Goal: Task Accomplishment & Management: Complete application form

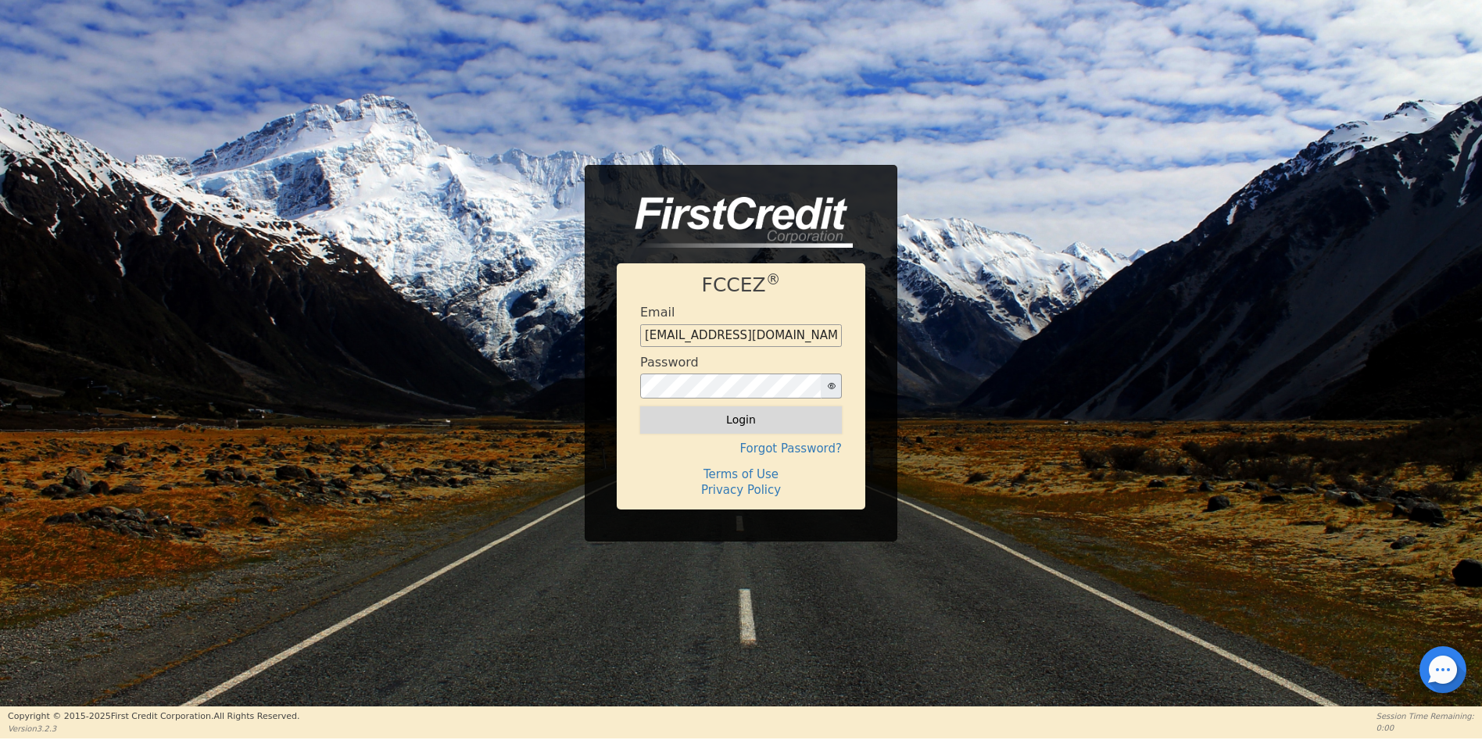
click at [735, 419] on button "Login" at bounding box center [741, 420] width 202 height 27
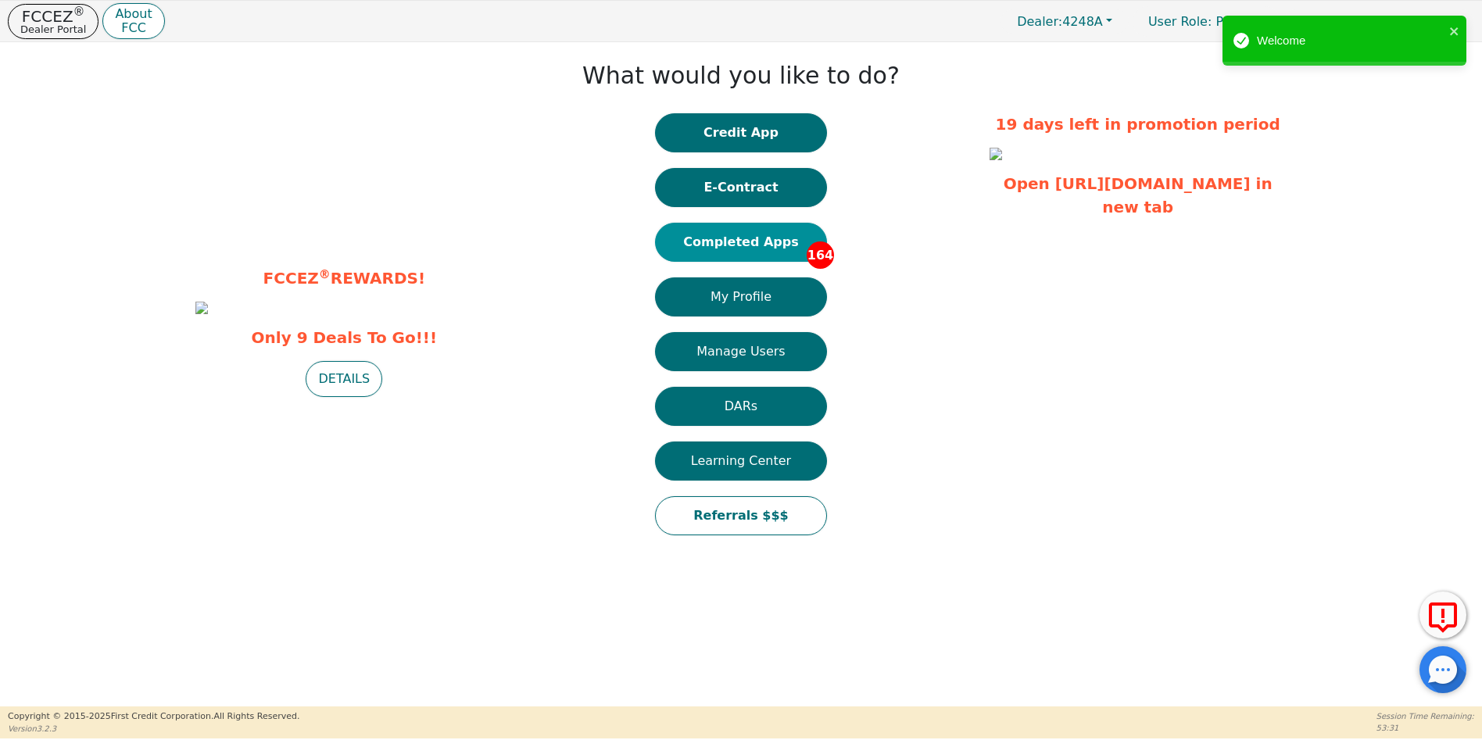
click at [737, 243] on button "Completed Apps 164" at bounding box center [741, 242] width 172 height 39
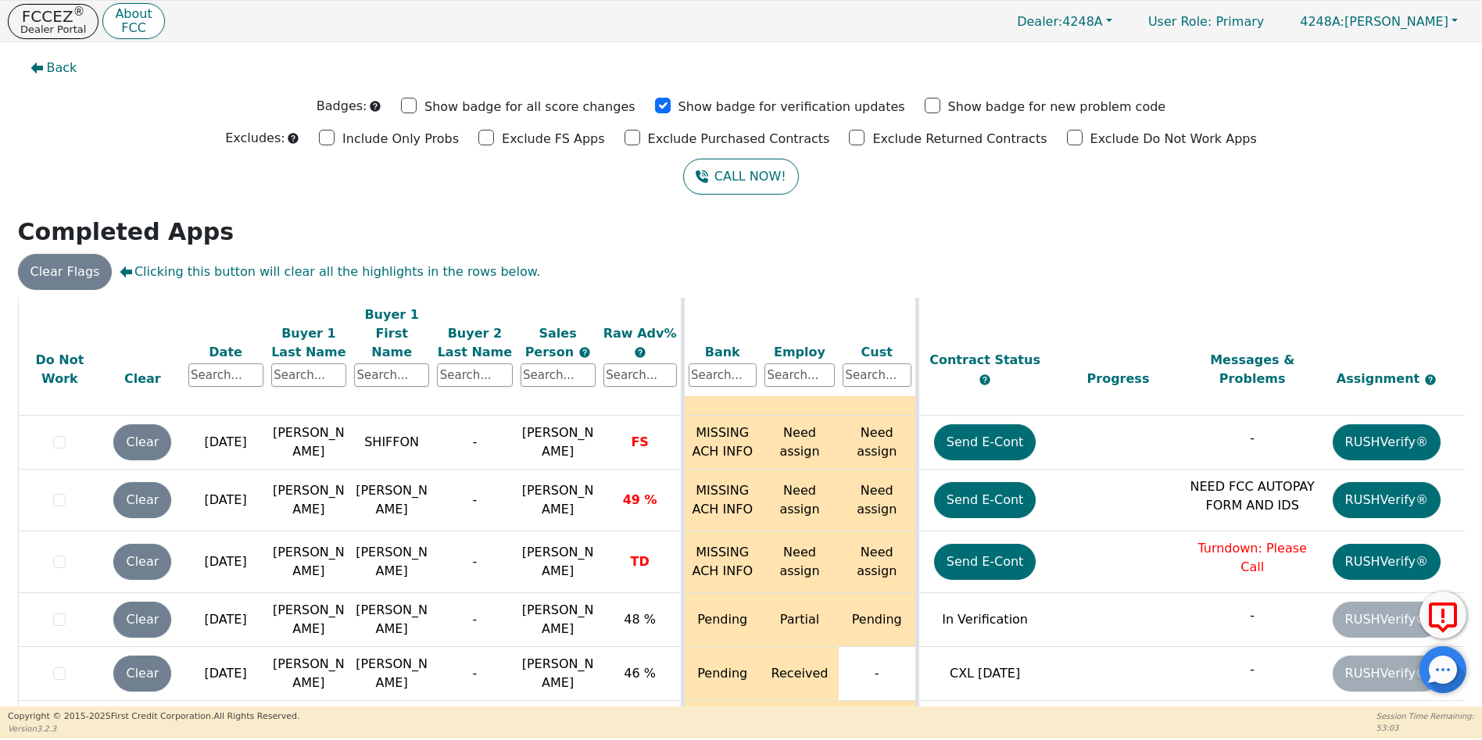
scroll to position [9581, 0]
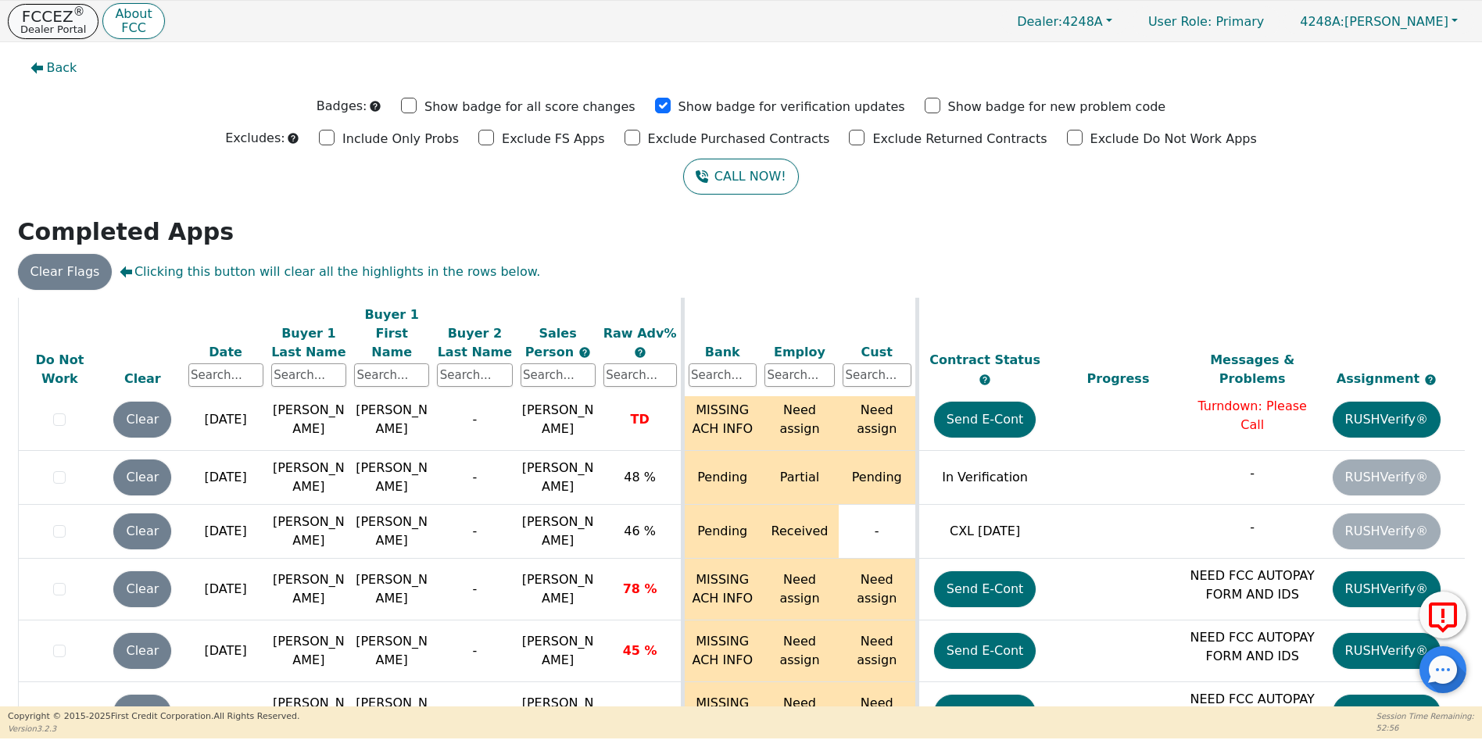
click at [52, 24] on p "Dealer Portal" at bounding box center [53, 29] width 66 height 10
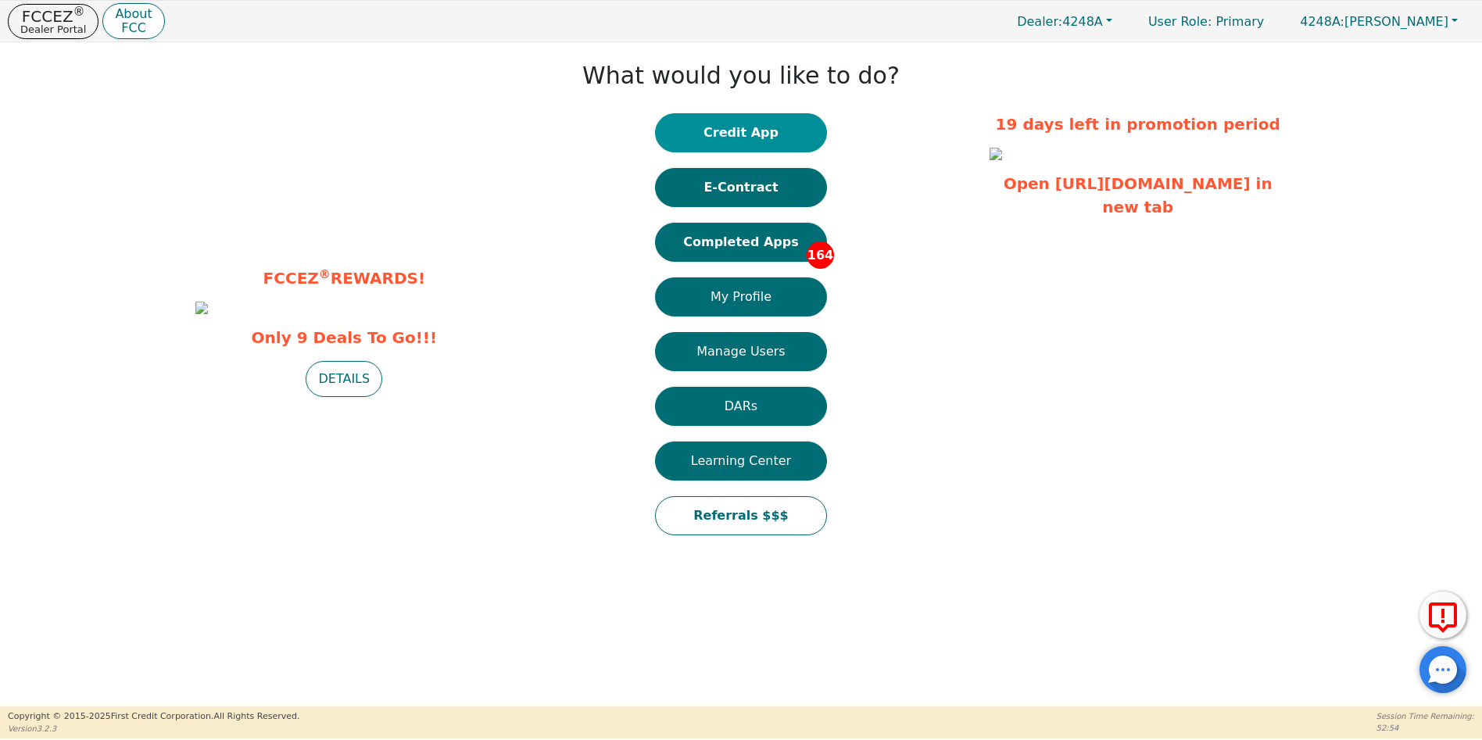
click at [743, 134] on button "Credit App" at bounding box center [741, 132] width 172 height 39
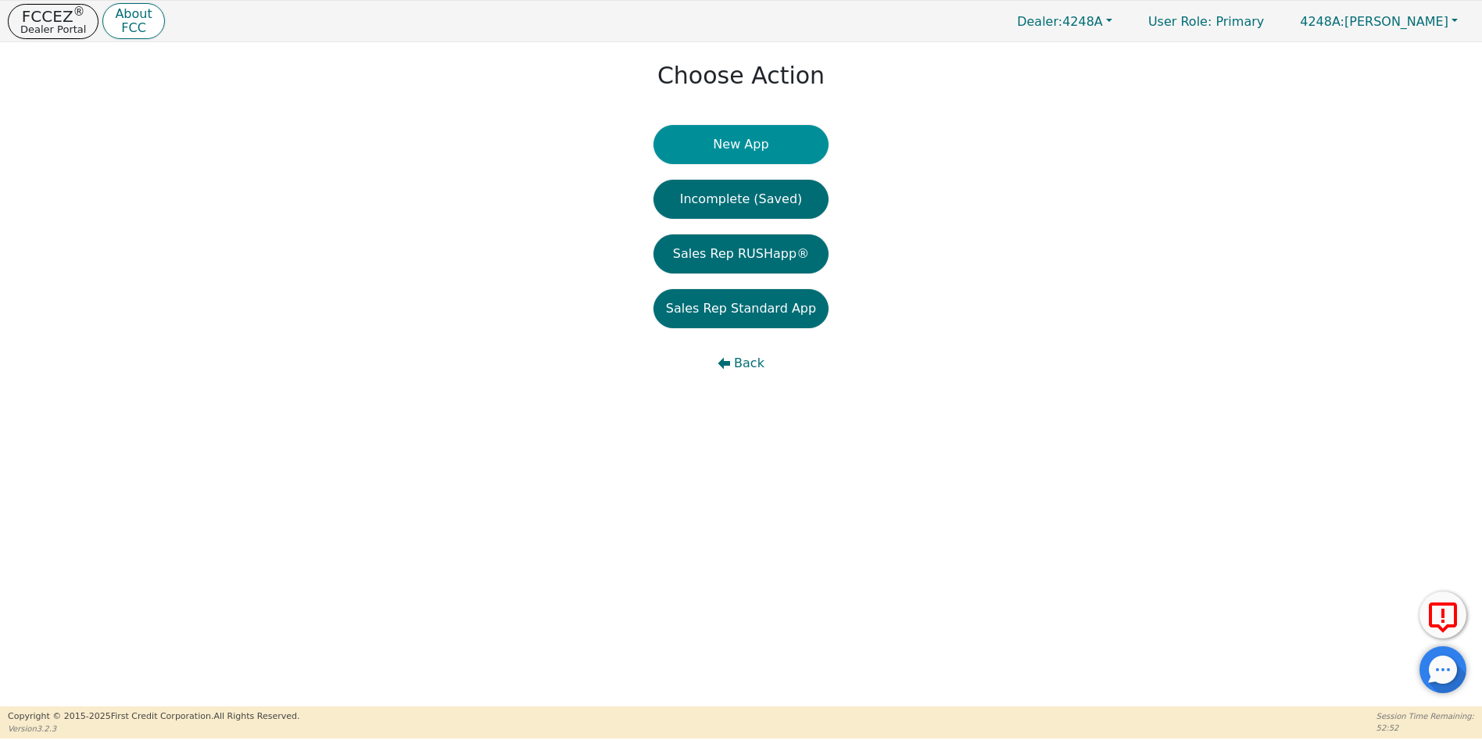
click at [730, 142] on button "New App" at bounding box center [741, 144] width 175 height 39
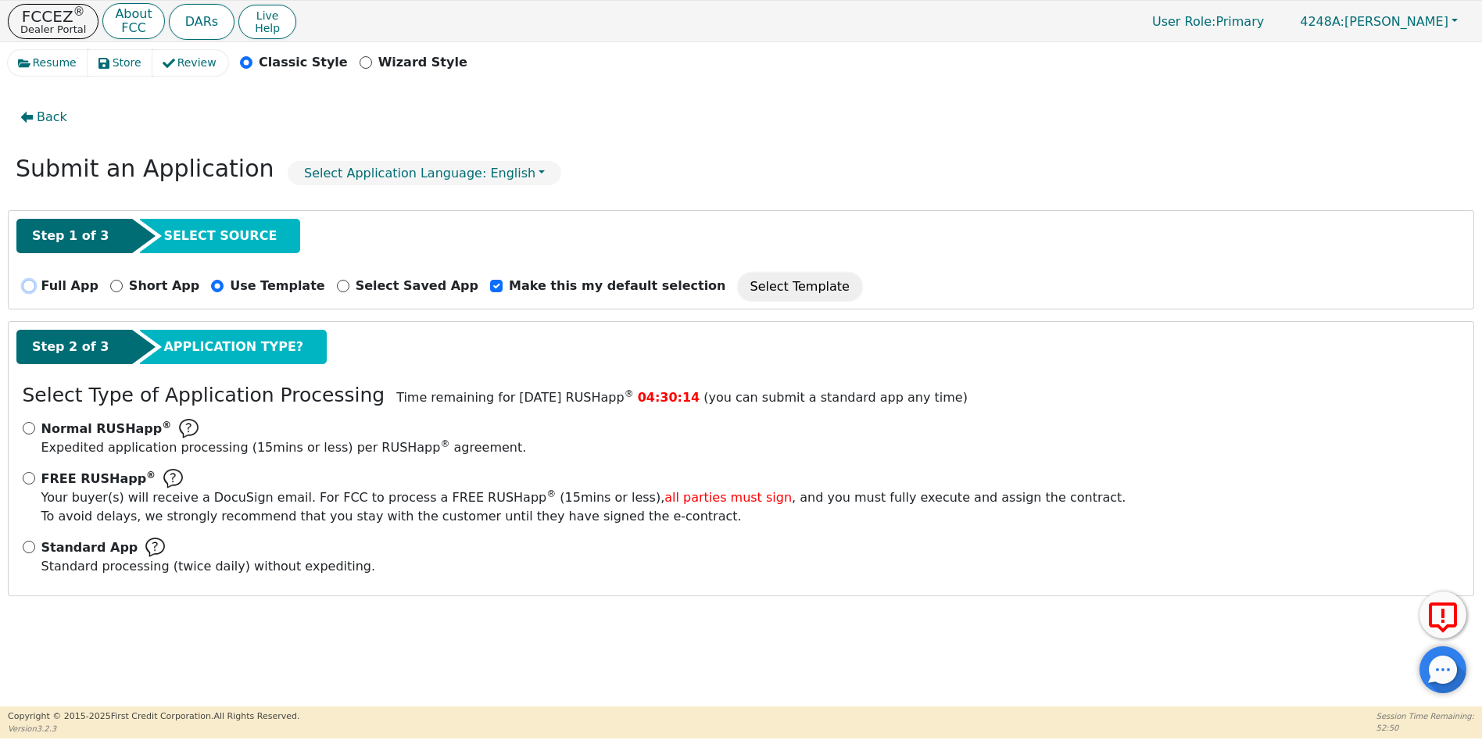
click at [27, 286] on input "Full App" at bounding box center [29, 286] width 13 height 13
radio input "true"
checkbox input "false"
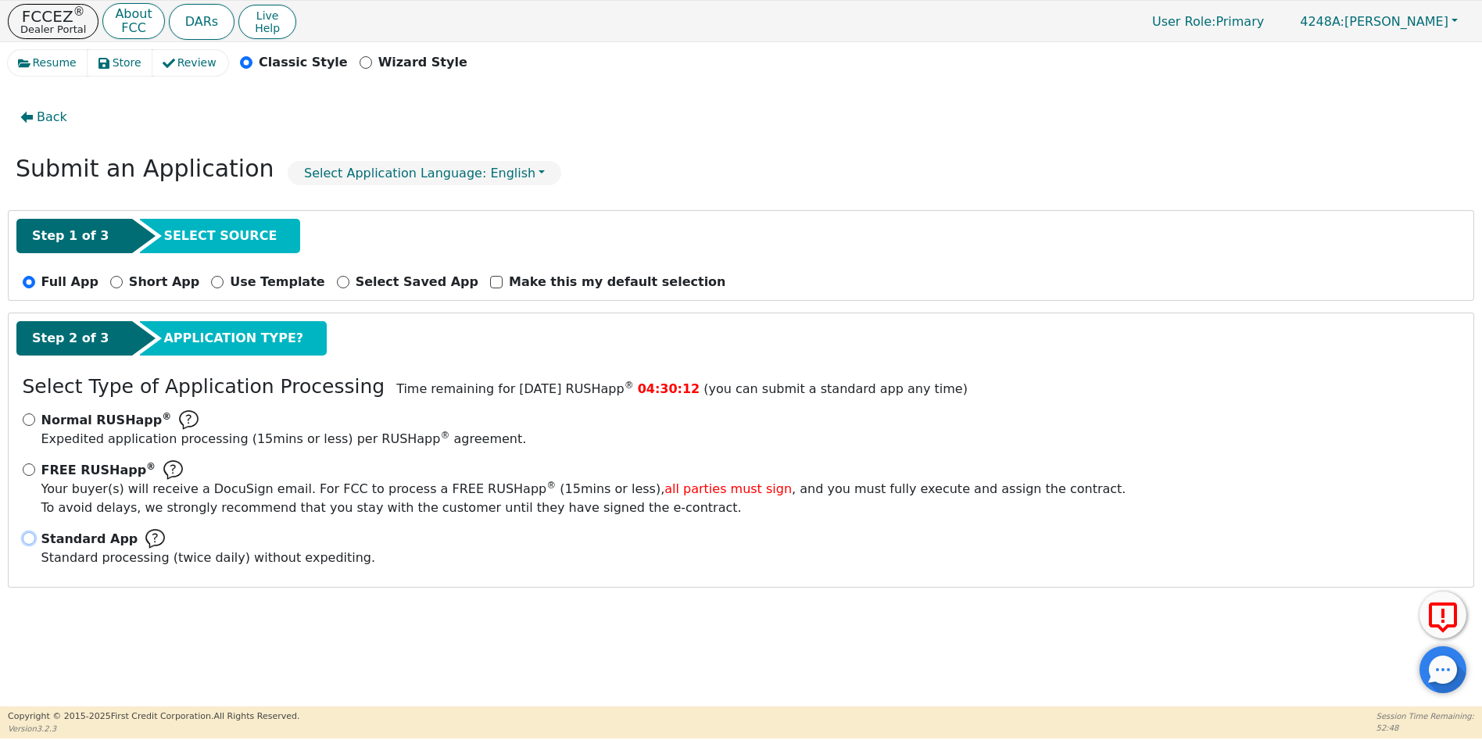
click at [26, 540] on input "Standard App Standard processing (twice daily) without expediting." at bounding box center [29, 538] width 13 height 13
radio input "true"
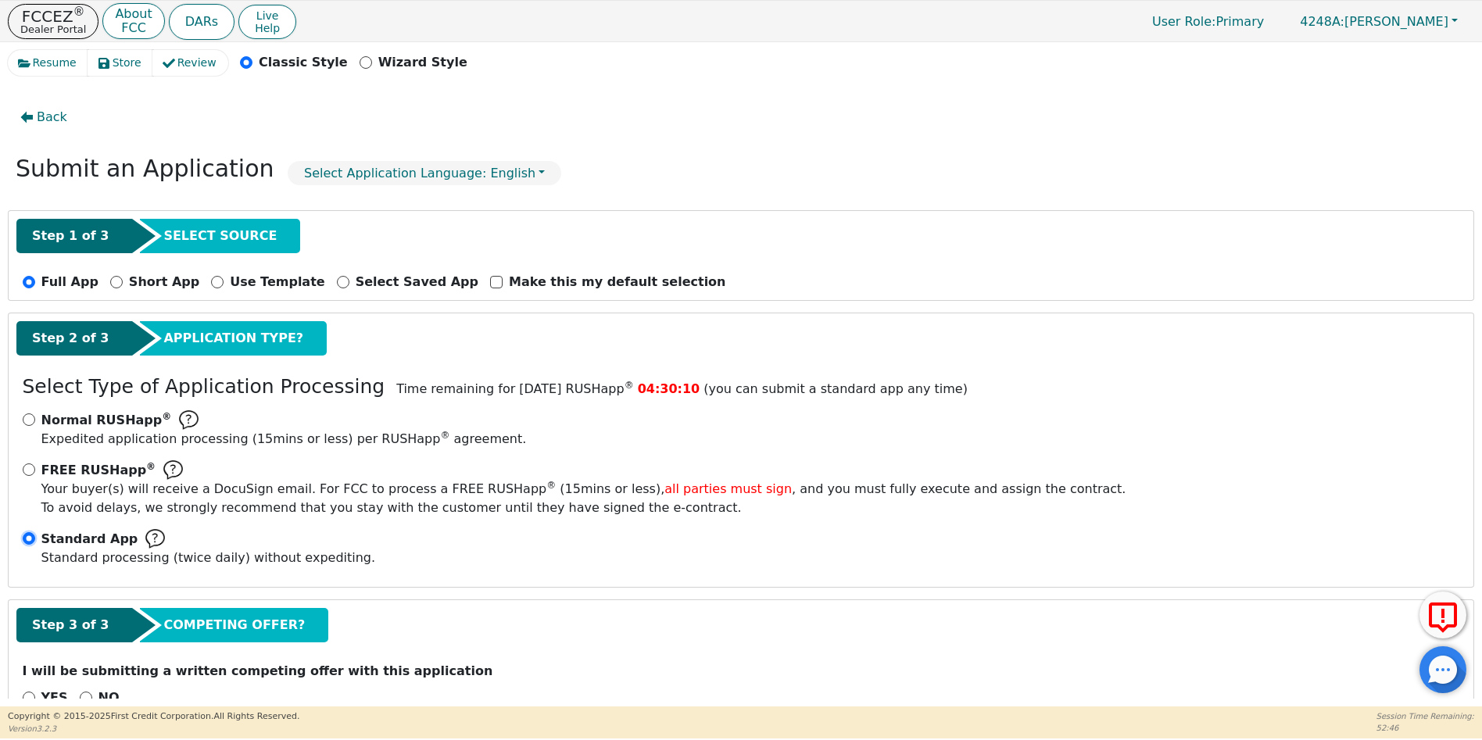
scroll to position [42, 0]
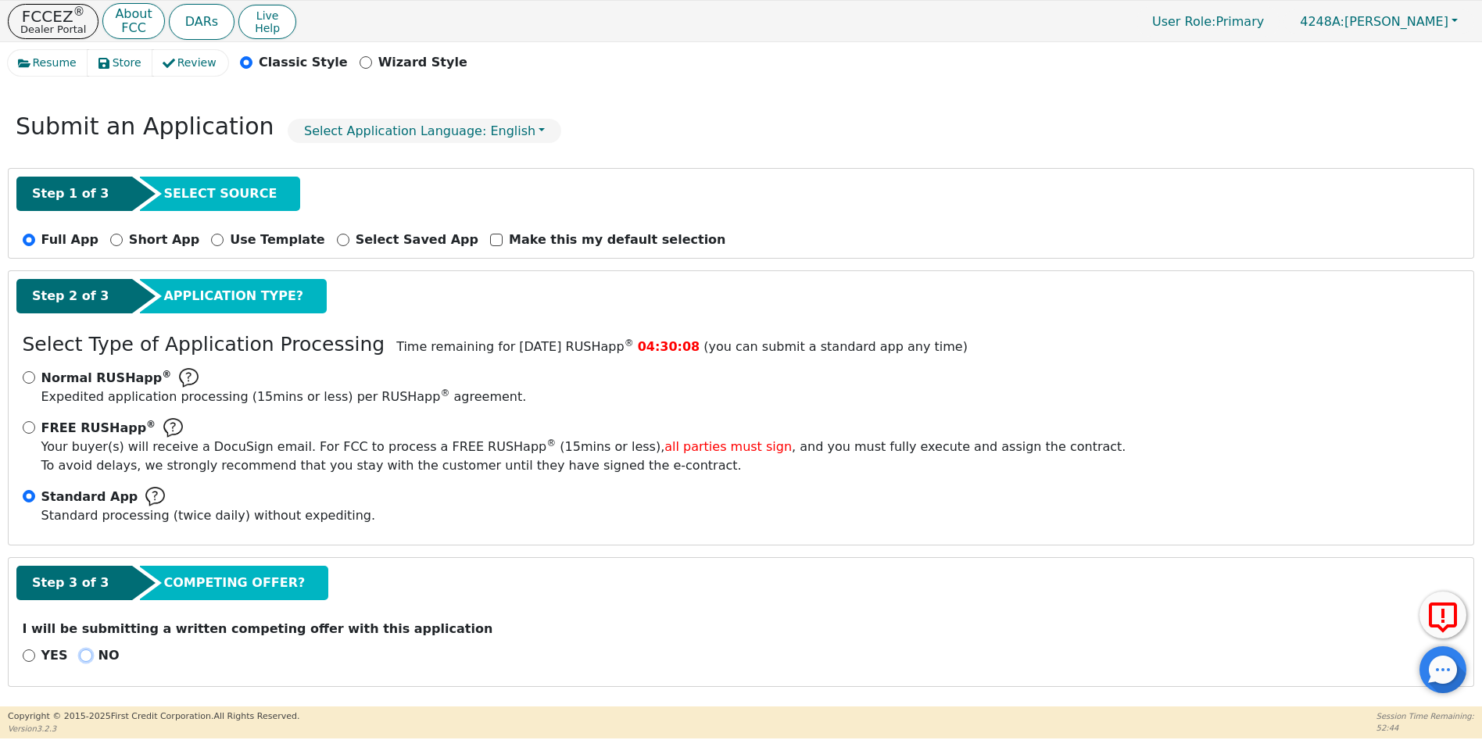
click at [80, 656] on input "NO" at bounding box center [86, 656] width 13 height 13
radio input "true"
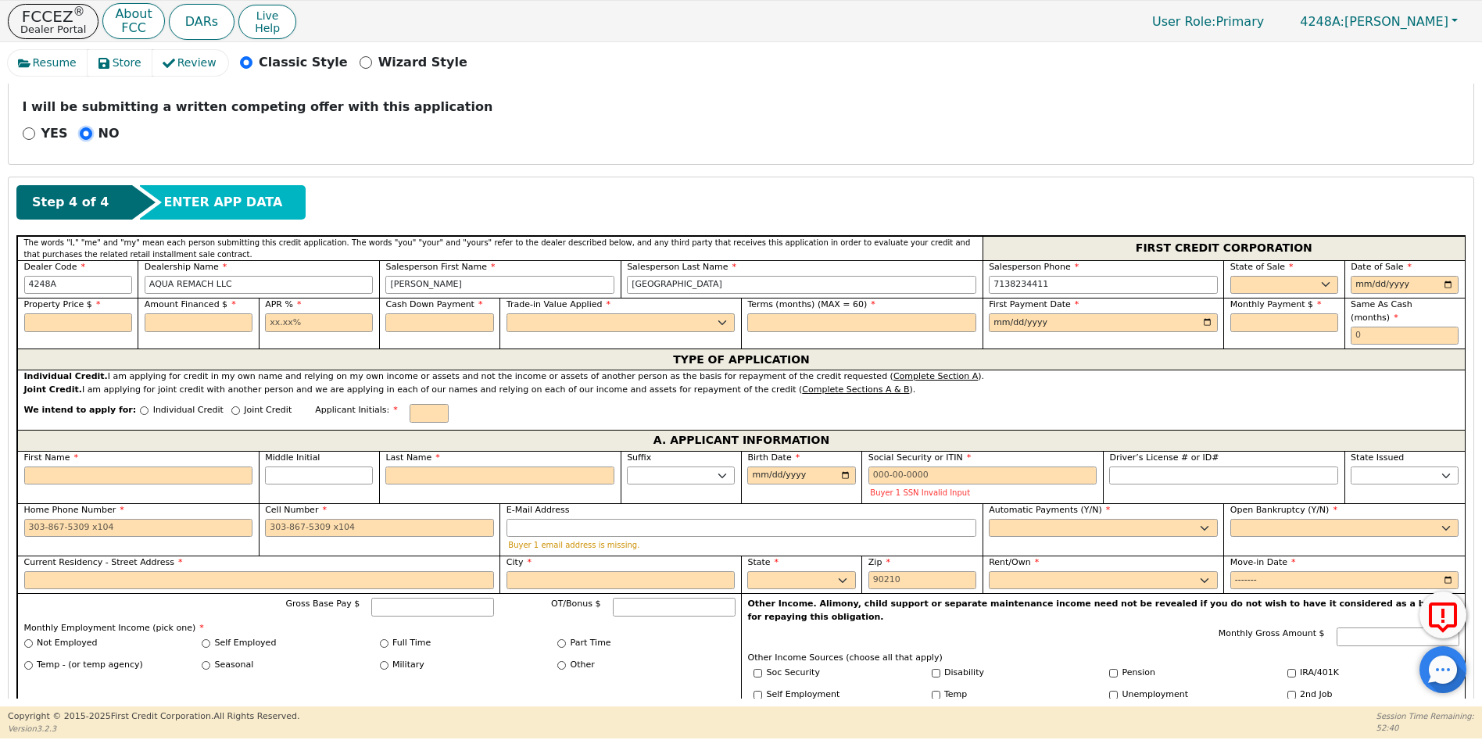
scroll to position [589, 0]
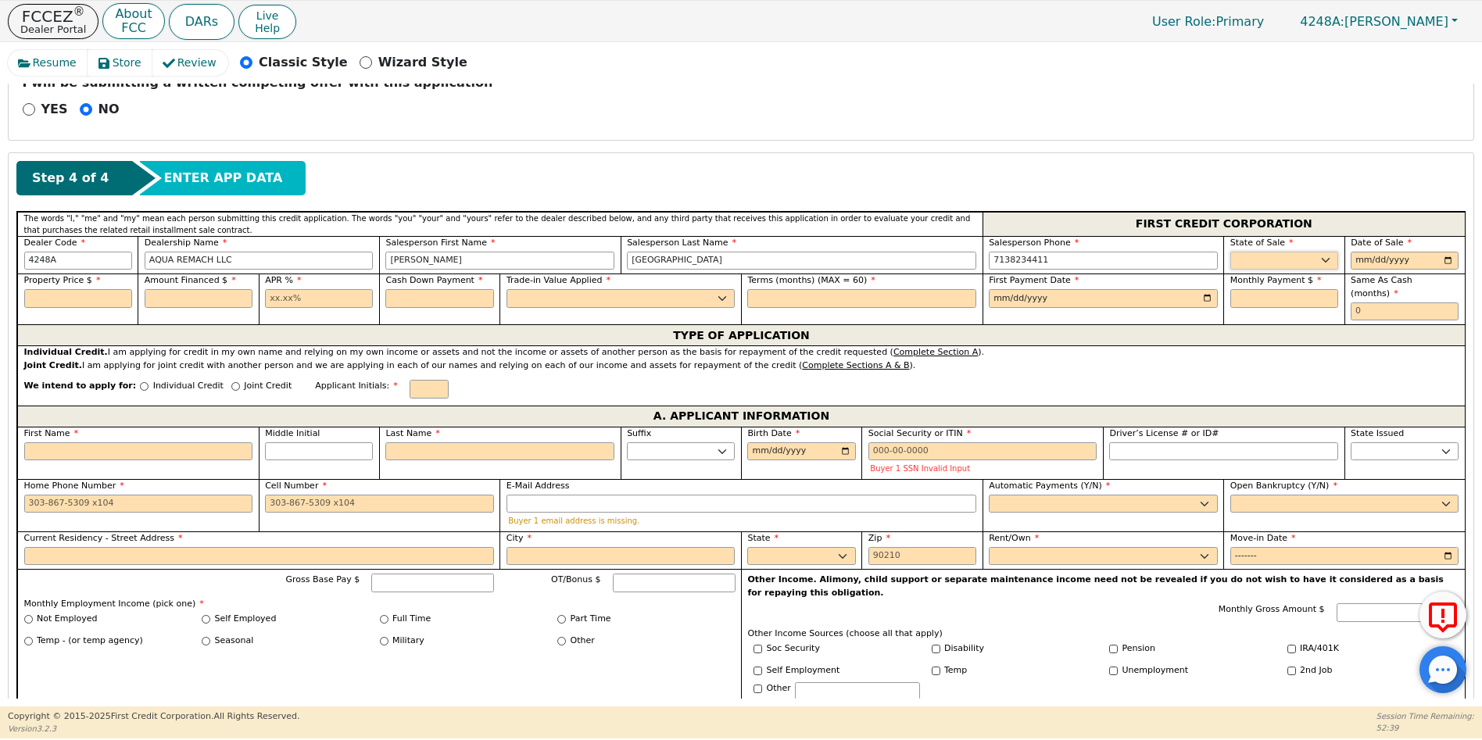
click at [1232, 259] on select "AK AL AR AZ CA CO CT DC DE FL [GEOGRAPHIC_DATA] HI IA ID IL IN KS [GEOGRAPHIC_D…" at bounding box center [1285, 261] width 108 height 19
select select "[GEOGRAPHIC_DATA]"
click at [1232, 259] on select "AK AL AR AZ CA CO CT DC DE FL [GEOGRAPHIC_DATA] HI IA ID IL IN KS [GEOGRAPHIC_D…" at bounding box center [1285, 261] width 108 height 19
click at [1355, 265] on input "date" at bounding box center [1405, 261] width 108 height 19
click at [1447, 259] on input "date" at bounding box center [1405, 261] width 108 height 19
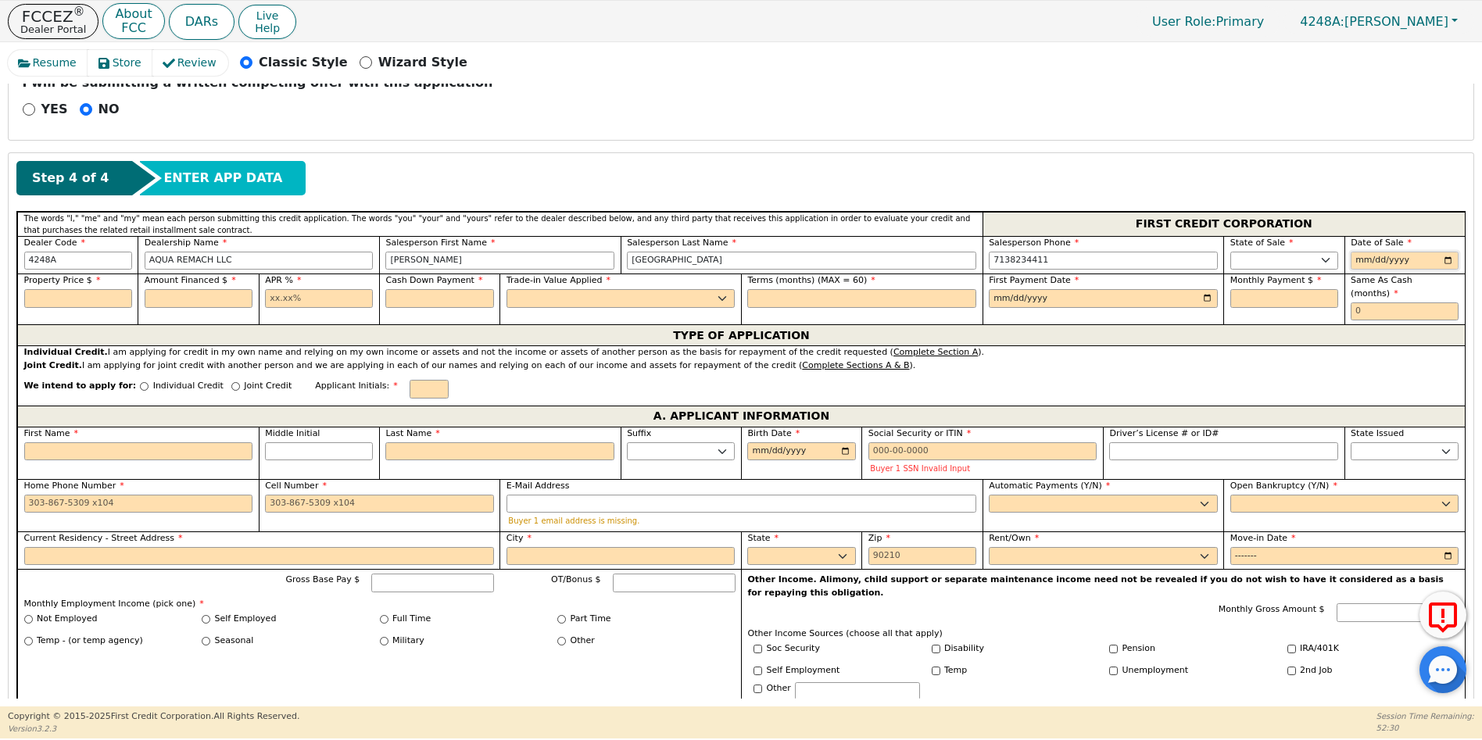
type input "[DATE]"
click at [46, 295] on input "text" at bounding box center [78, 298] width 108 height 19
type input "8"
type input "8500.00"
click at [156, 297] on input "text" at bounding box center [199, 298] width 108 height 19
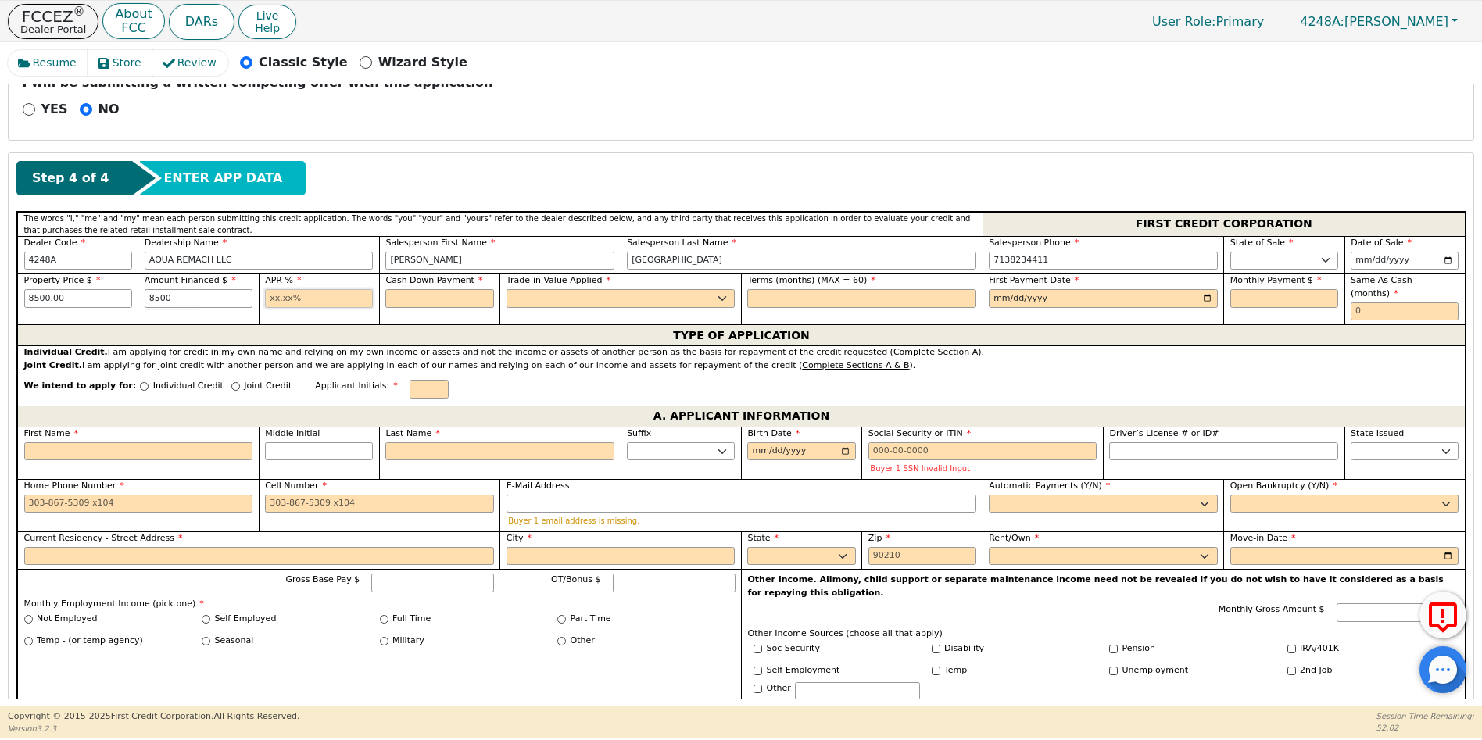
type input "8500.00"
click at [269, 297] on input "text" at bounding box center [319, 298] width 108 height 19
type input "17.99"
click at [396, 295] on input "text" at bounding box center [439, 298] width 108 height 19
type input "0.00"
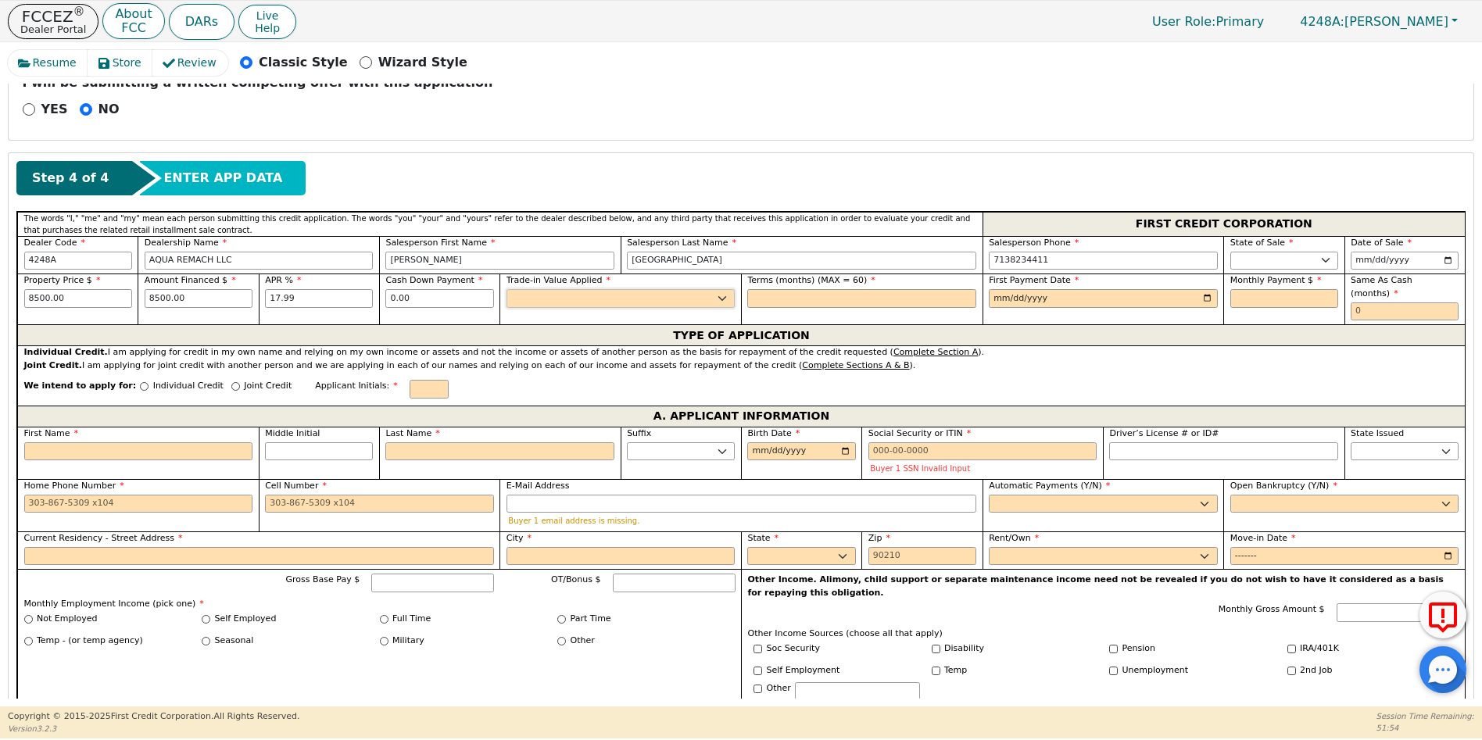
click at [524, 297] on select "Yes No" at bounding box center [621, 298] width 229 height 19
select select "n"
click at [507, 289] on select "Yes No" at bounding box center [621, 298] width 229 height 19
click at [776, 291] on input "text" at bounding box center [861, 298] width 229 height 19
type input "60"
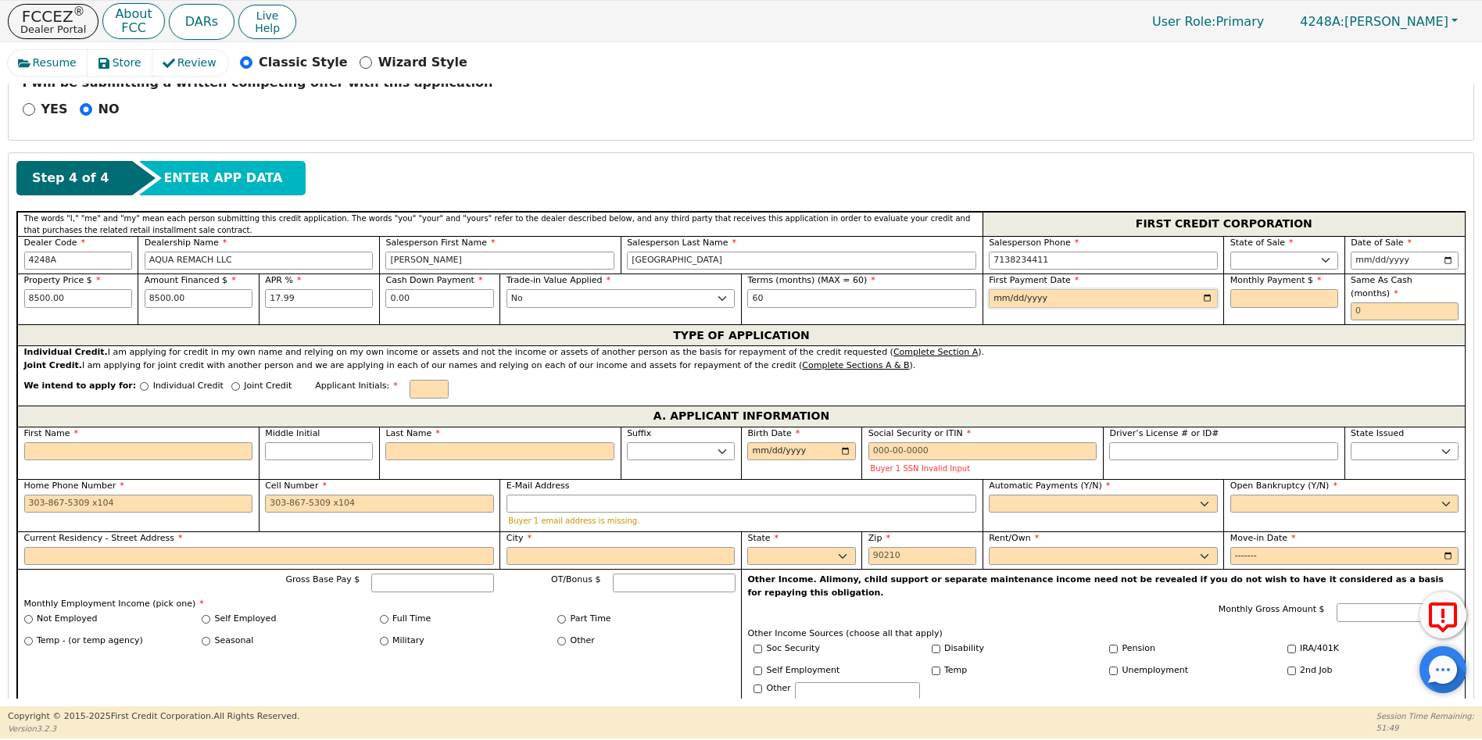
click at [1203, 298] on input "date" at bounding box center [1103, 298] width 229 height 19
type input "[DATE]"
click at [1231, 294] on input "text" at bounding box center [1285, 298] width 108 height 19
type input "215.80"
click at [1354, 303] on input "text" at bounding box center [1405, 312] width 108 height 19
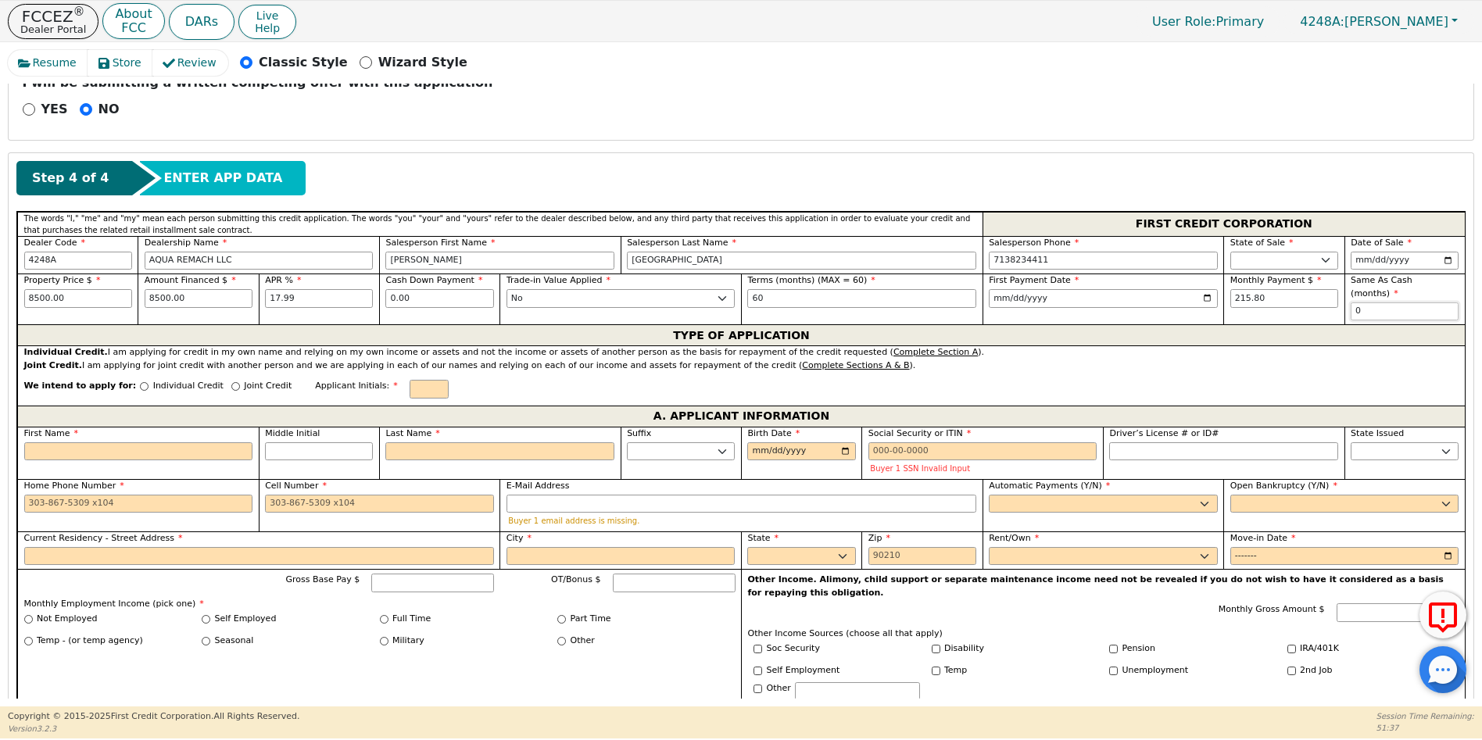
type input "0"
click at [57, 443] on input "First Name" at bounding box center [138, 452] width 229 height 19
type input "J"
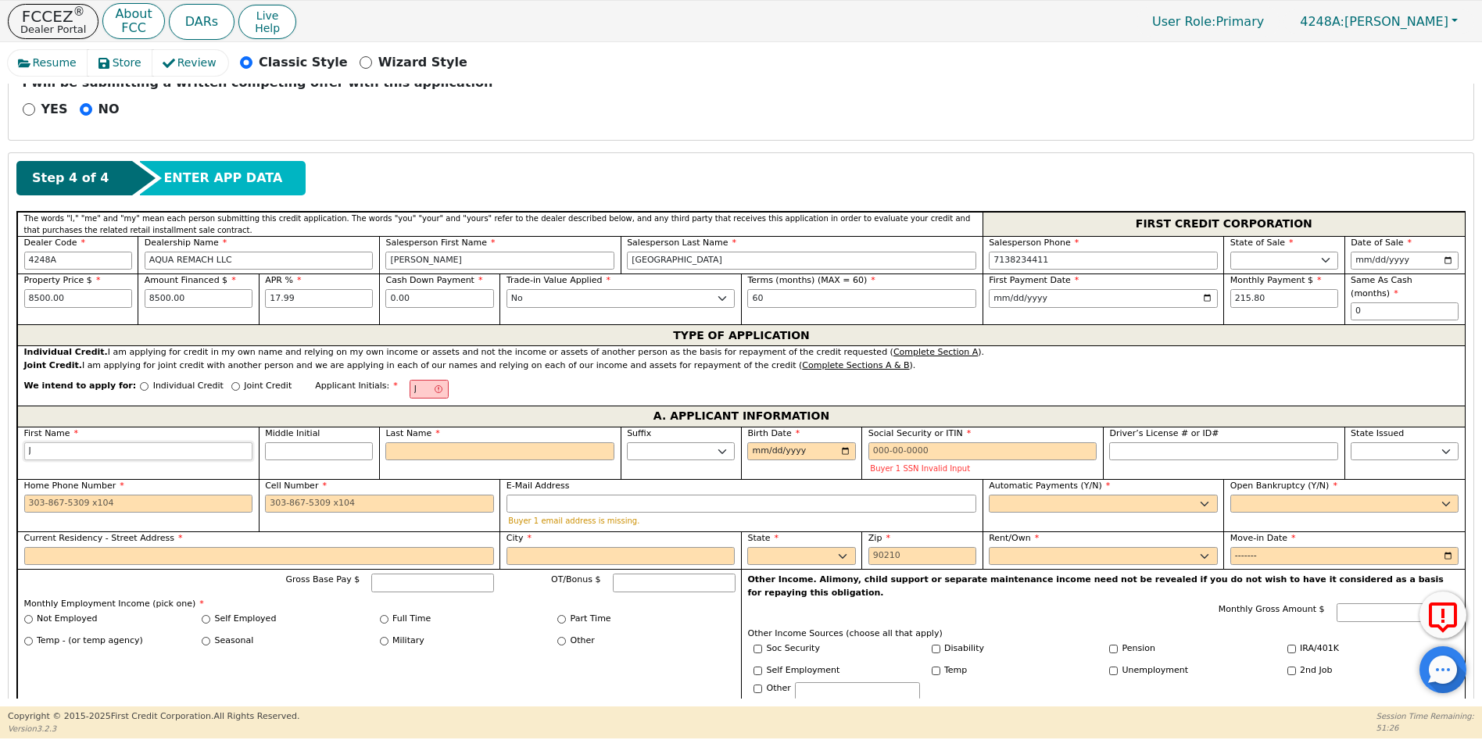
type input "JU"
type input "JUA"
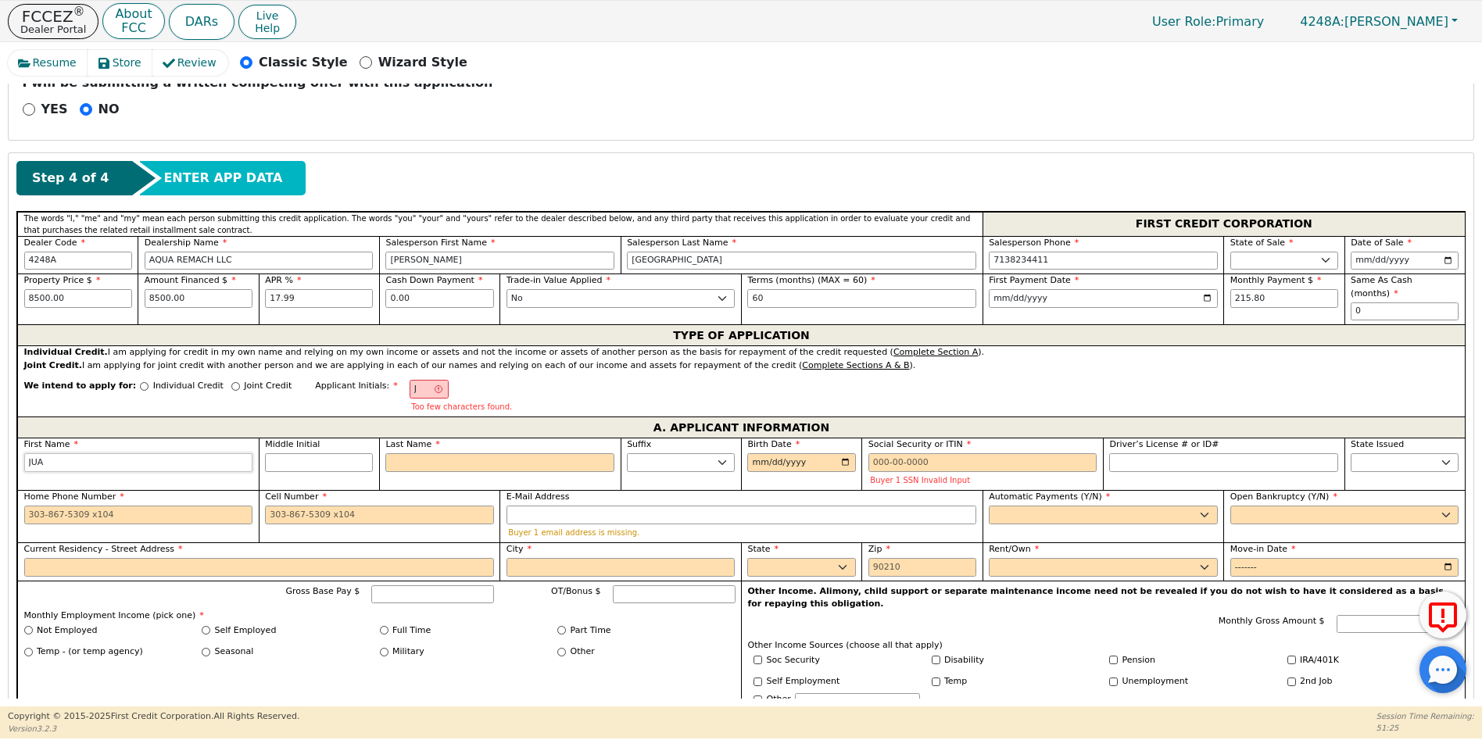
type input "[PERSON_NAME]"
click at [295, 453] on input "Middle Initial" at bounding box center [319, 462] width 108 height 19
type input "JL"
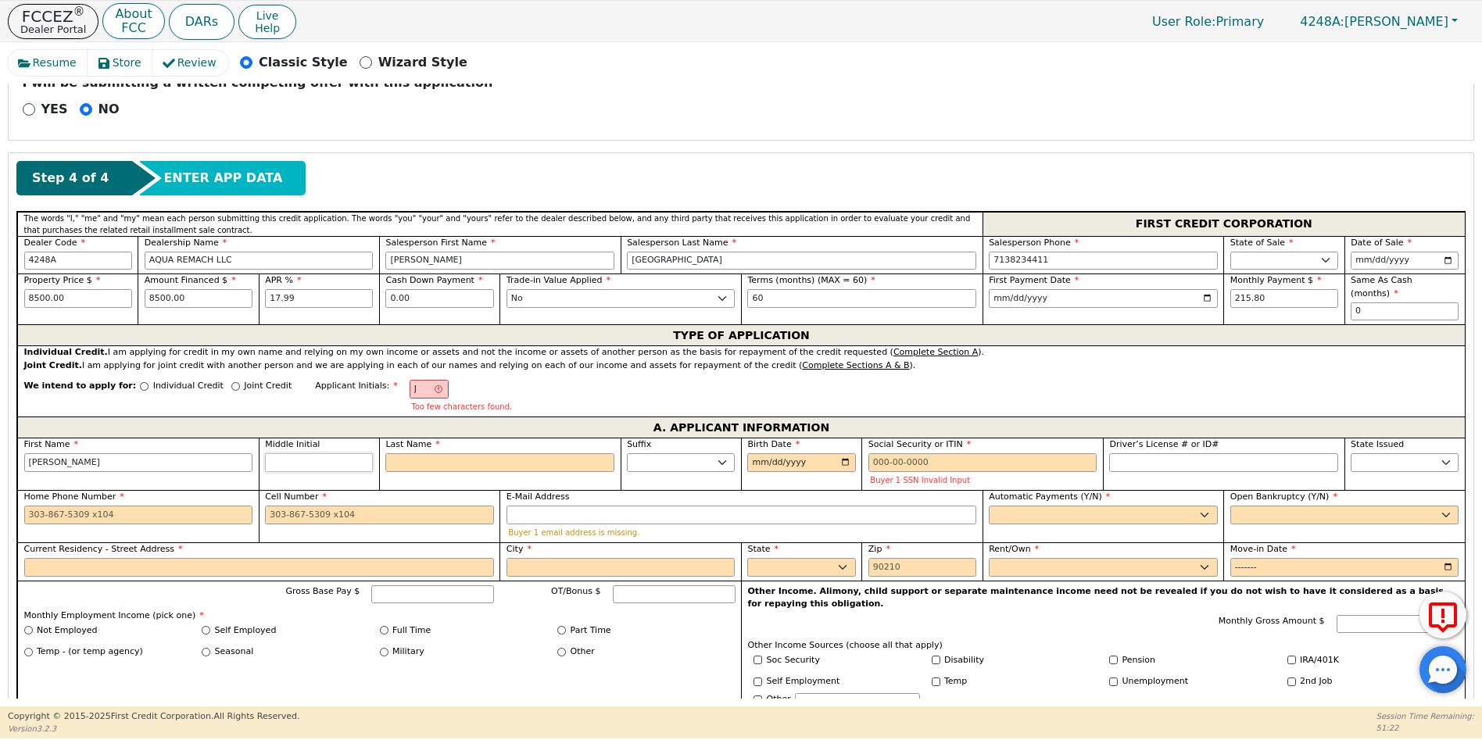
type input "L"
type input "[PERSON_NAME]"
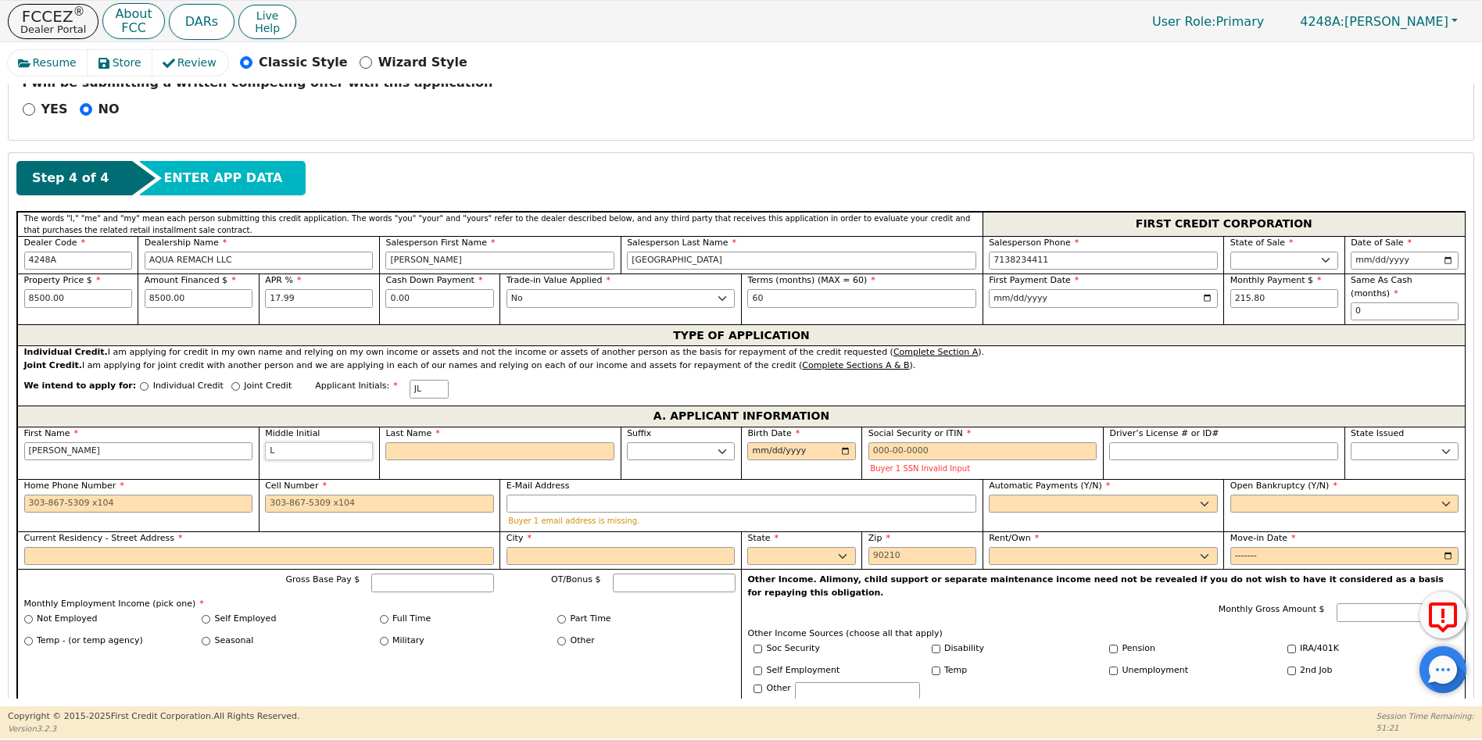
type input "L"
click at [423, 443] on input "Last Name" at bounding box center [499, 452] width 229 height 19
type input "JLP"
type input "P"
type input "[PERSON_NAME]"
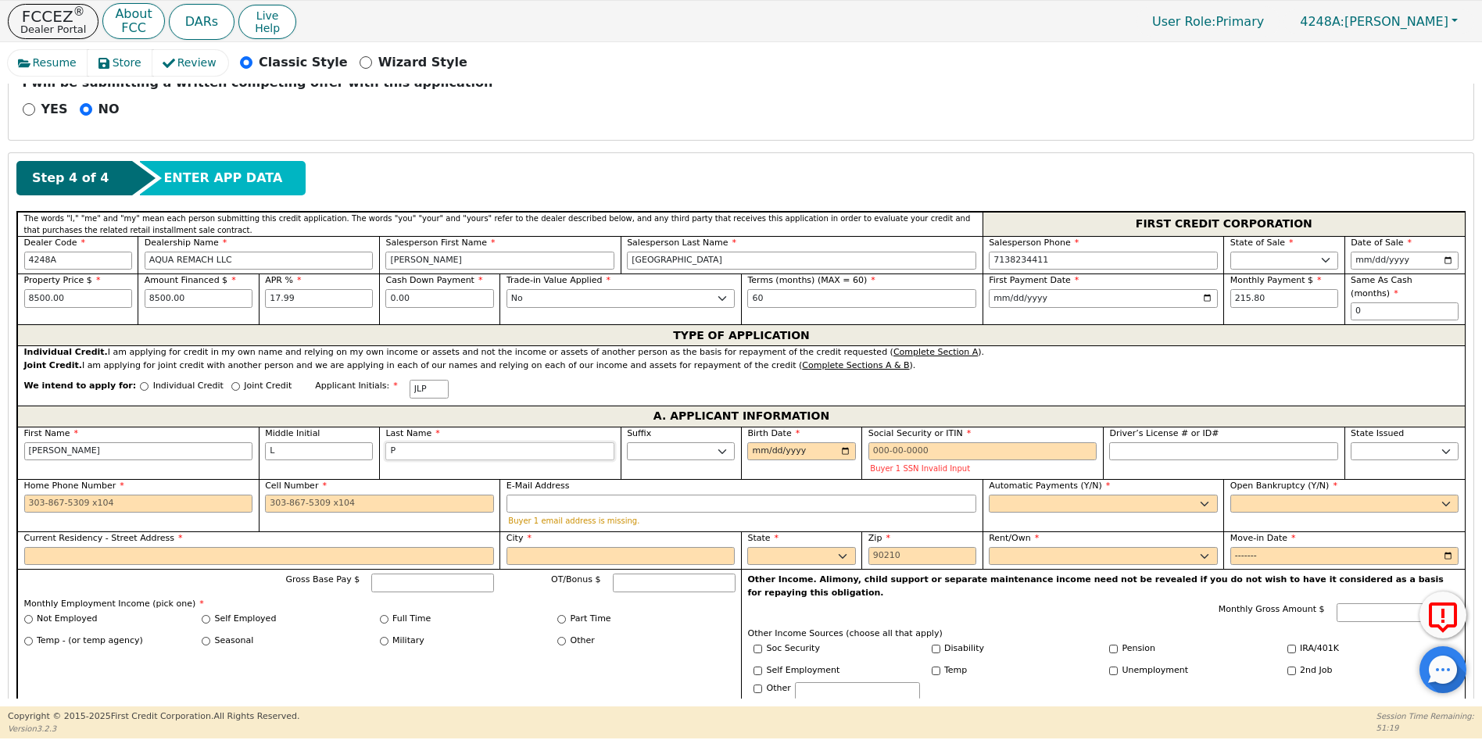
type input "PE"
type input "[PERSON_NAME]"
type input "PER"
type input "[PERSON_NAME] PER"
type input "PERE"
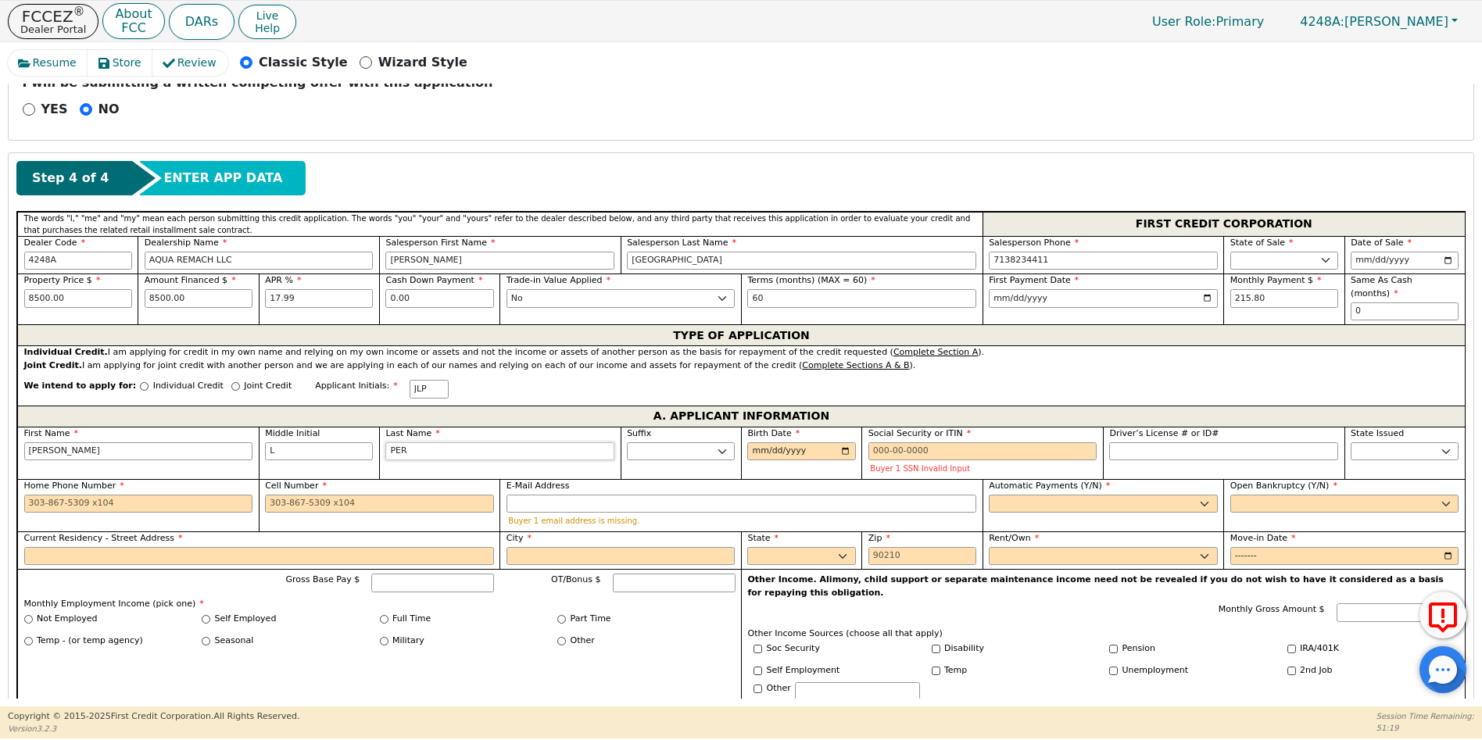
type input "[PERSON_NAME]"
click at [750, 443] on input "Birth Date" at bounding box center [801, 452] width 108 height 19
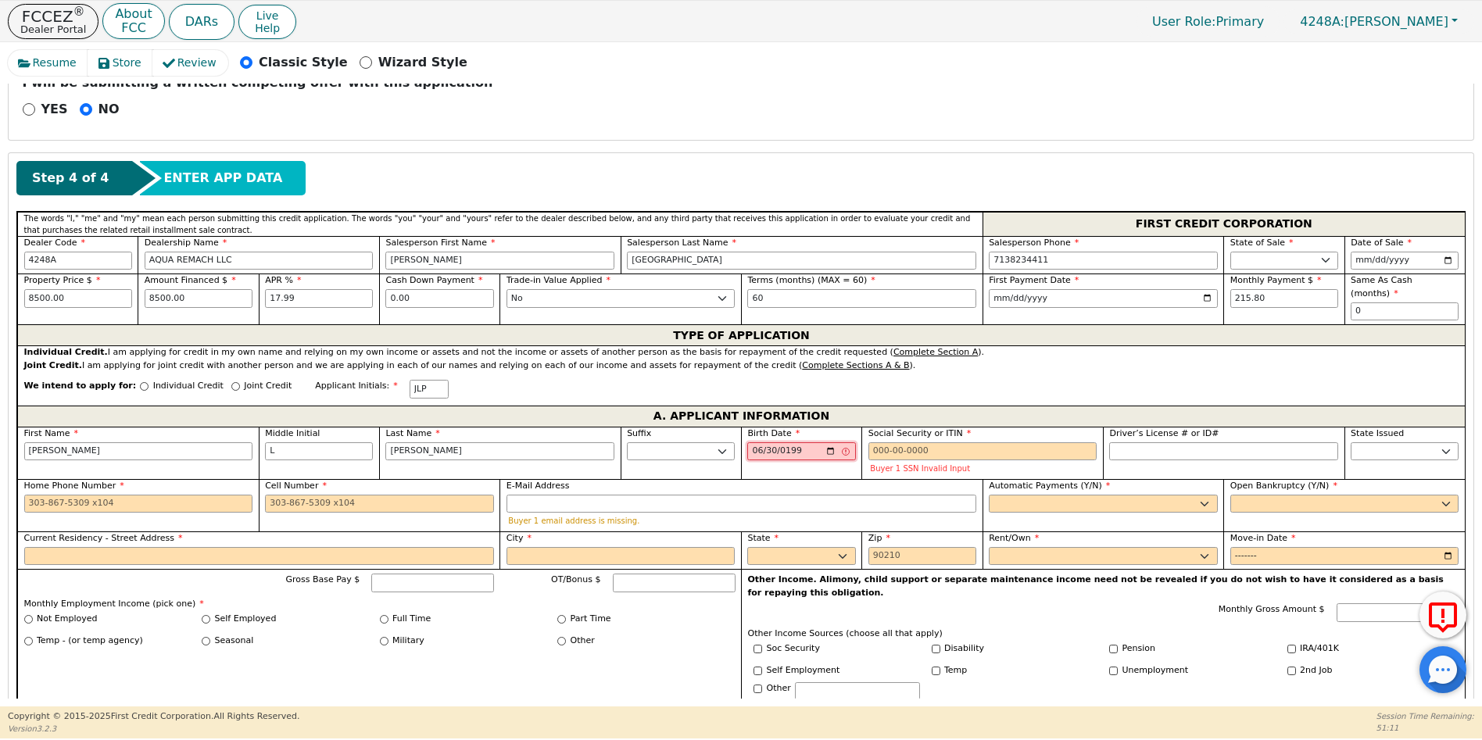
type input "[DATE]"
click at [871, 443] on input "Social Security or ITIN" at bounding box center [983, 452] width 229 height 19
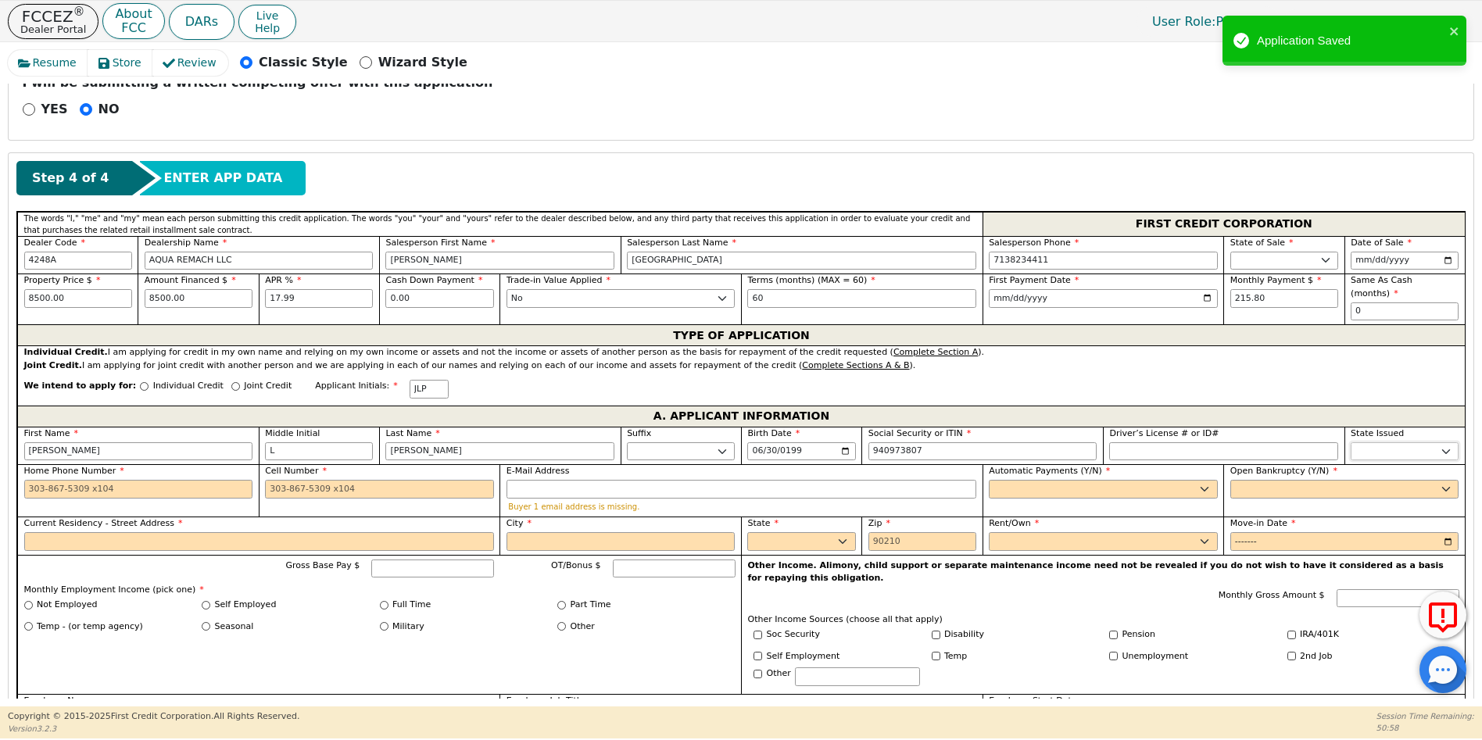
type input "***-**-3807"
click at [1377, 444] on select "AK AL AR AZ CA CO CT DC DE FL [GEOGRAPHIC_DATA] HI IA ID IL IN KS [GEOGRAPHIC_D…" at bounding box center [1405, 452] width 108 height 19
select select "[GEOGRAPHIC_DATA]"
click at [1377, 444] on select "AK AL AR AZ CA CO CT DC DE FL [GEOGRAPHIC_DATA] HI IA ID IL IN KS [GEOGRAPHIC_D…" at bounding box center [1405, 452] width 108 height 19
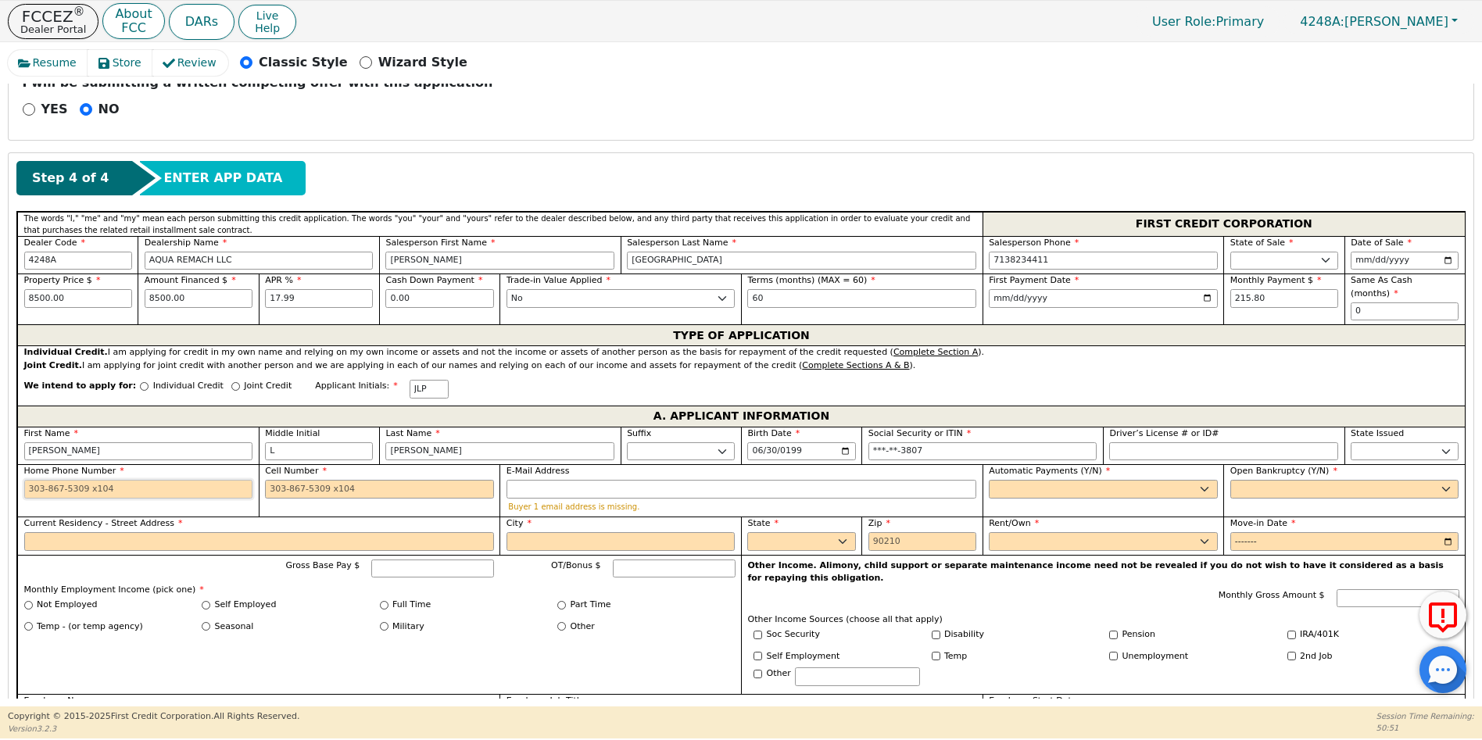
click at [25, 480] on input "Home Phone Number" at bounding box center [138, 489] width 229 height 19
type input "[PHONE_NUMBER]"
click at [271, 480] on input "Cell Number" at bounding box center [379, 489] width 229 height 19
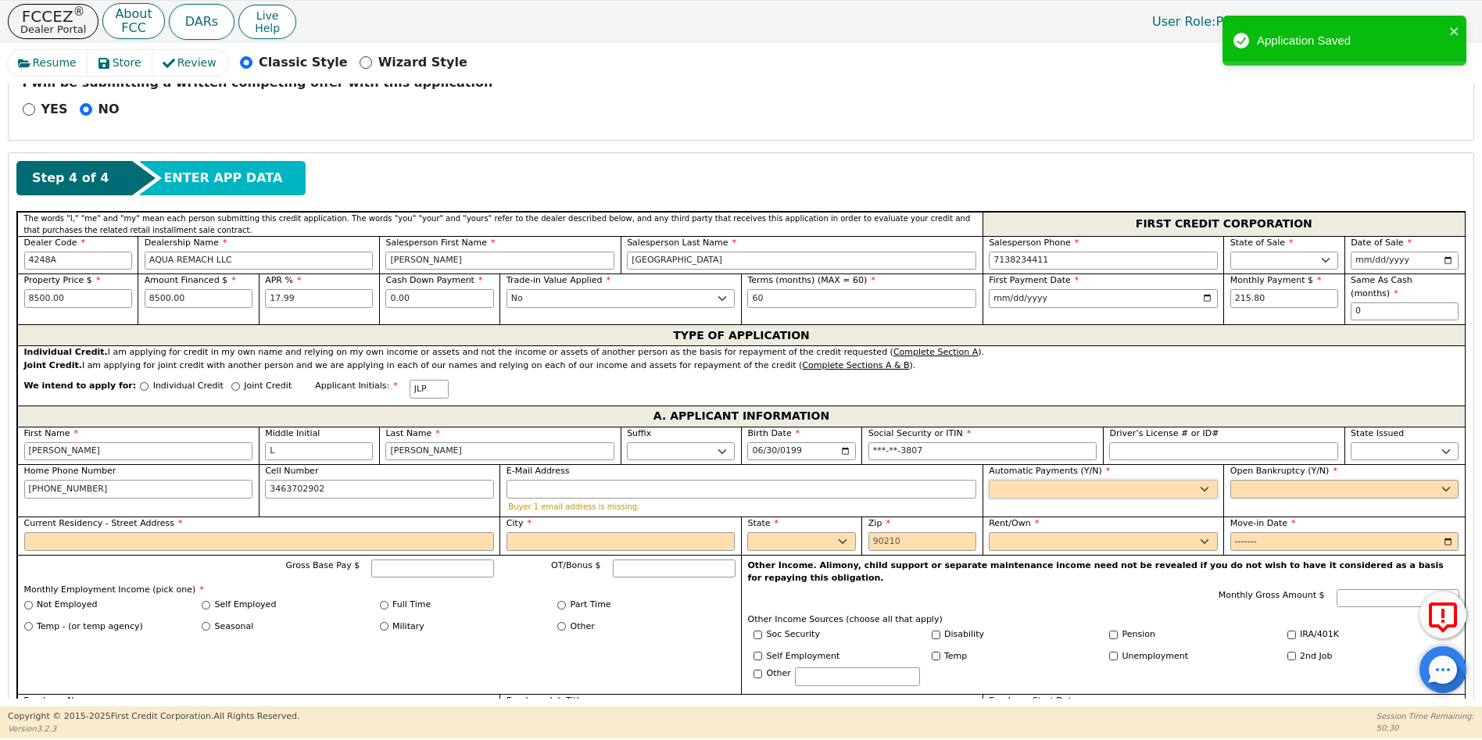
type input "[PHONE_NUMBER]"
click at [1035, 480] on select "Yes No" at bounding box center [1103, 489] width 229 height 19
select select "y"
click at [989, 480] on select "Yes No" at bounding box center [1103, 489] width 229 height 19
type input "[PERSON_NAME]"
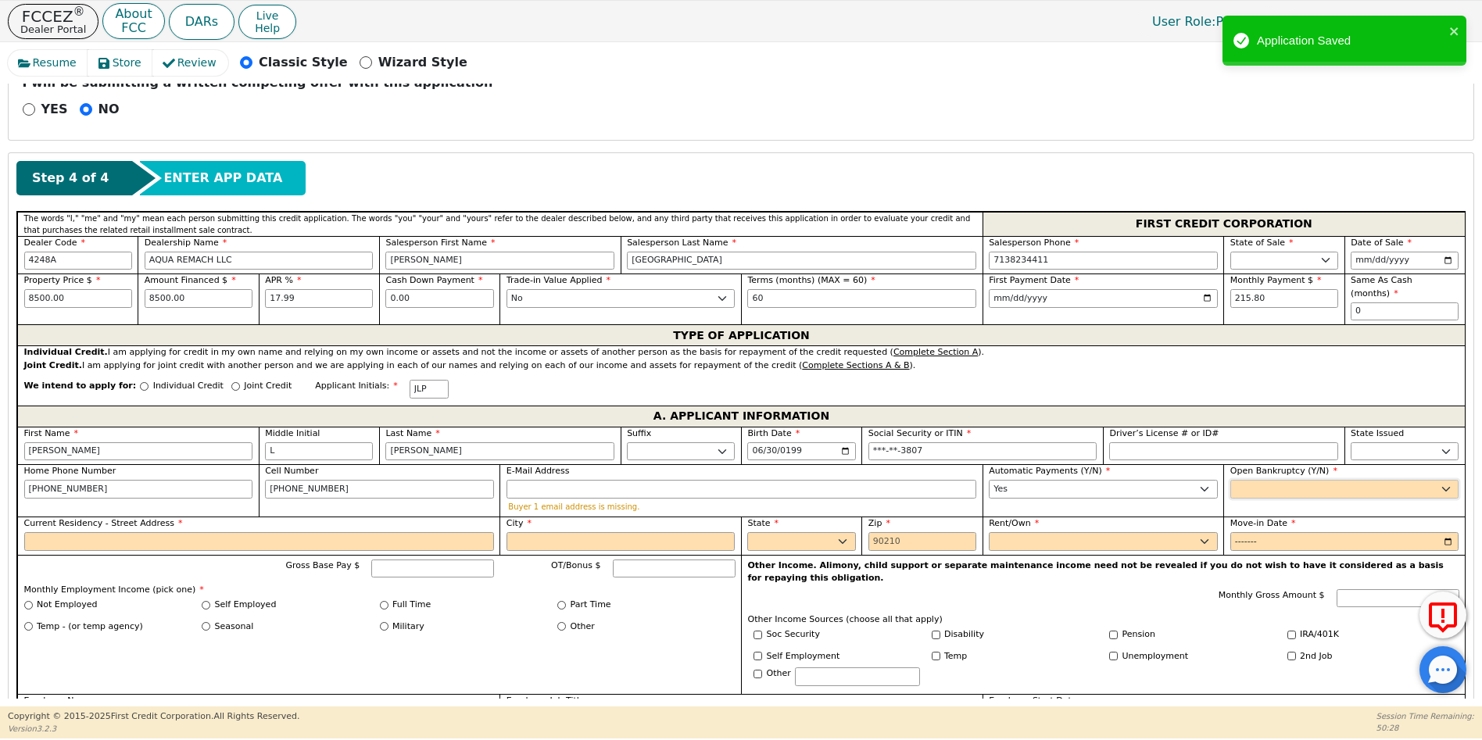
click at [1238, 480] on select "Yes No" at bounding box center [1345, 489] width 229 height 19
select select "n"
click at [1231, 480] on select "Yes No" at bounding box center [1345, 489] width 229 height 19
click at [44, 534] on input "Current Residency - Street Address" at bounding box center [259, 541] width 470 height 19
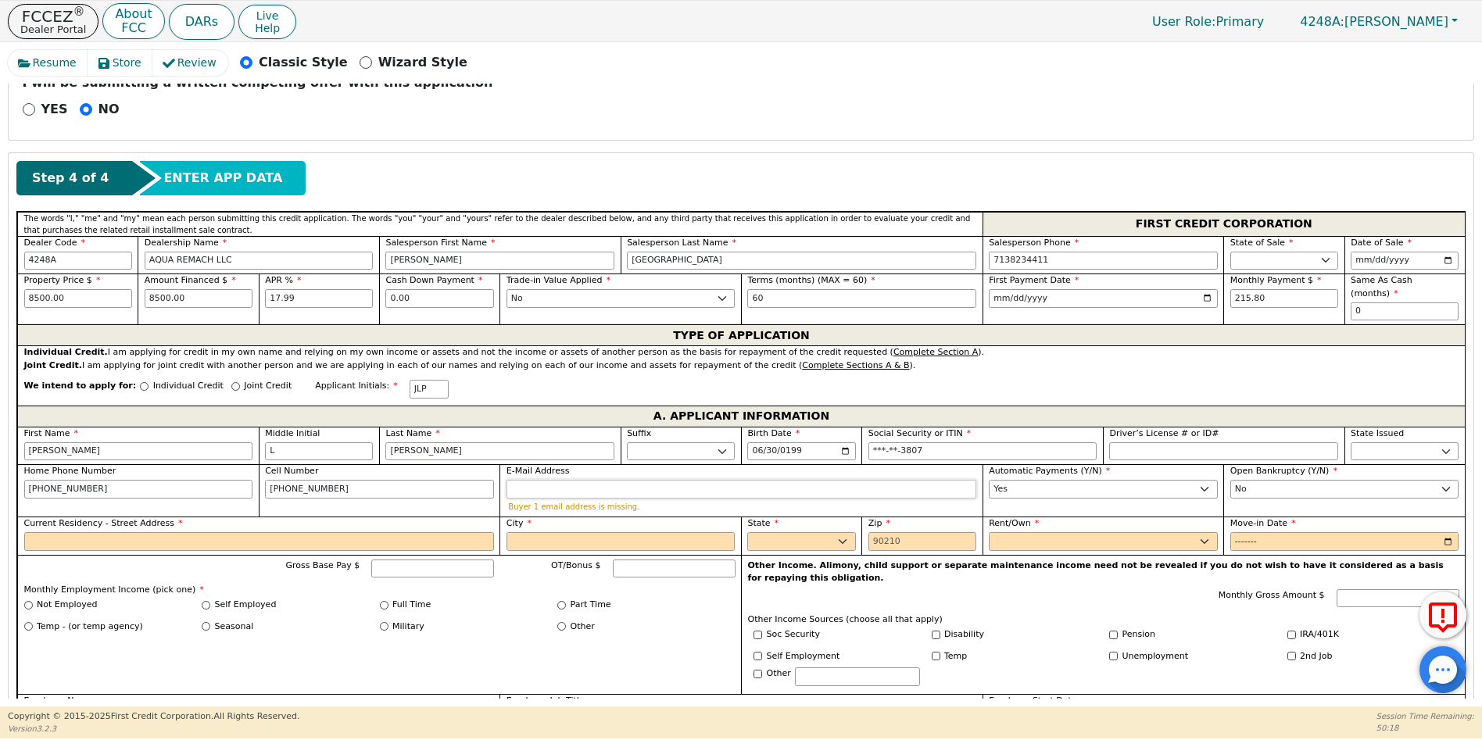
click at [537, 482] on input "E-Mail Address" at bounding box center [742, 489] width 470 height 19
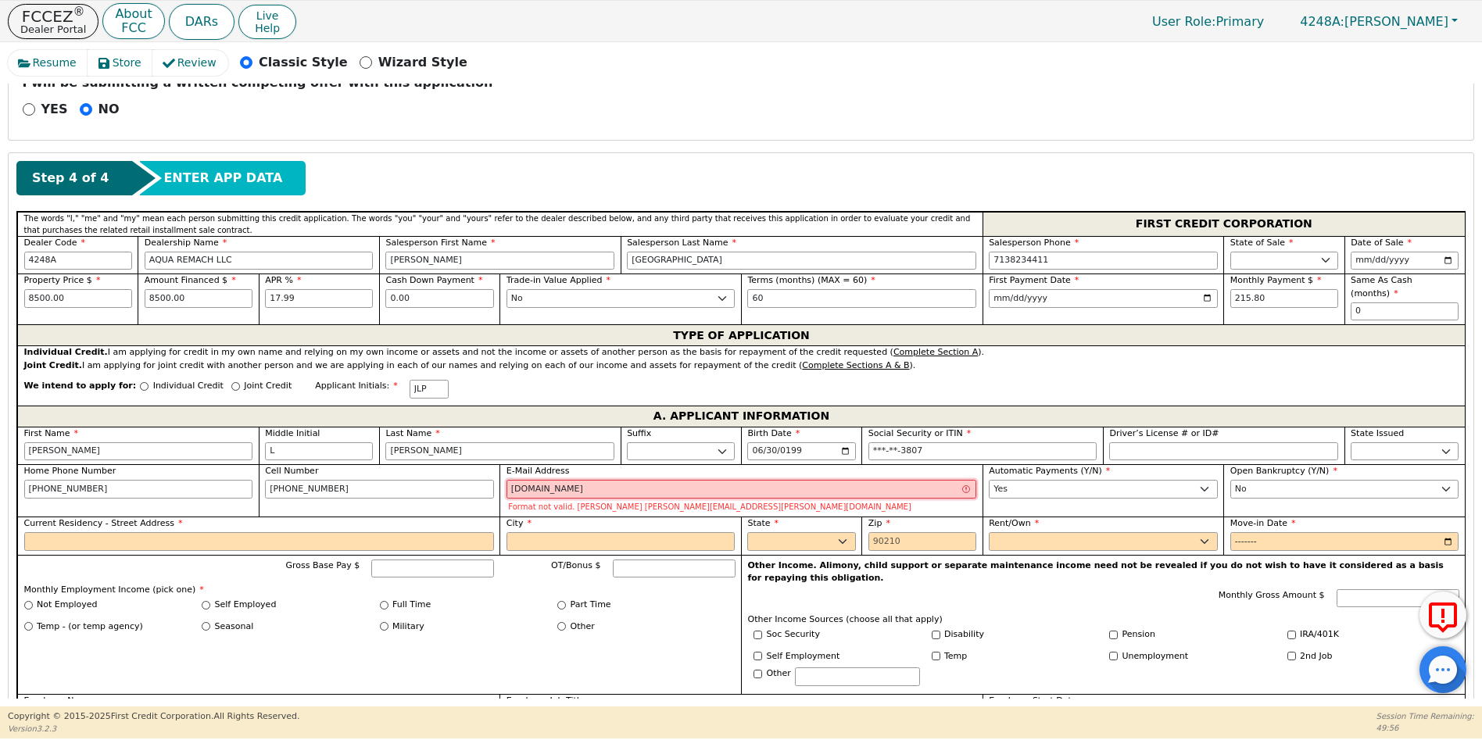
click at [580, 480] on input "[DOMAIN_NAME]" at bounding box center [742, 489] width 470 height 19
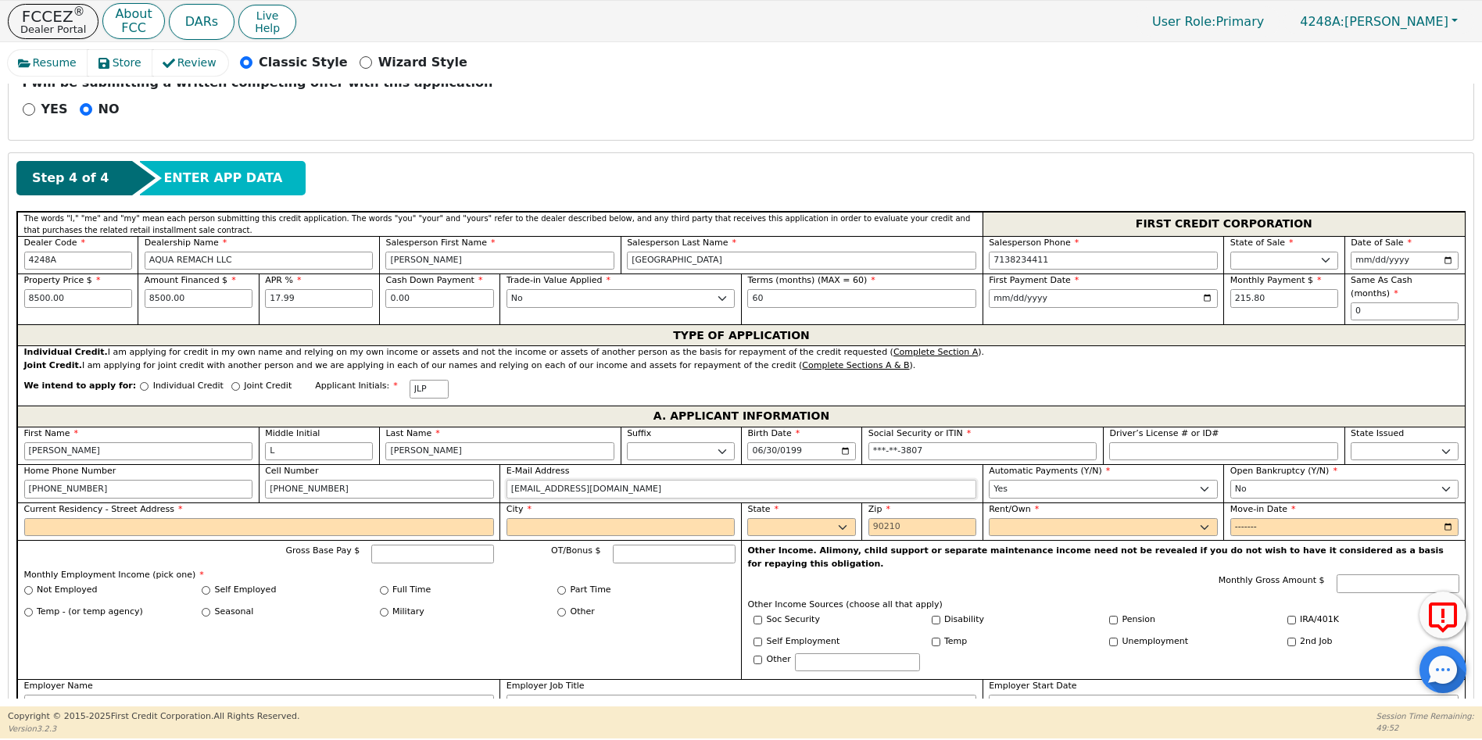
type input "[EMAIL_ADDRESS][DOMAIN_NAME]"
click at [59, 518] on input "Current Residency - Street Address" at bounding box center [259, 527] width 470 height 19
type input "[STREET_ADDRESS]"
click at [529, 518] on input "City" at bounding box center [621, 527] width 229 height 19
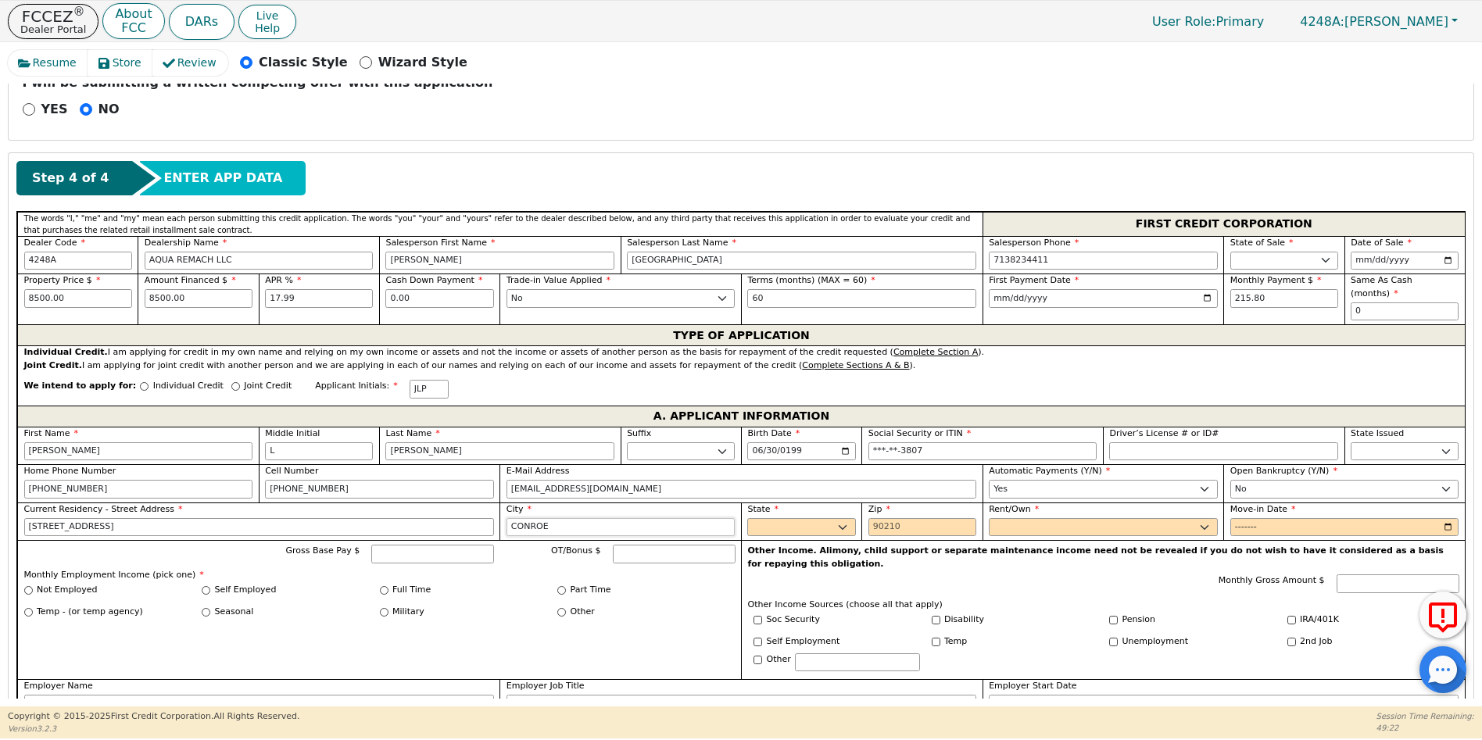
type input "CONROE"
click at [837, 518] on select "AK AL AR AZ CA CO CT DC DE FL [GEOGRAPHIC_DATA] HI IA ID IL IN KS [GEOGRAPHIC_D…" at bounding box center [801, 527] width 108 height 19
select select "[GEOGRAPHIC_DATA]"
click at [837, 518] on select "AK AL AR AZ CA CO CT DC DE FL [GEOGRAPHIC_DATA] HI IA ID IL IN KS [GEOGRAPHIC_D…" at bounding box center [801, 527] width 108 height 19
click at [869, 518] on input "Zip" at bounding box center [923, 527] width 108 height 19
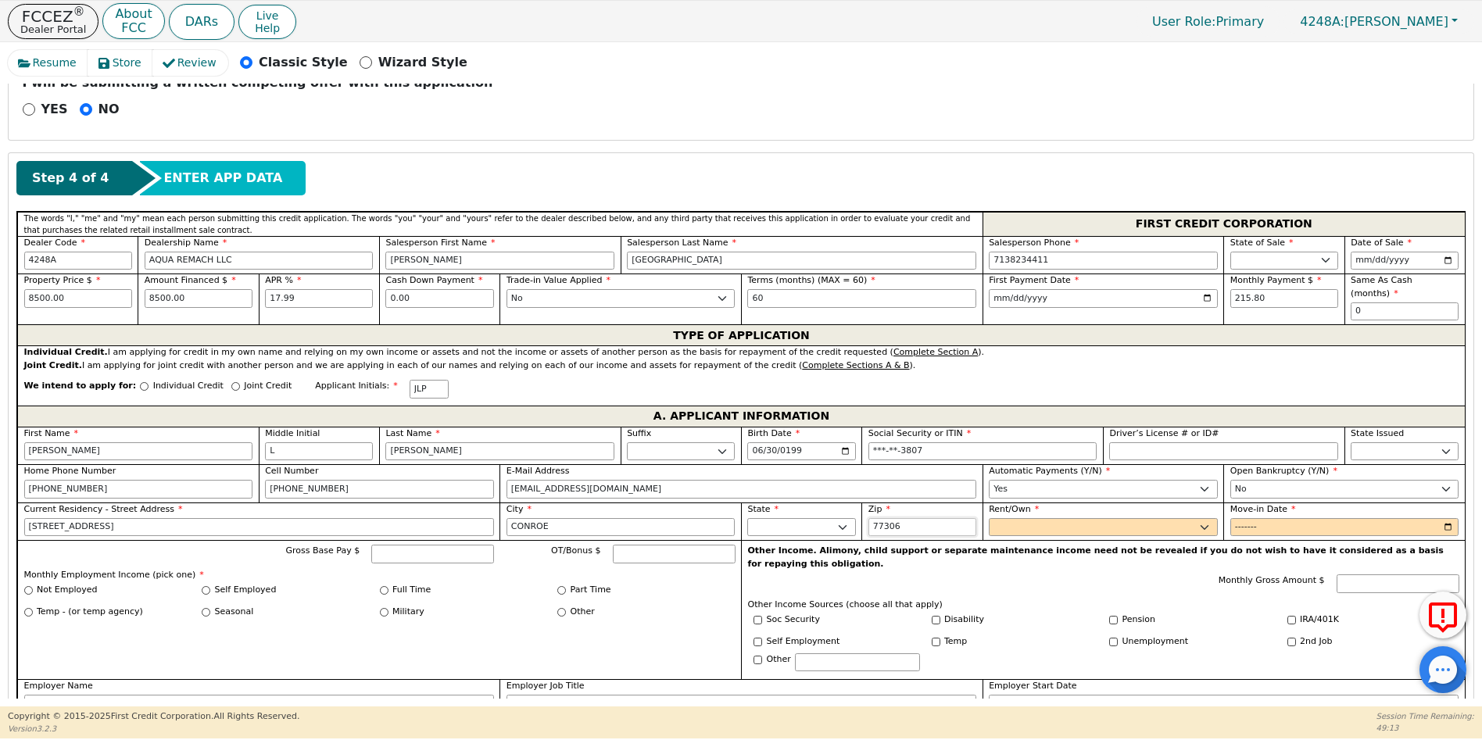
type input "77306"
click at [1009, 518] on select "Rent Own" at bounding box center [1103, 527] width 229 height 19
select select "Own"
click at [989, 518] on select "Rent Own" at bounding box center [1103, 527] width 229 height 19
click at [1241, 518] on input "Move-in Date" at bounding box center [1345, 527] width 229 height 19
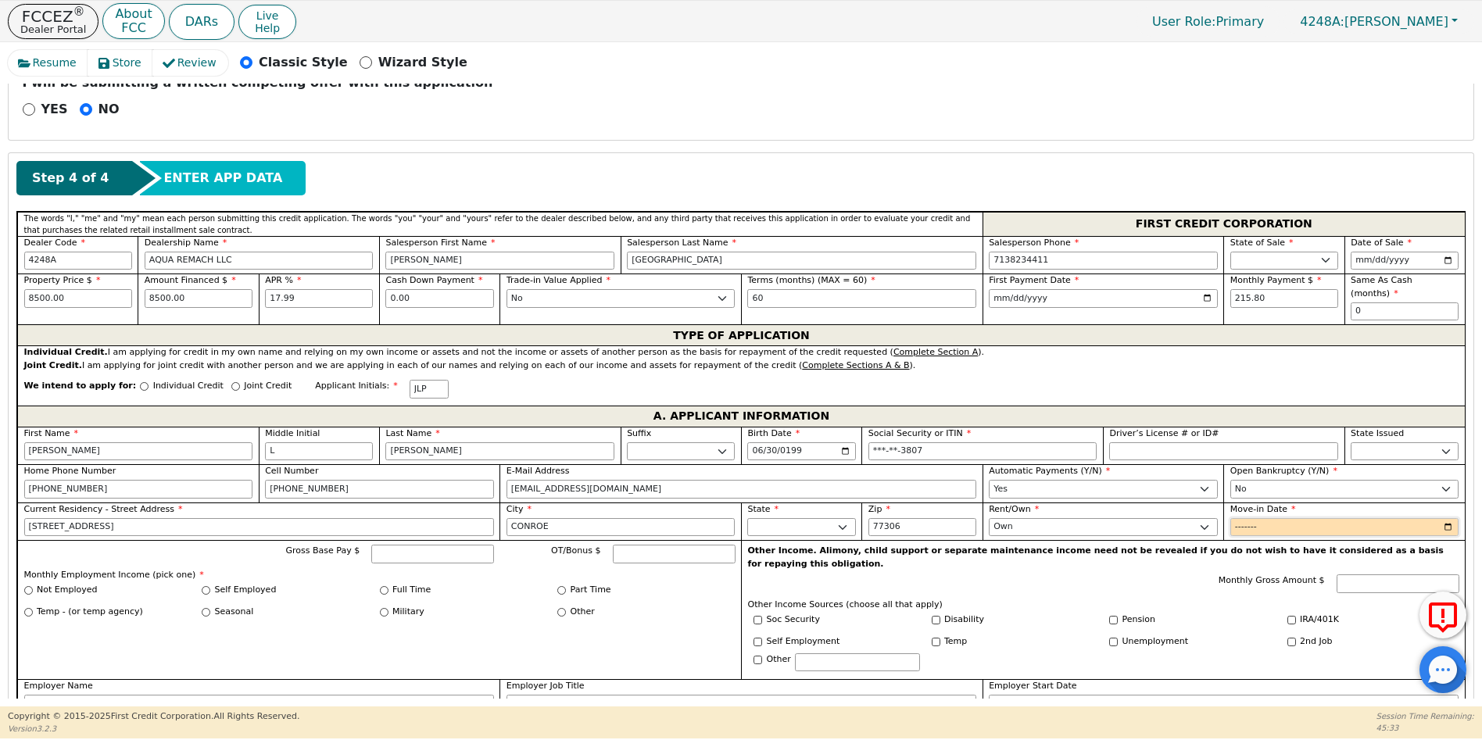
click at [1272, 518] on input "Move-in Date" at bounding box center [1345, 527] width 229 height 19
type input "2021-01"
click at [414, 545] on input "Gross Base Pay $" at bounding box center [432, 554] width 123 height 19
type input "6000.00"
click at [204, 586] on input "Self Employed" at bounding box center [206, 590] width 9 height 9
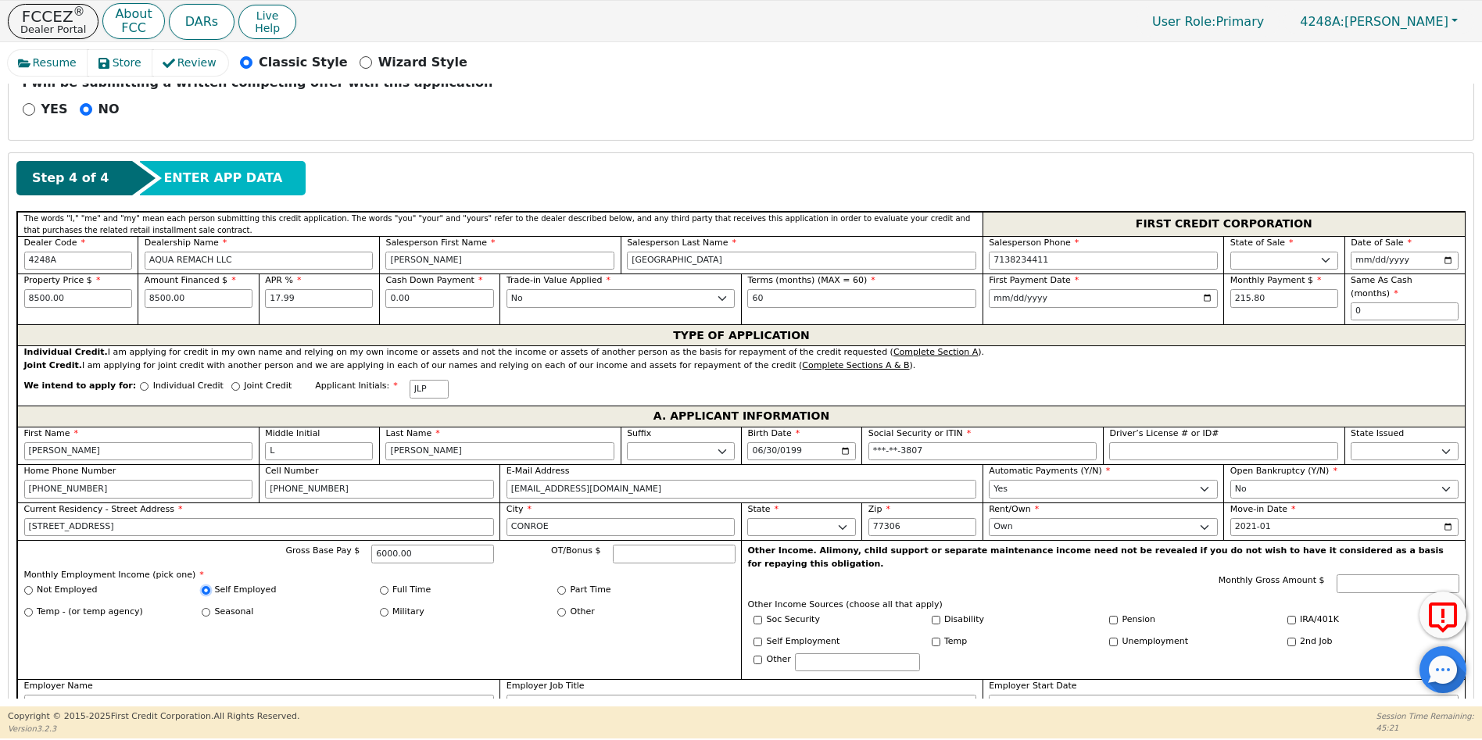
radio input "true"
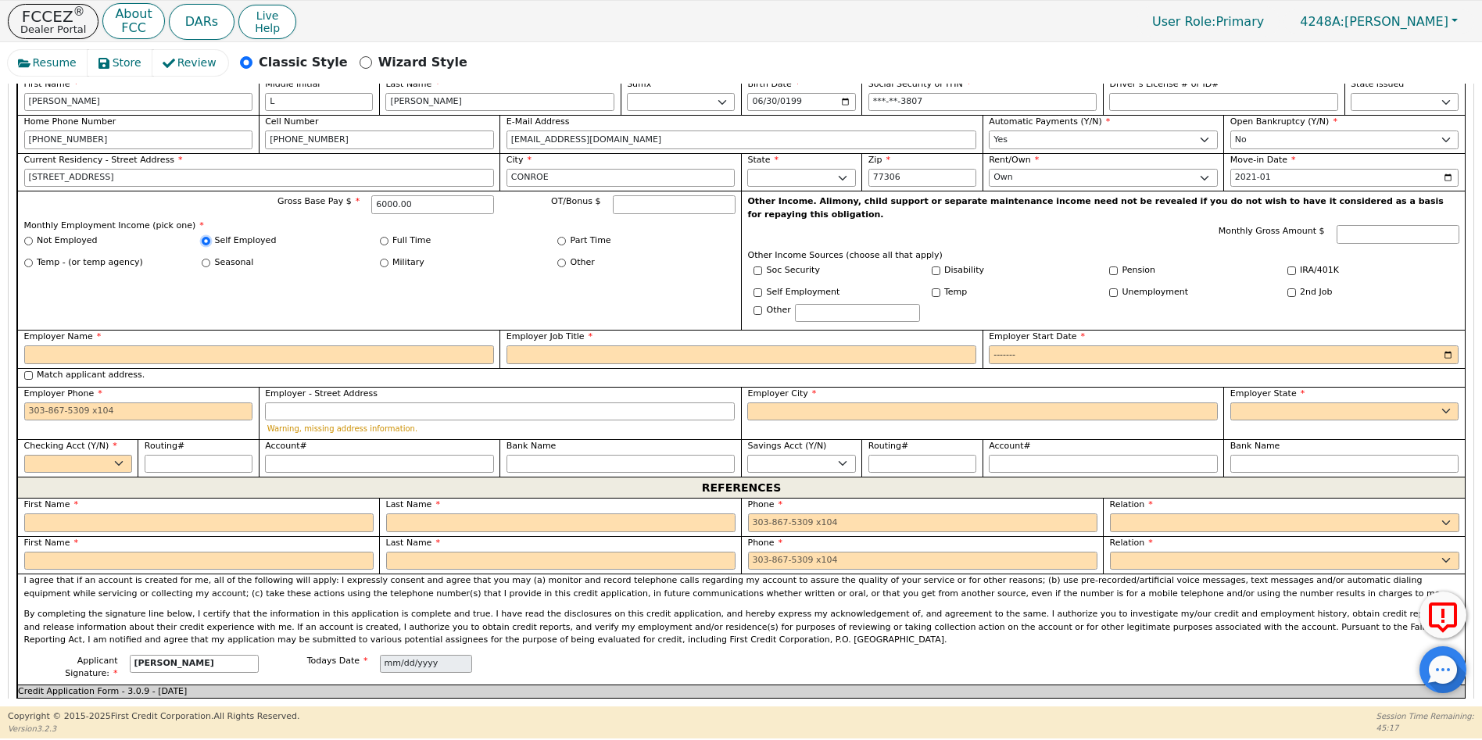
scroll to position [941, 0]
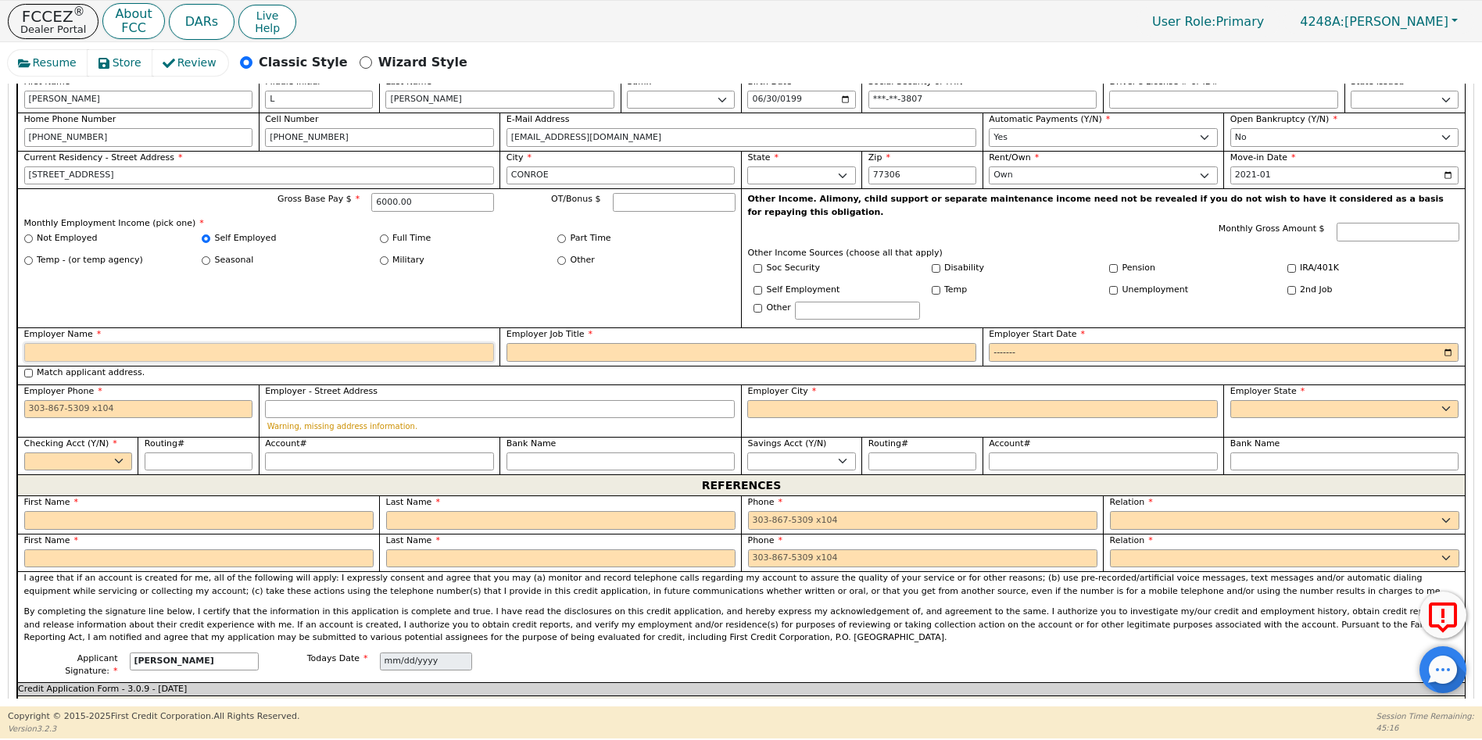
click at [57, 343] on input "Employer Name" at bounding box center [259, 352] width 470 height 19
type input "REMODELACION"
click at [551, 343] on input "Employer Job Title" at bounding box center [742, 352] width 470 height 19
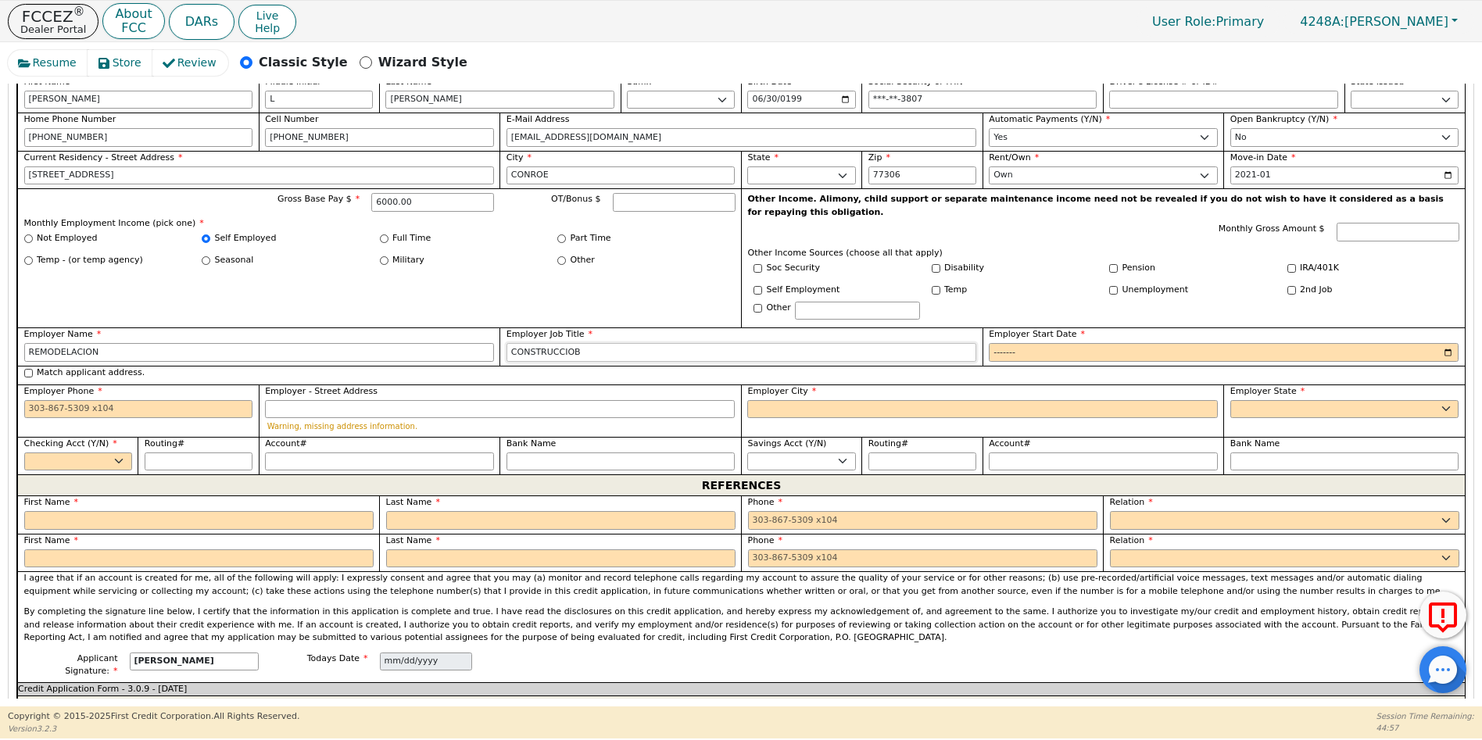
type input "CONSTRUCCIOB"
click at [996, 343] on input "Employer Start Date" at bounding box center [1224, 352] width 470 height 19
click at [1031, 343] on input "Employer Start Date" at bounding box center [1224, 352] width 470 height 19
type input "2015-01"
click at [30, 400] on input "Employer Phone" at bounding box center [138, 409] width 229 height 19
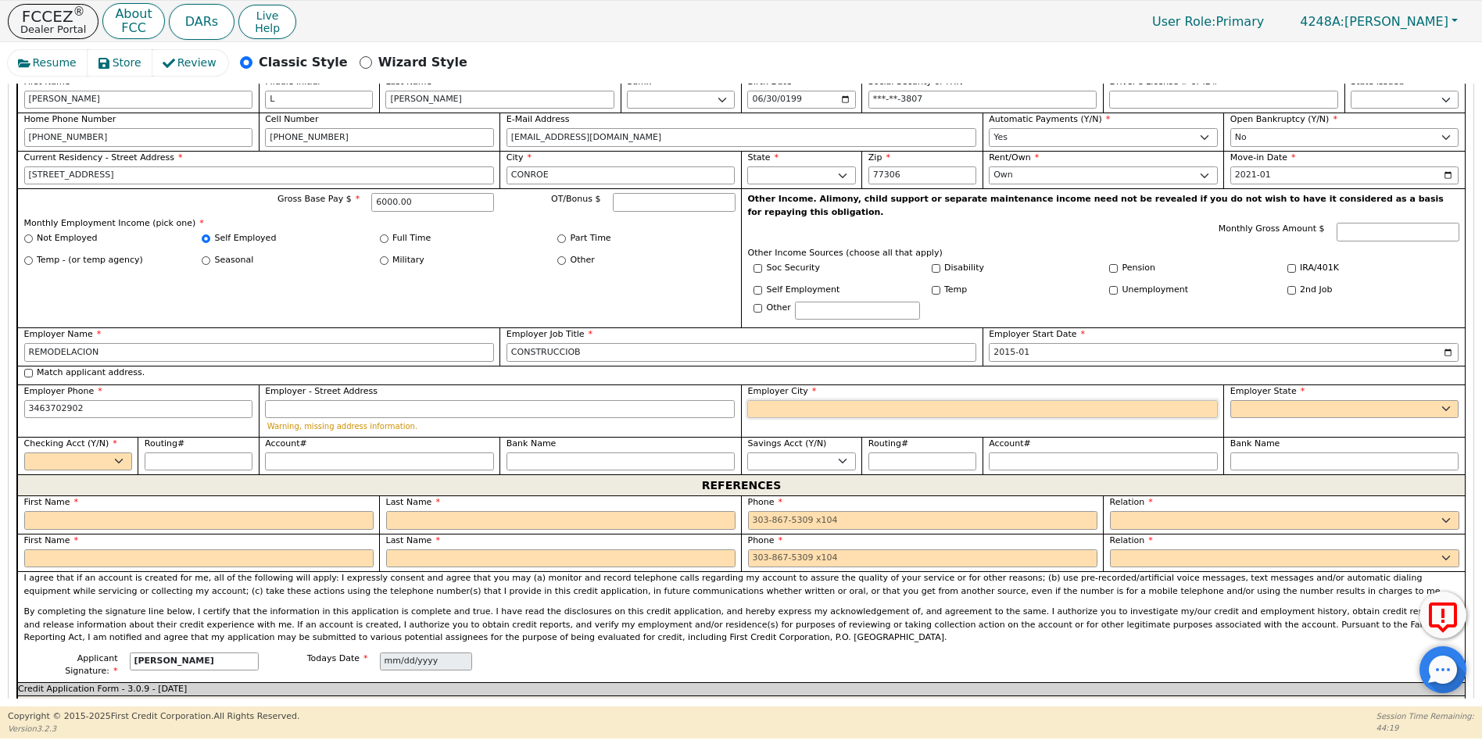
type input "[PHONE_NUMBER]"
click at [784, 400] on input "Employer City" at bounding box center [982, 409] width 470 height 19
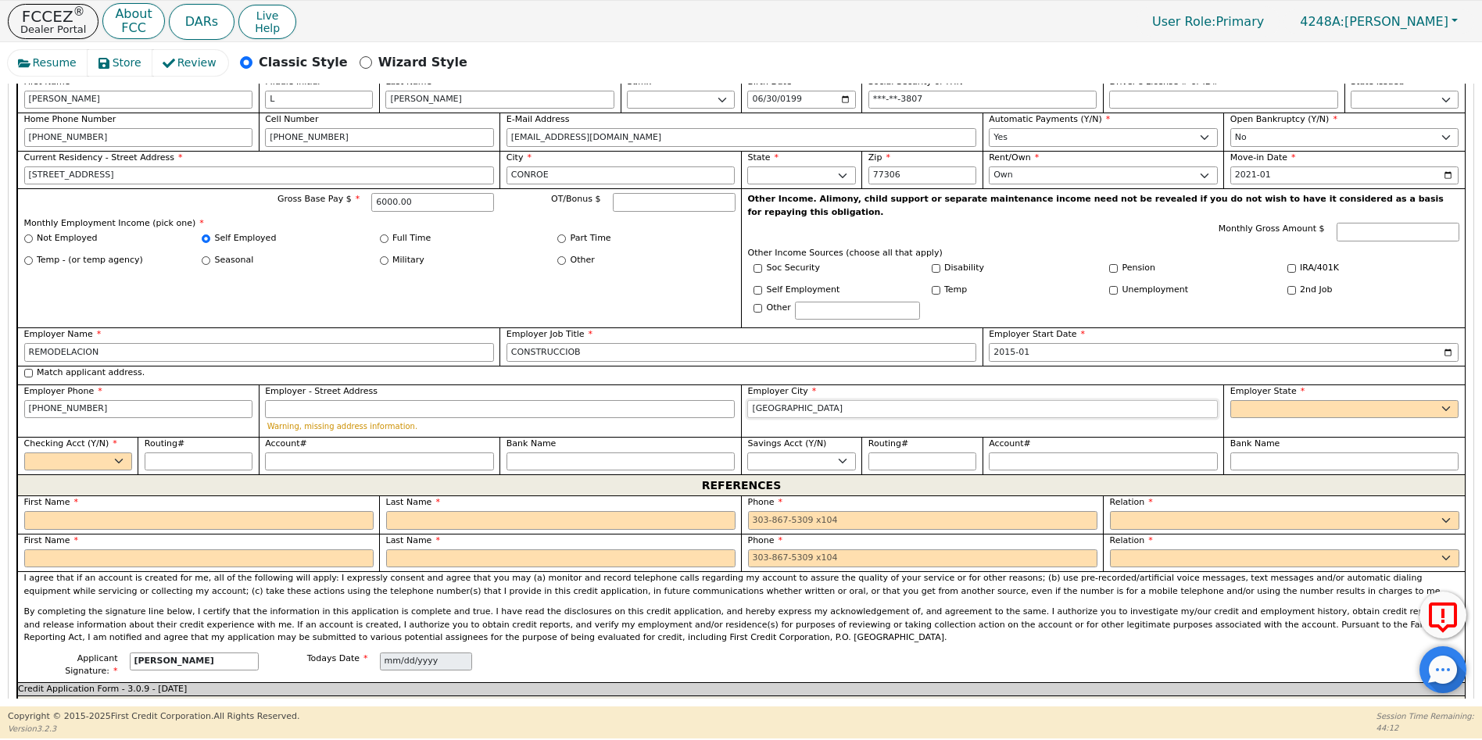
type input "[GEOGRAPHIC_DATA]"
click at [1238, 400] on select "AK AL AR AZ CA CO CT DC DE FL [GEOGRAPHIC_DATA] HI IA ID [GEOGRAPHIC_DATA] IN K…" at bounding box center [1345, 409] width 229 height 19
select select "[GEOGRAPHIC_DATA]"
click at [1238, 400] on select "AK AL AR AZ CA CO CT DC DE FL [GEOGRAPHIC_DATA] HI IA ID [GEOGRAPHIC_DATA] IN K…" at bounding box center [1345, 409] width 229 height 19
click at [119, 453] on select "Yes No" at bounding box center [78, 462] width 108 height 19
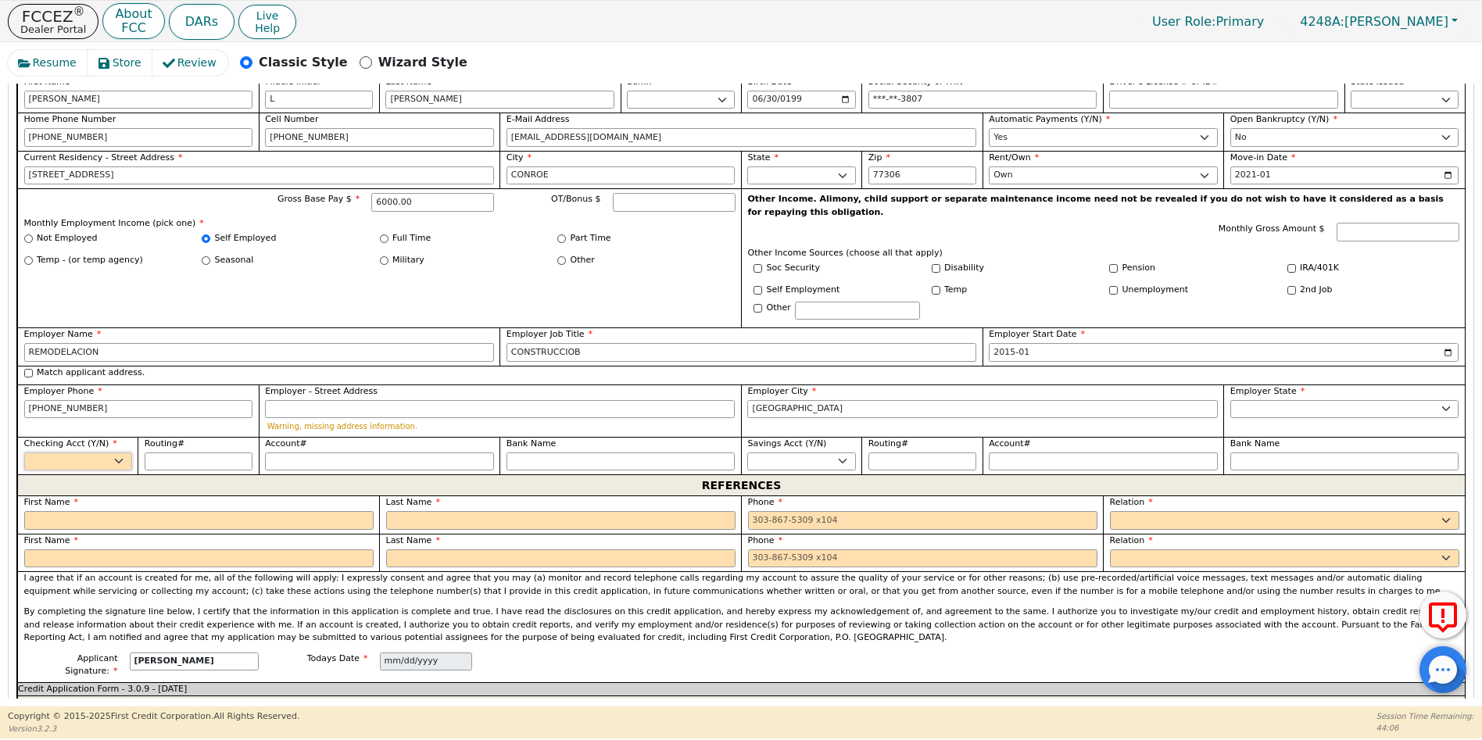
select select "y"
click at [24, 453] on select "Yes No" at bounding box center [78, 462] width 108 height 19
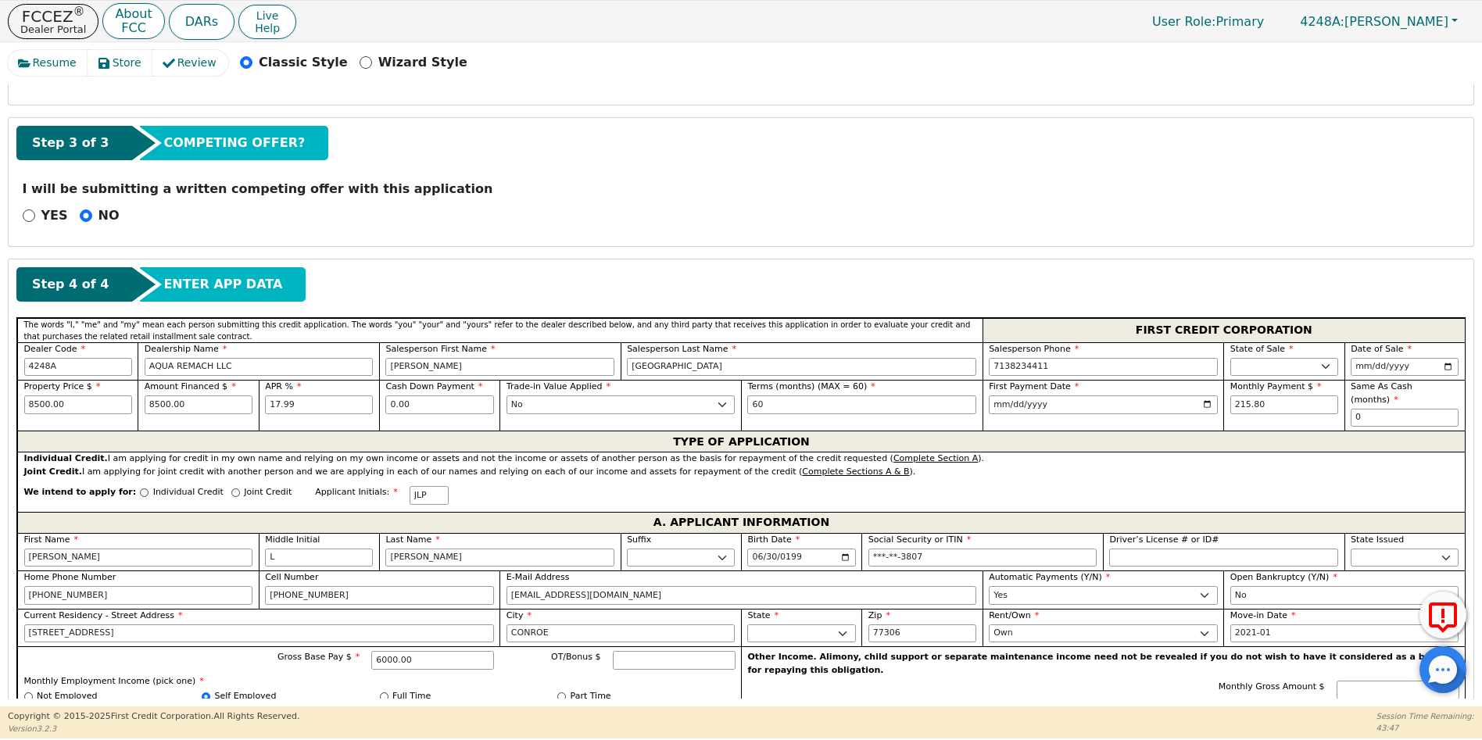
scroll to position [492, 0]
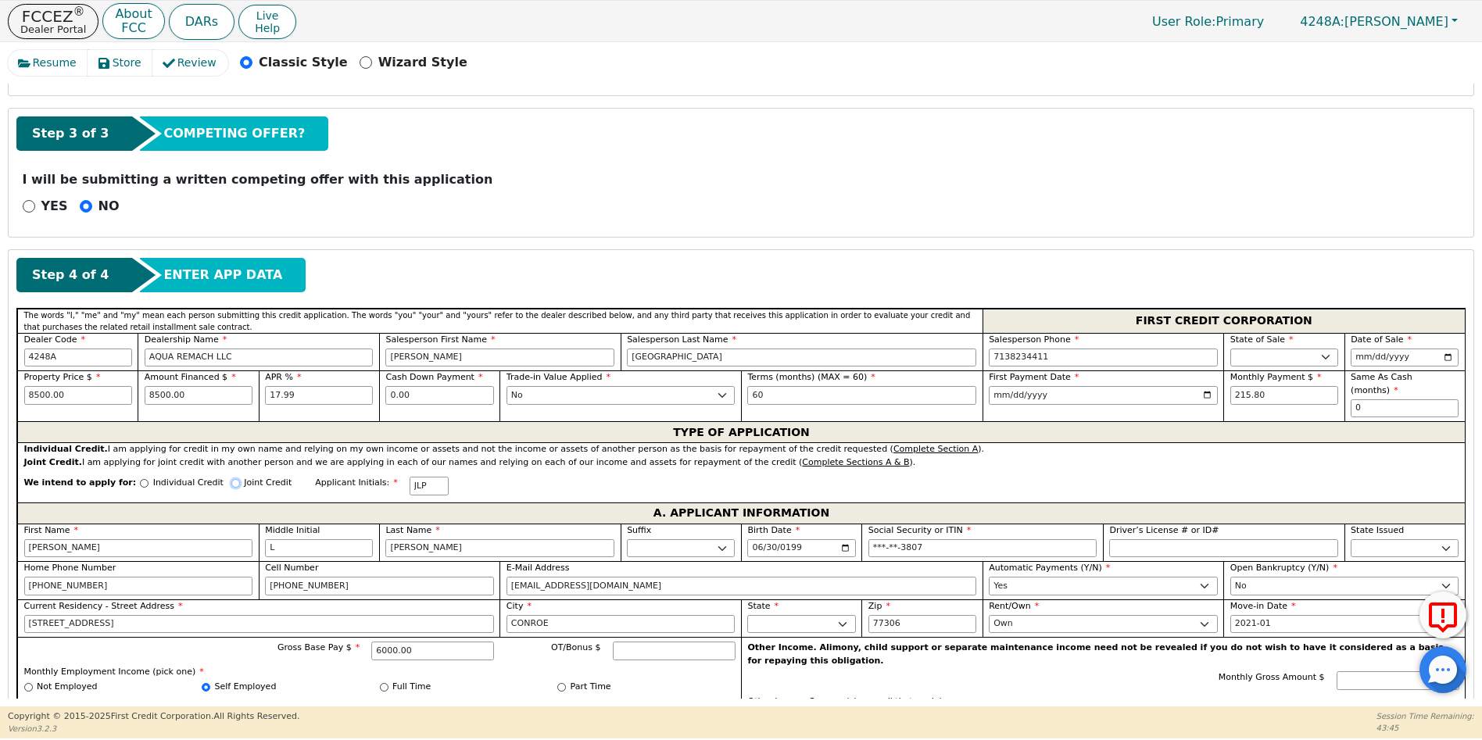
click at [231, 479] on input "Joint Credit" at bounding box center [235, 483] width 9 height 9
radio input "true"
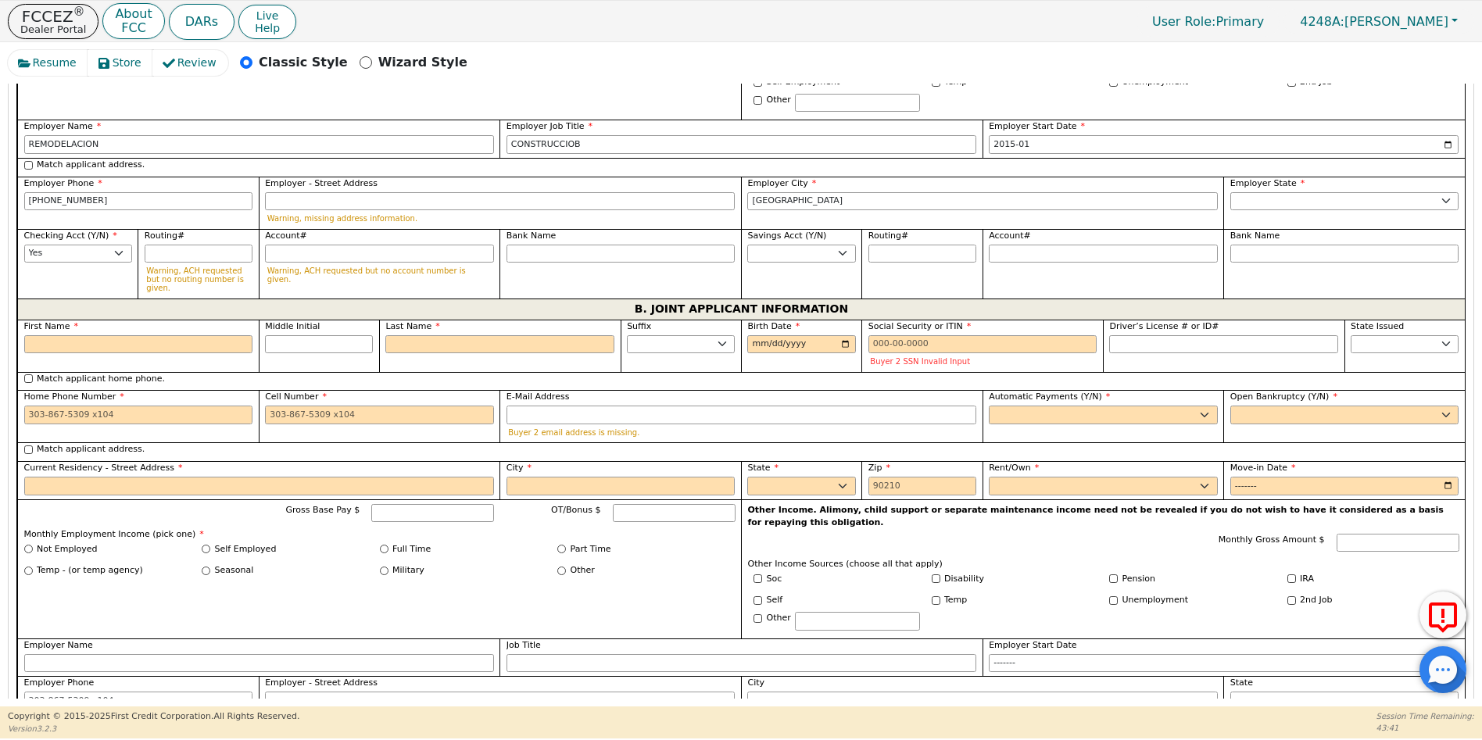
scroll to position [1146, 0]
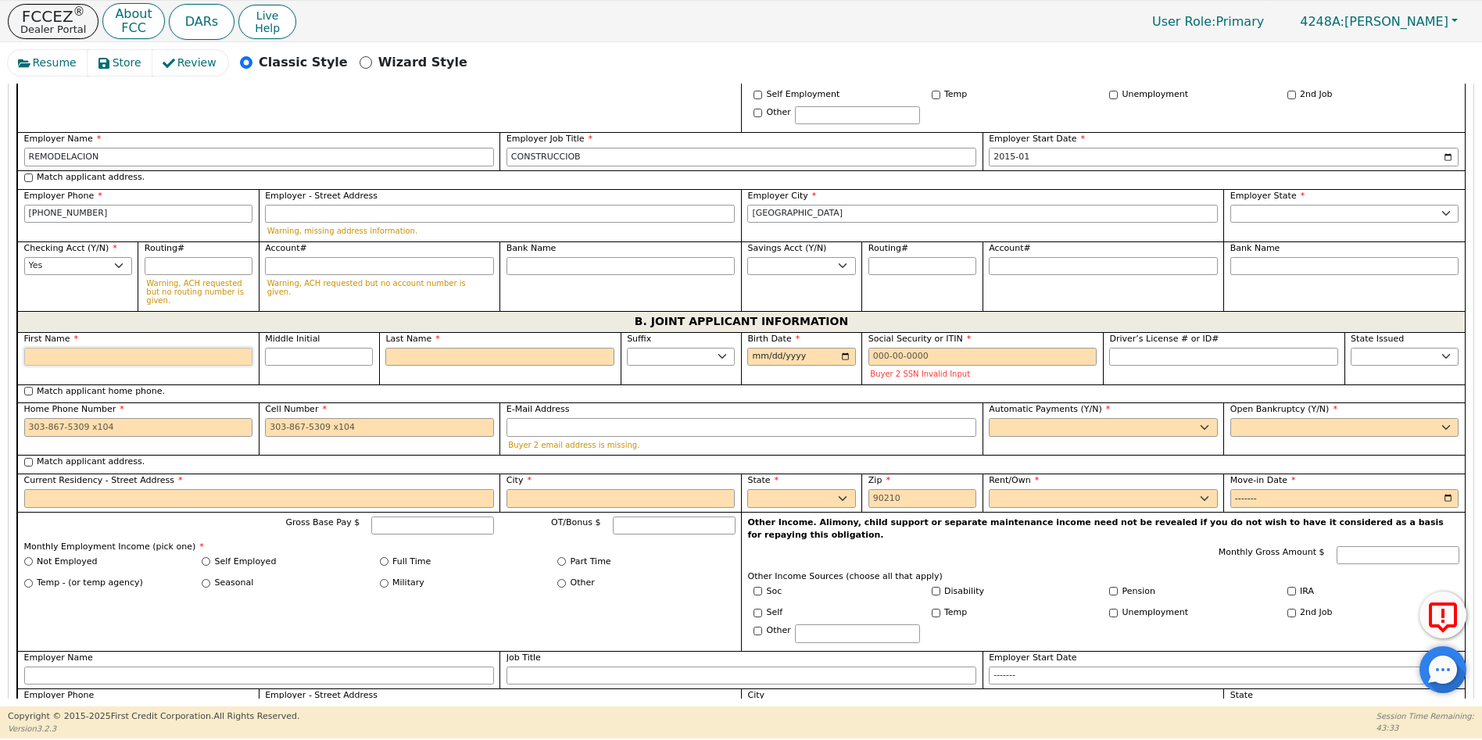
click at [32, 348] on input "First Name" at bounding box center [138, 357] width 229 height 19
type input "M"
type input "MA"
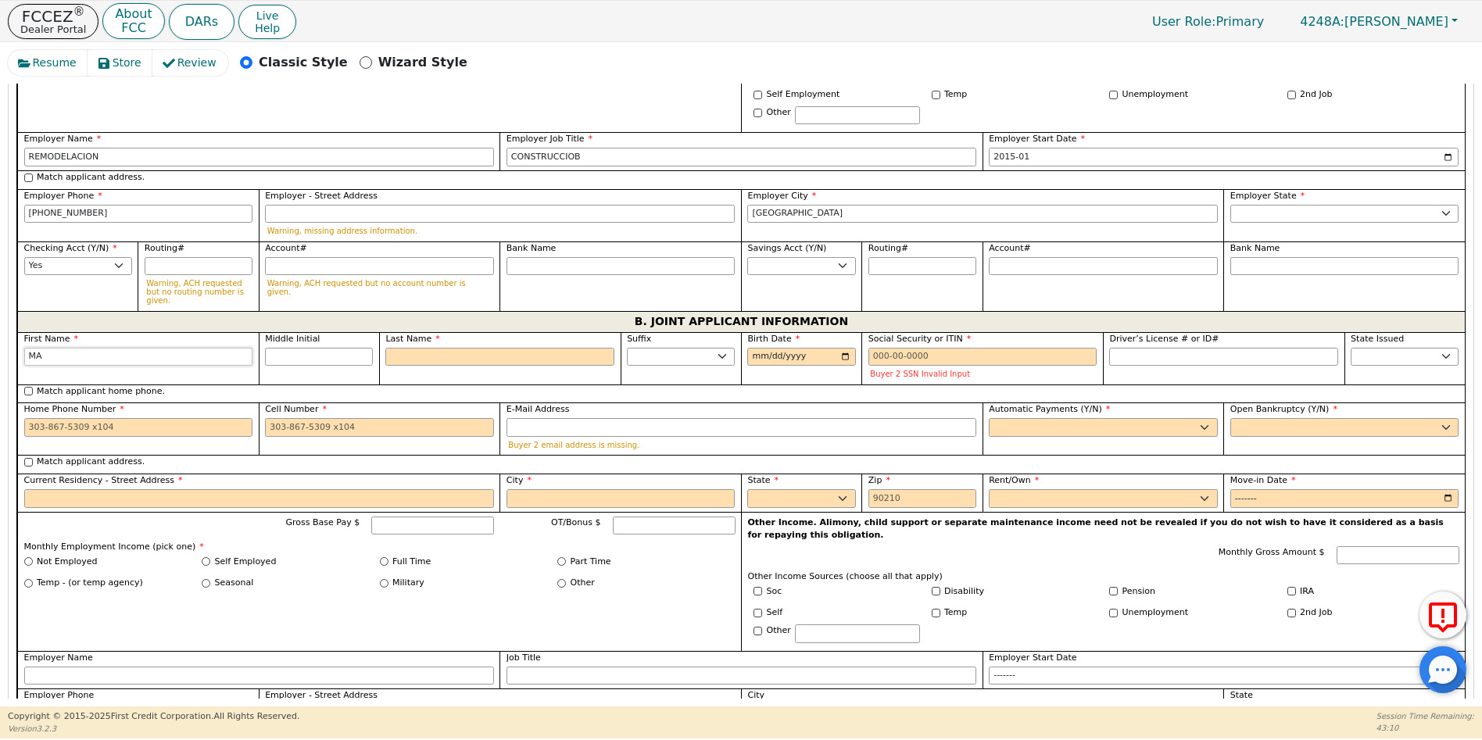
type input "MA"
type input "MAR"
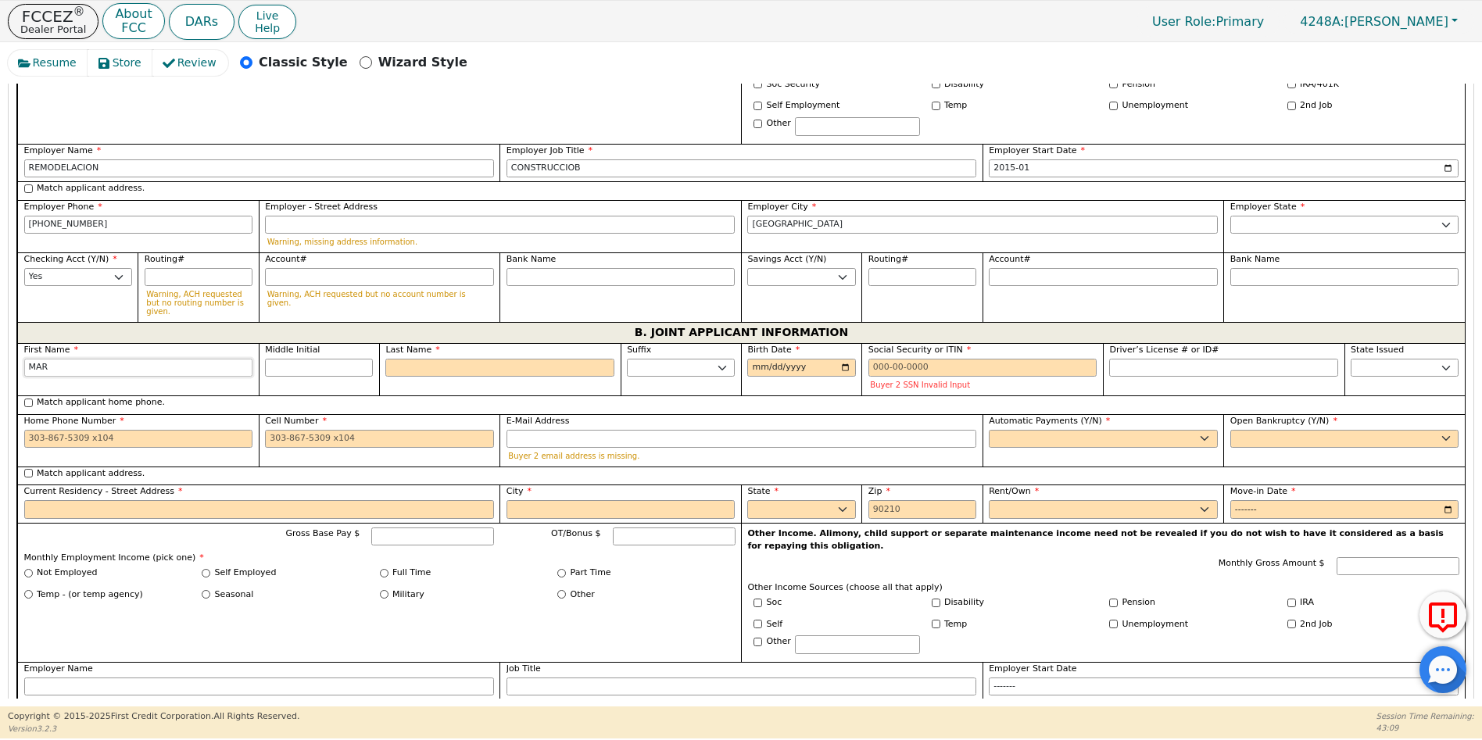
scroll to position [1158, 0]
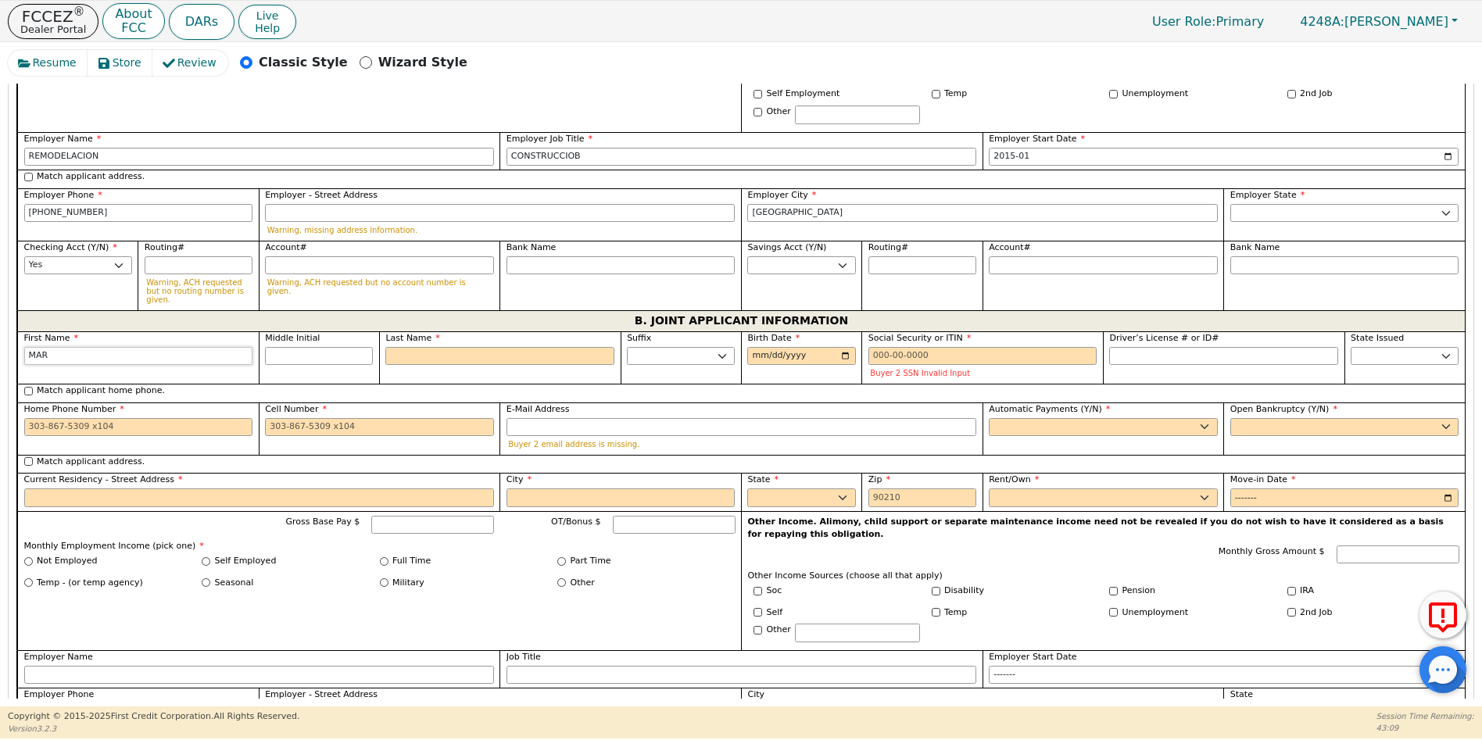
type input "MARI"
type input "[PERSON_NAME]"
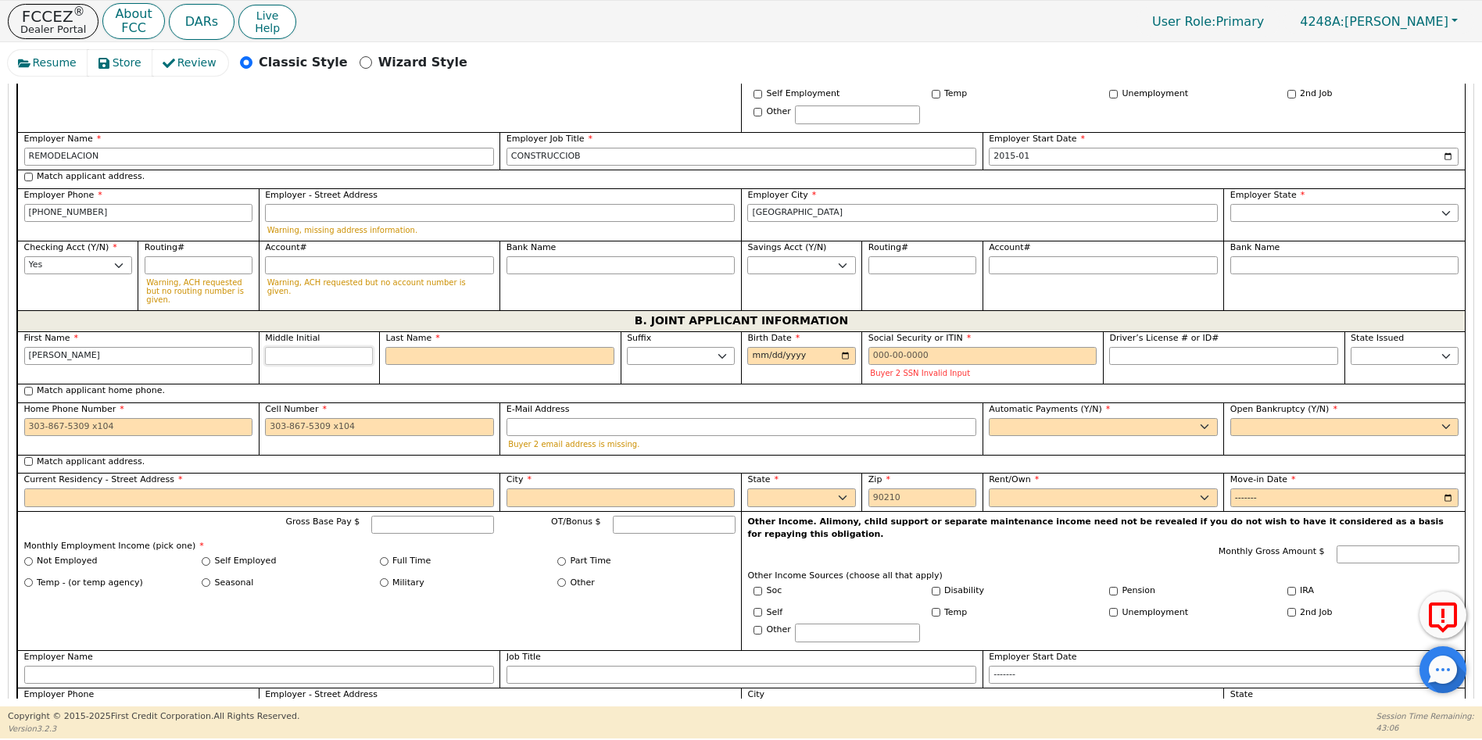
click at [278, 347] on input "Middle Initial" at bounding box center [319, 356] width 108 height 19
type input "L"
type input "ML"
type input "[PERSON_NAME]"
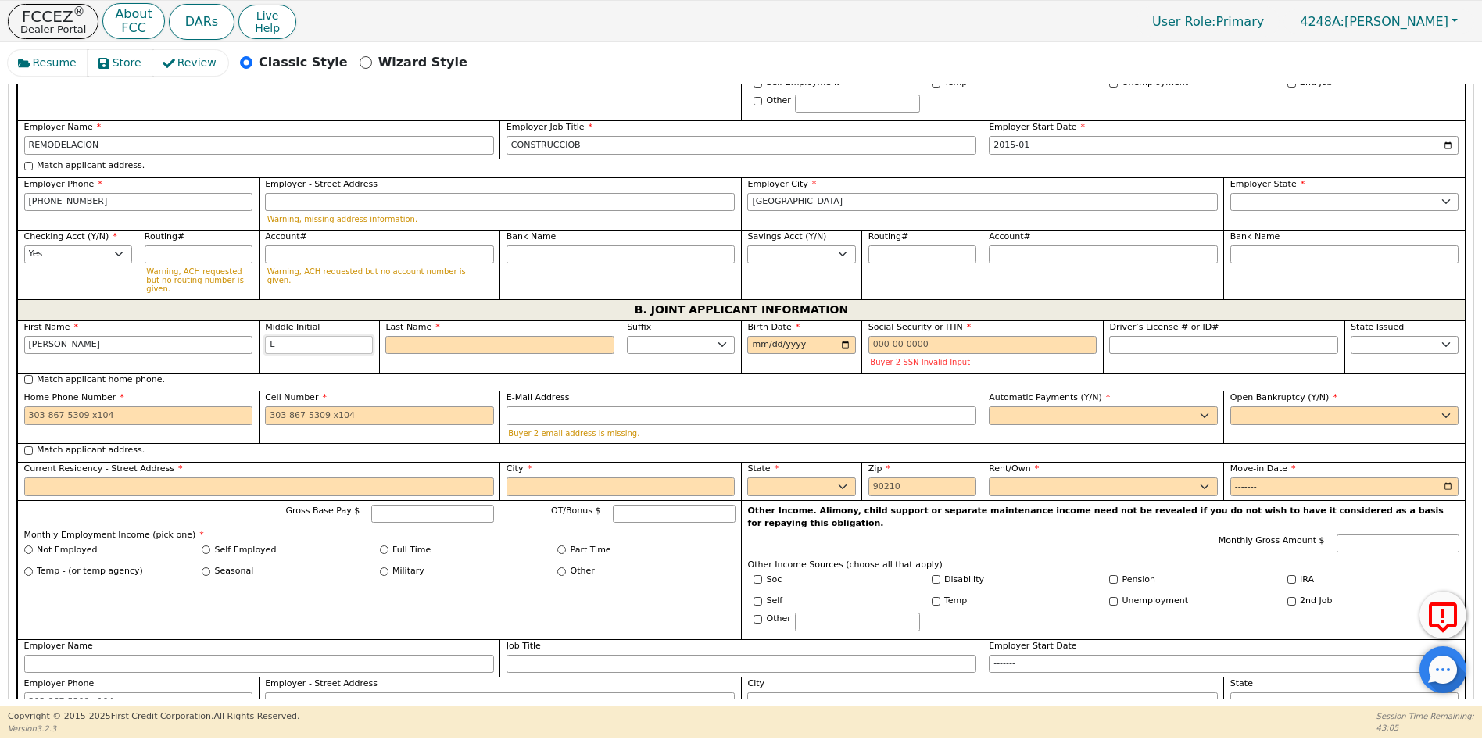
scroll to position [1146, 0]
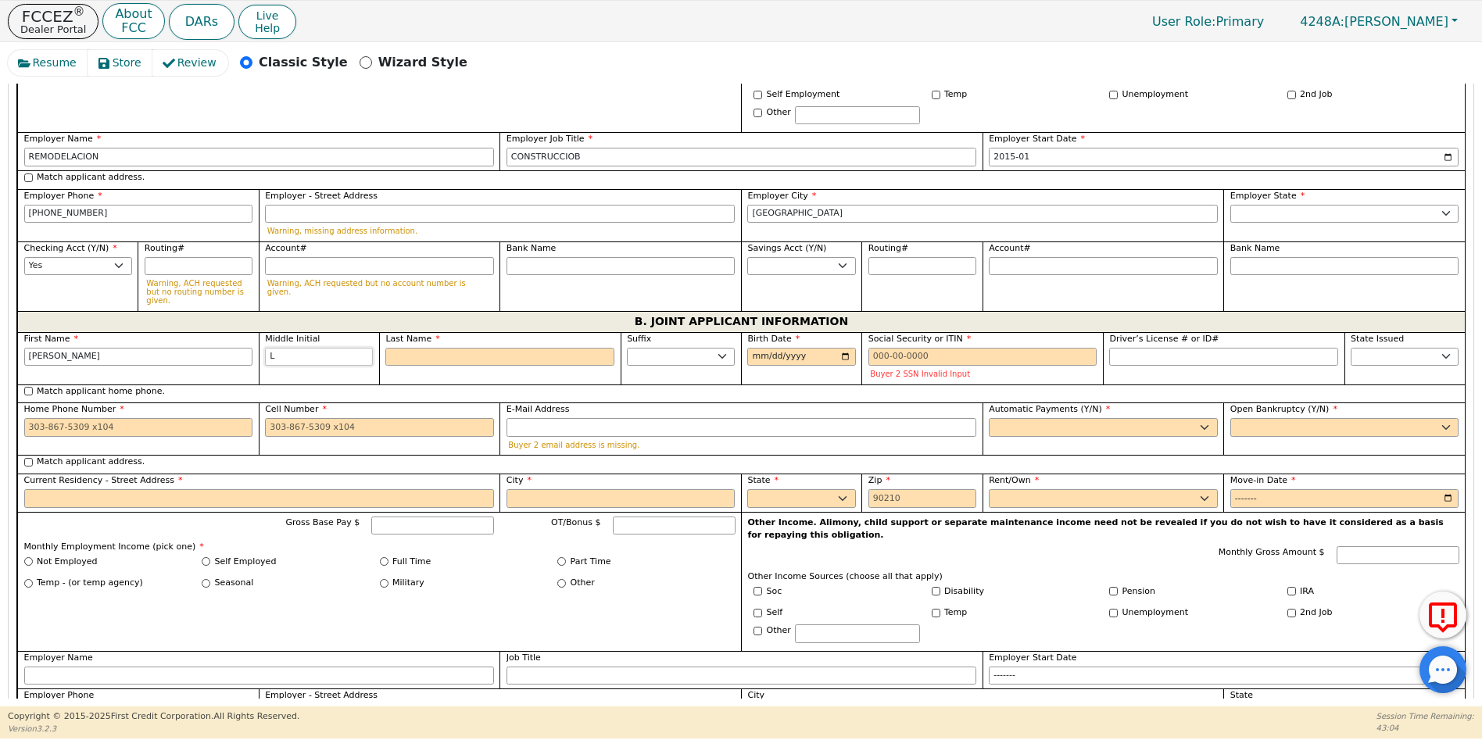
type input "L"
click at [414, 348] on input "Last Name" at bounding box center [499, 357] width 229 height 19
type input "L"
type input "MLL"
type input "[PERSON_NAME]"
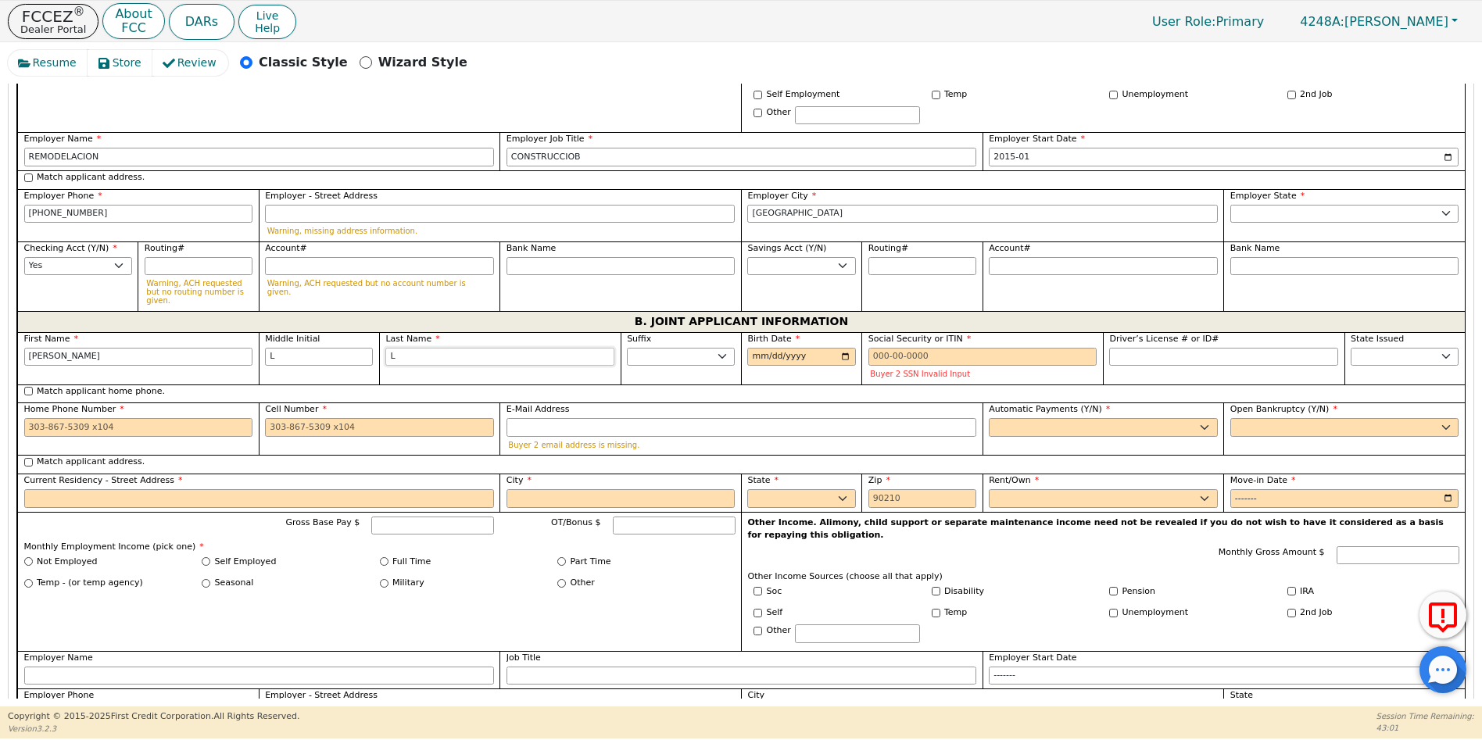
type input "LO"
type input "[PERSON_NAME]"
type input "LOP"
type input "[PERSON_NAME]"
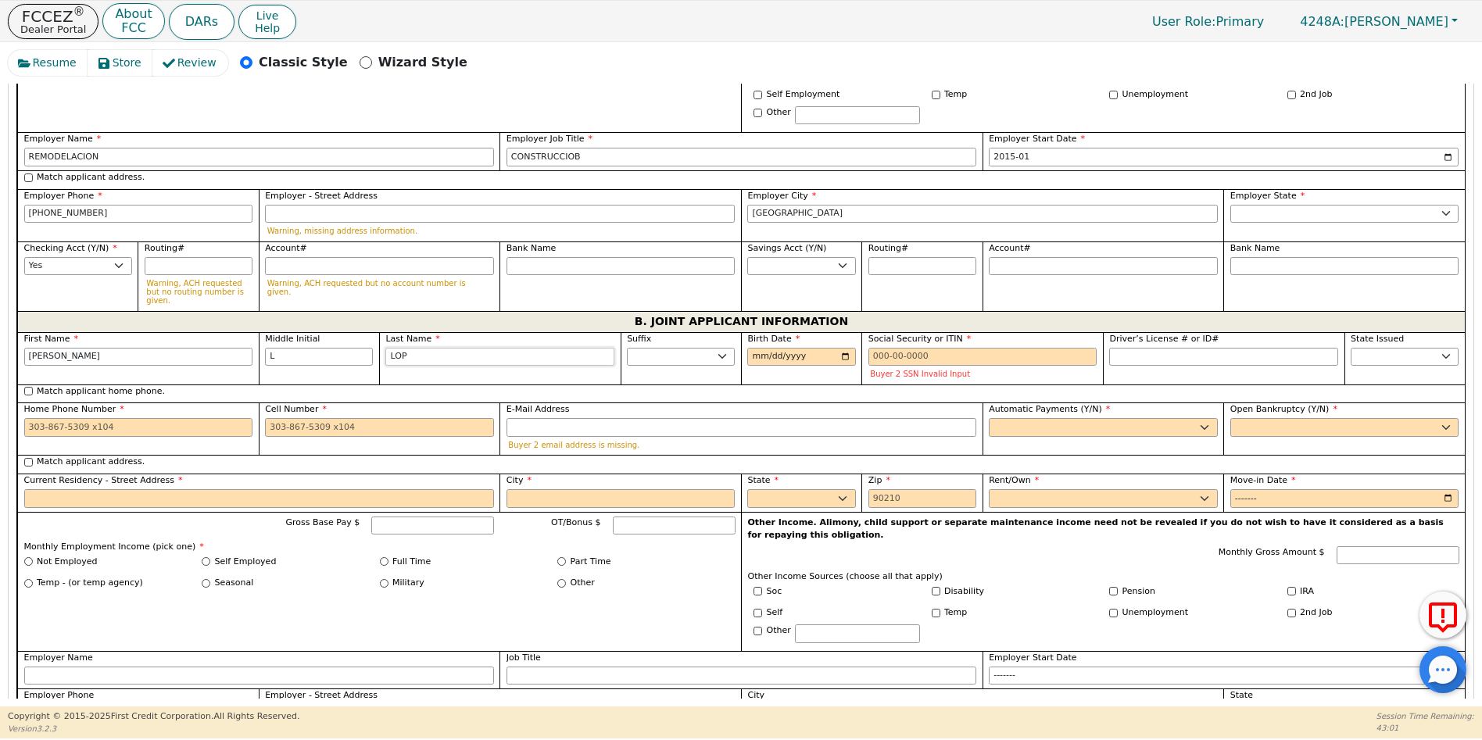
type input "[PERSON_NAME]"
click at [751, 348] on input "Birth Date" at bounding box center [801, 357] width 108 height 19
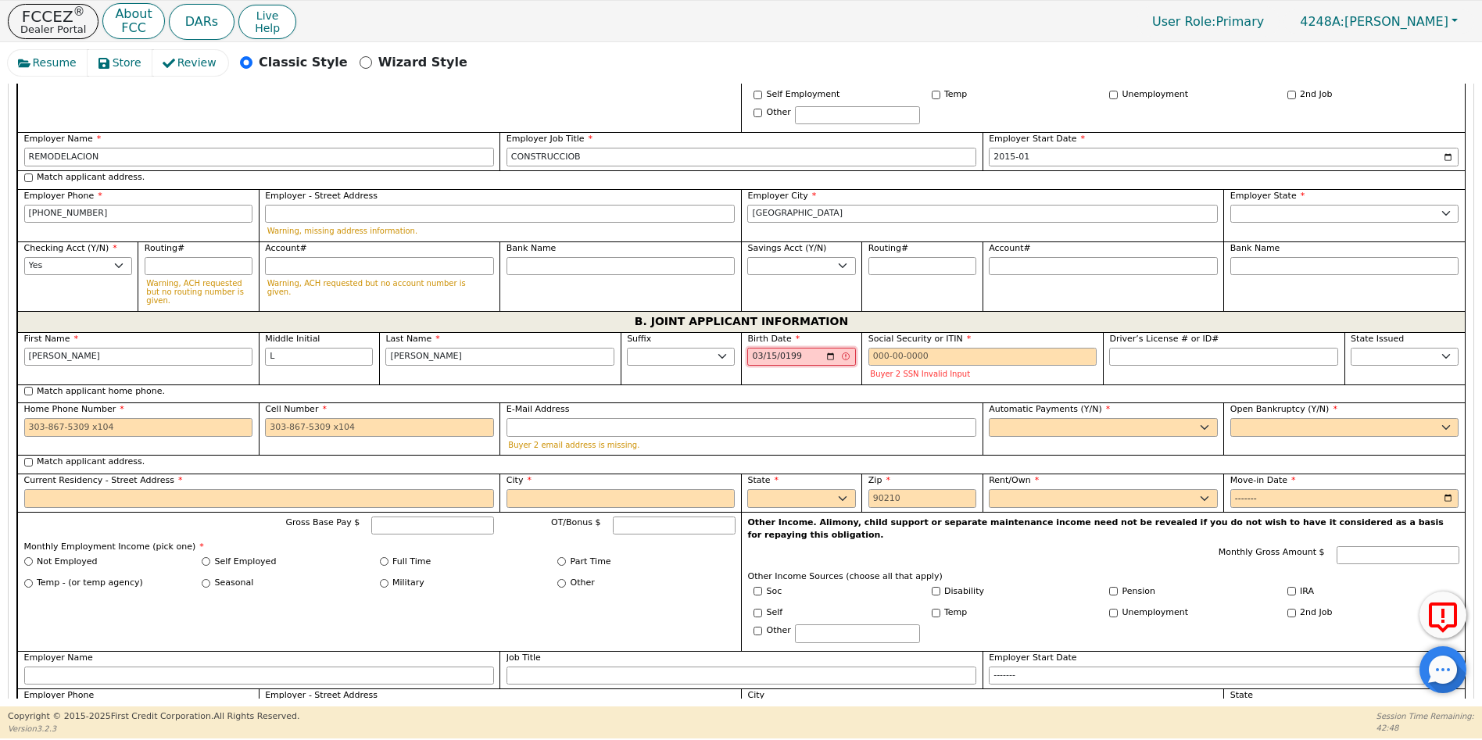
type input "[DATE]"
click at [873, 348] on input "Social Security or ITIN" at bounding box center [983, 357] width 229 height 19
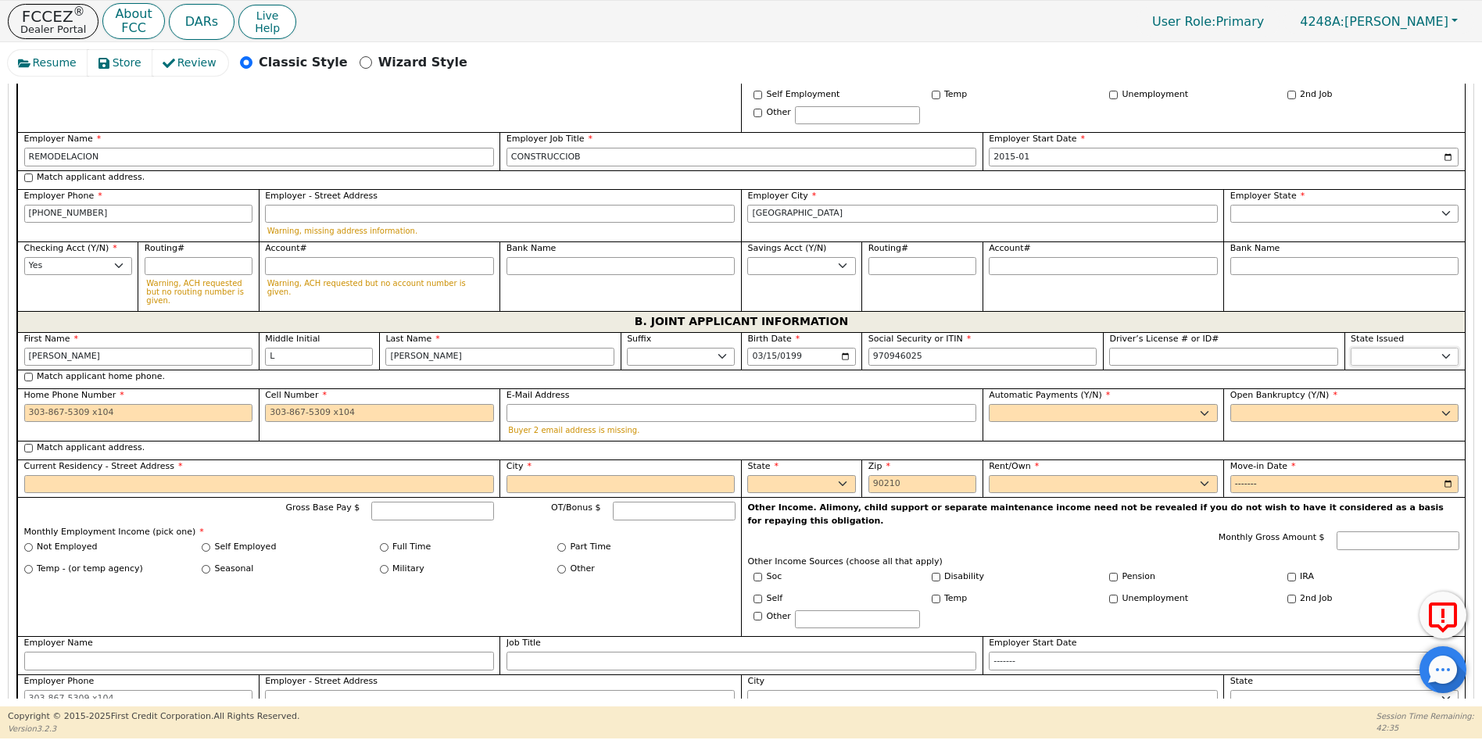
type input "***-**-6025"
click at [1373, 348] on select "AK AL AR AZ CA CO CT DC DE FL [GEOGRAPHIC_DATA] HI IA ID IL IN KS [GEOGRAPHIC_D…" at bounding box center [1405, 357] width 108 height 19
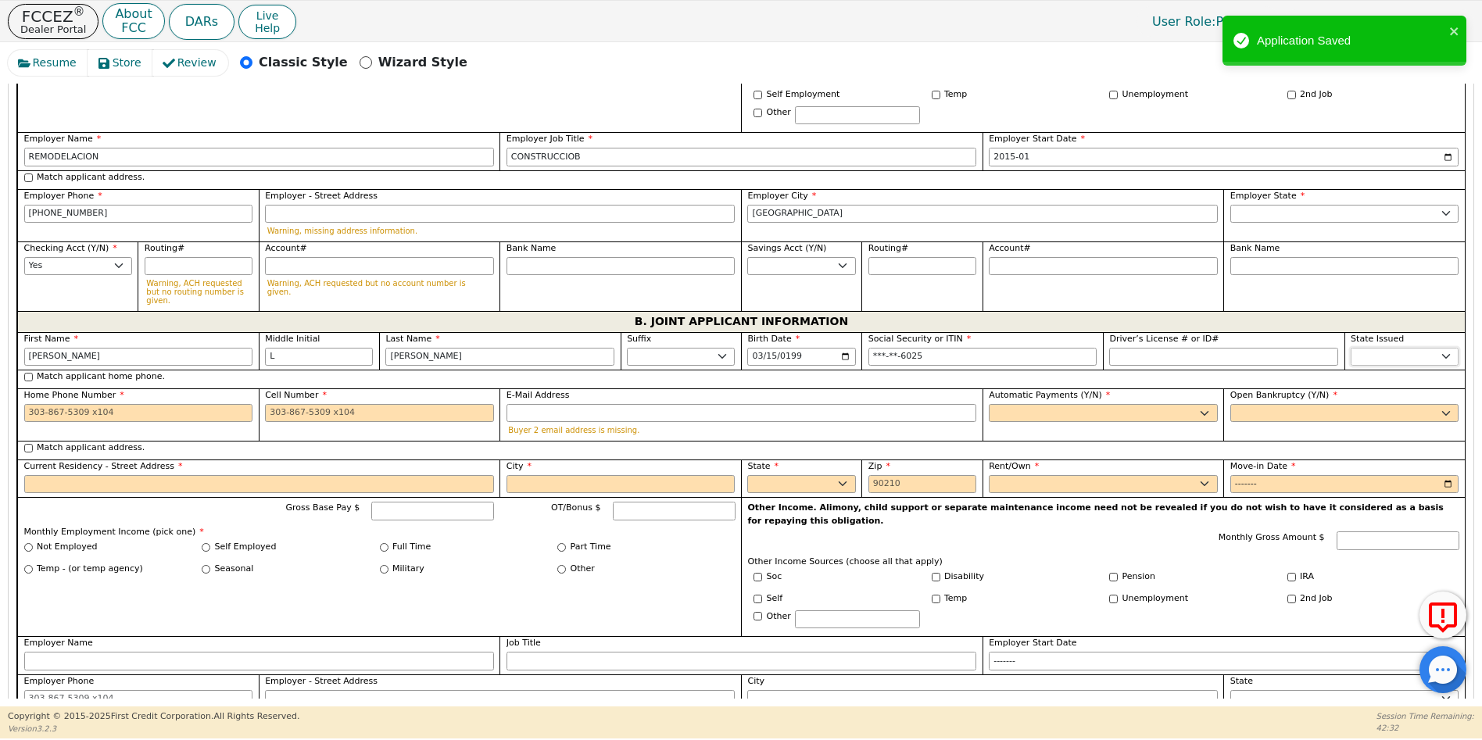
select select "[GEOGRAPHIC_DATA]"
click at [1351, 348] on select "AK AL AR AZ CA CO CT DC DE FL [GEOGRAPHIC_DATA] HI IA ID IL IN KS [GEOGRAPHIC_D…" at bounding box center [1405, 357] width 108 height 19
click at [26, 404] on input "Home Phone Number" at bounding box center [138, 413] width 229 height 19
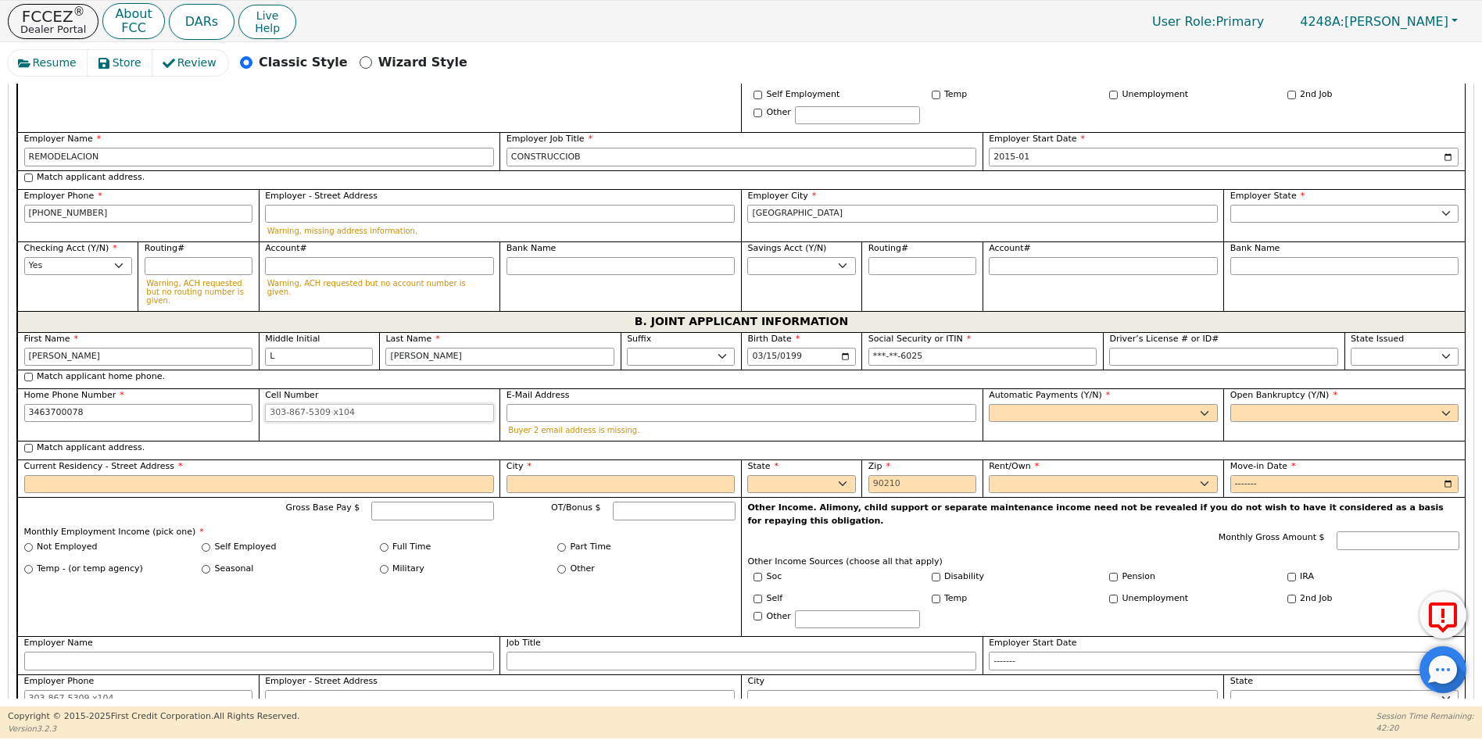
type input "[PHONE_NUMBER]"
click at [274, 404] on input "Cell Number" at bounding box center [379, 413] width 229 height 19
type input "[PHONE_NUMBER]"
click at [1013, 404] on select "Yes No" at bounding box center [1103, 413] width 229 height 19
select select "y"
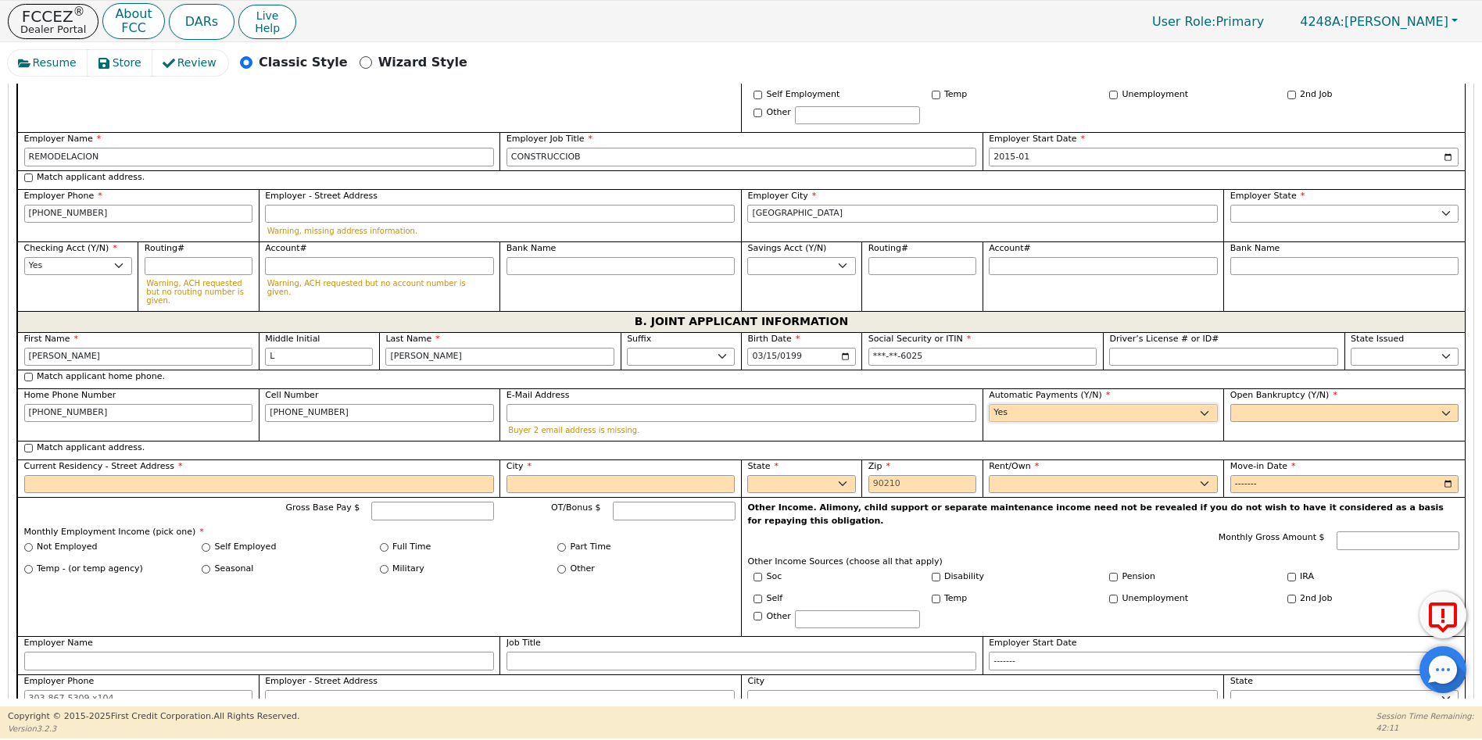
click at [989, 404] on select "Yes No" at bounding box center [1103, 413] width 229 height 19
type input "[PERSON_NAME]"
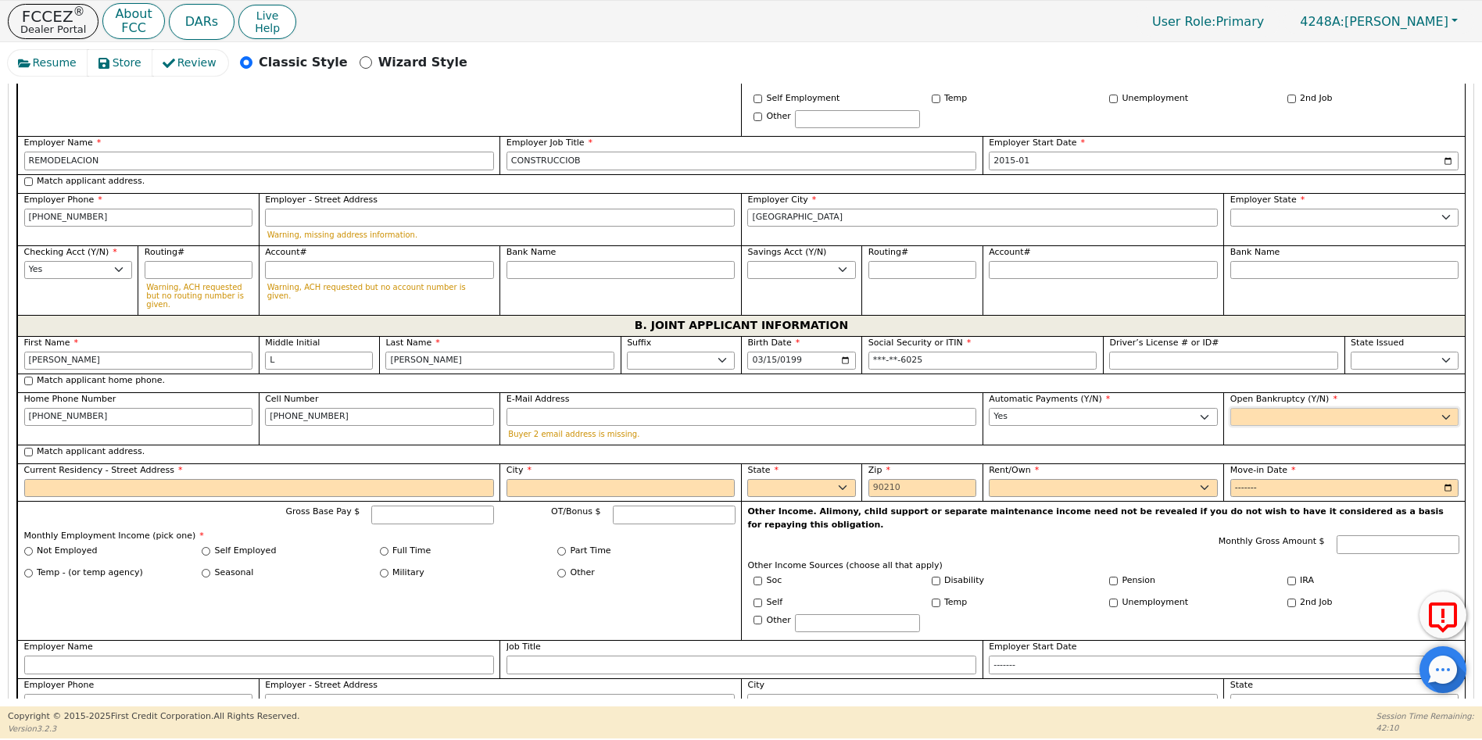
click at [1237, 408] on select "Yes No" at bounding box center [1345, 417] width 229 height 19
select select "n"
click at [1231, 408] on select "Yes No" at bounding box center [1345, 417] width 229 height 19
click at [29, 448] on input "Match applicant address." at bounding box center [28, 452] width 9 height 9
checkbox input "true"
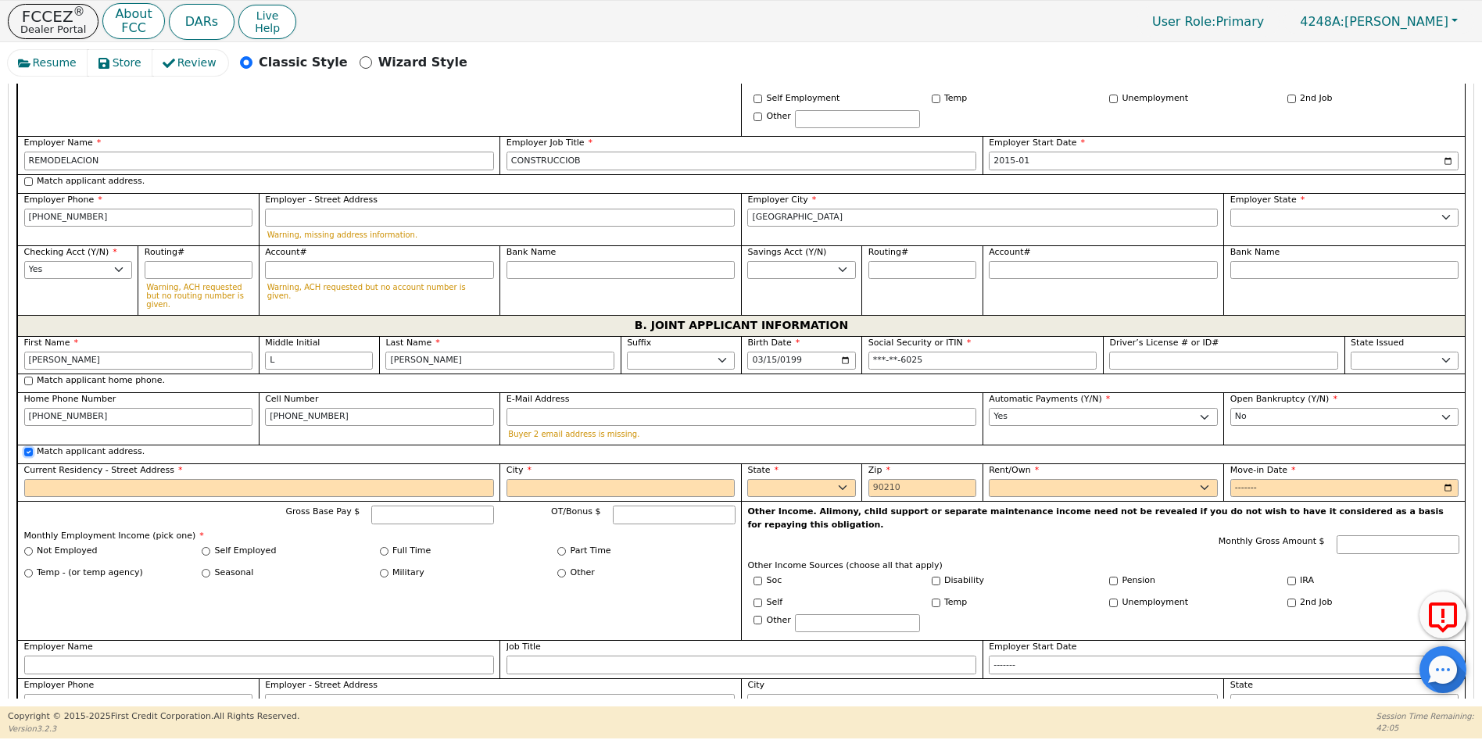
type input "[STREET_ADDRESS]"
type input "CONROE"
select select "[GEOGRAPHIC_DATA]"
type input "77306"
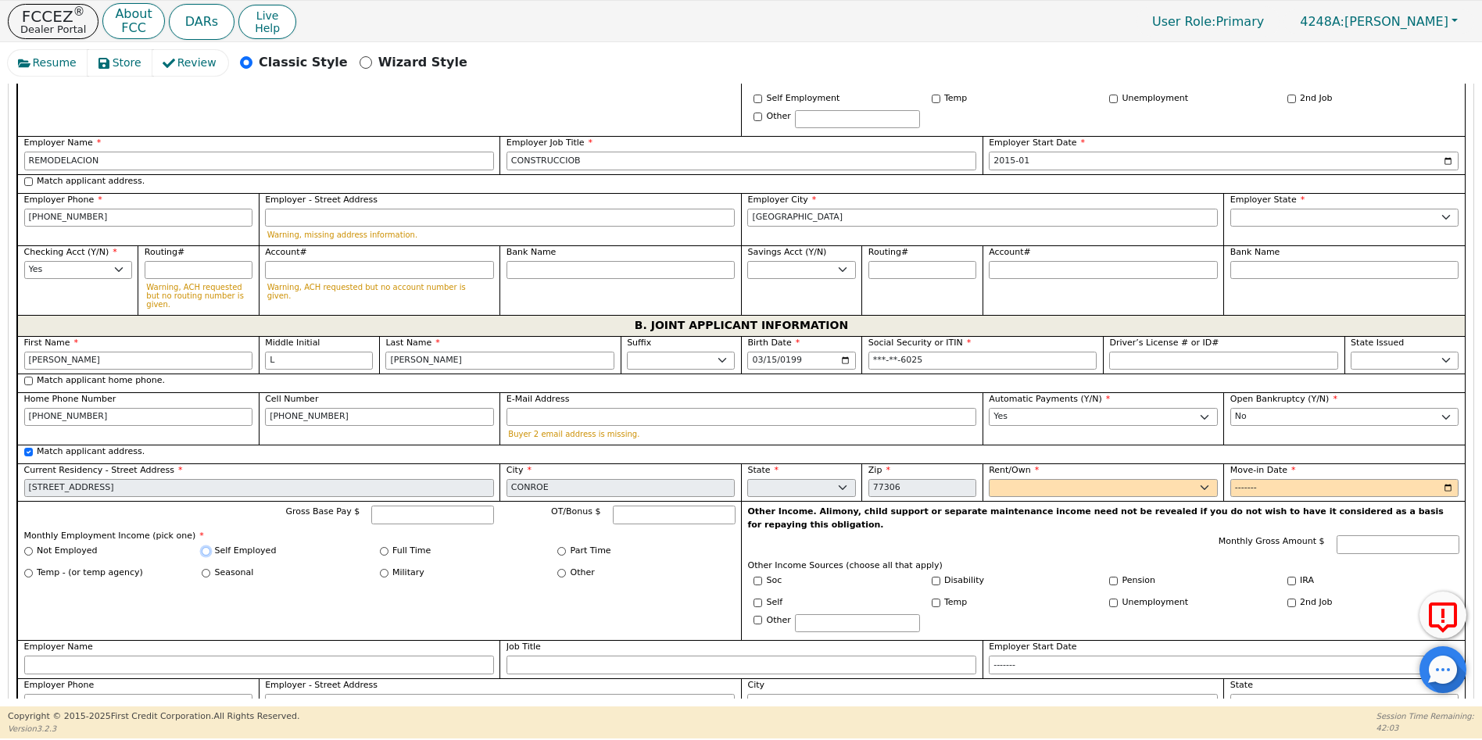
click at [205, 547] on input "Self Employed" at bounding box center [206, 551] width 9 height 9
radio input "true"
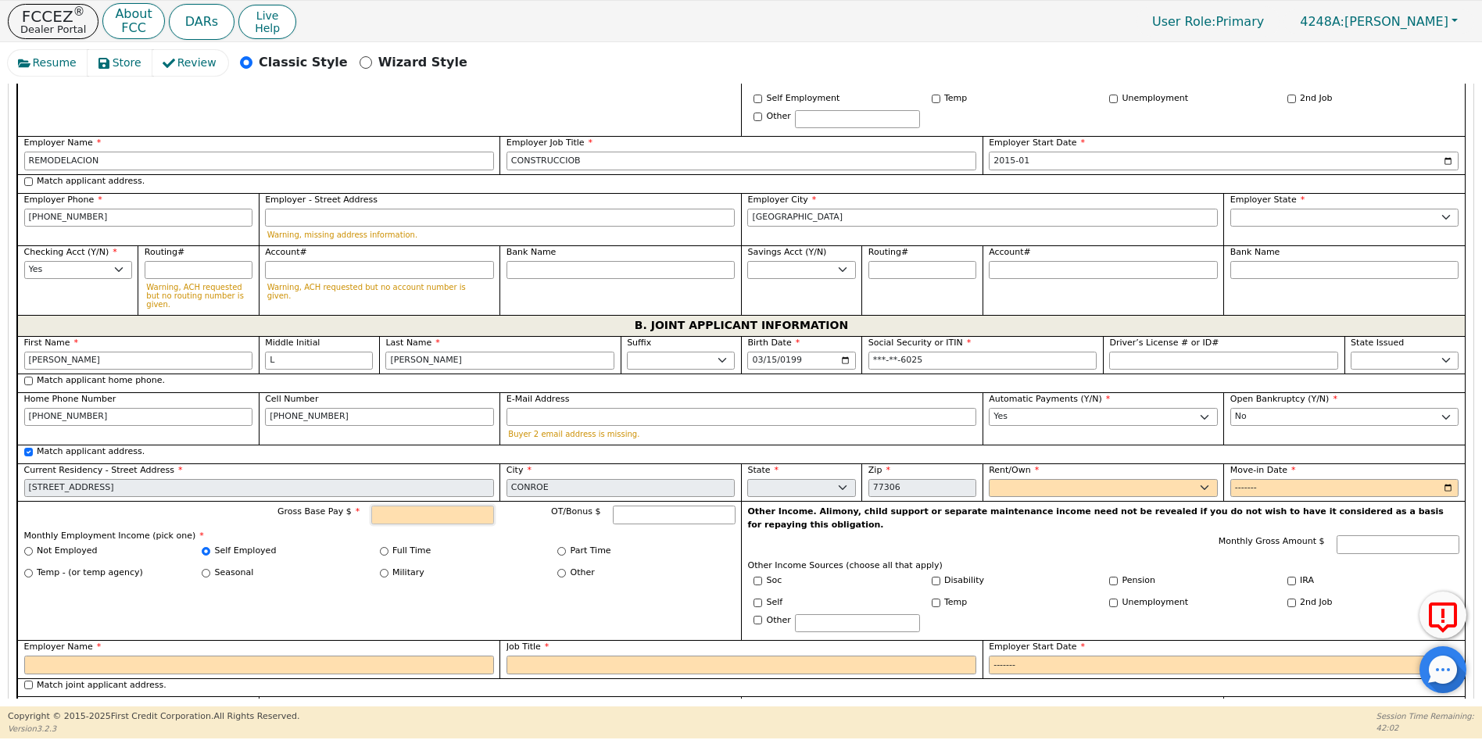
click at [433, 506] on input "Gross Base Pay $" at bounding box center [432, 515] width 123 height 19
type input "2000.00"
click at [66, 656] on input "Employer Name" at bounding box center [259, 665] width 470 height 19
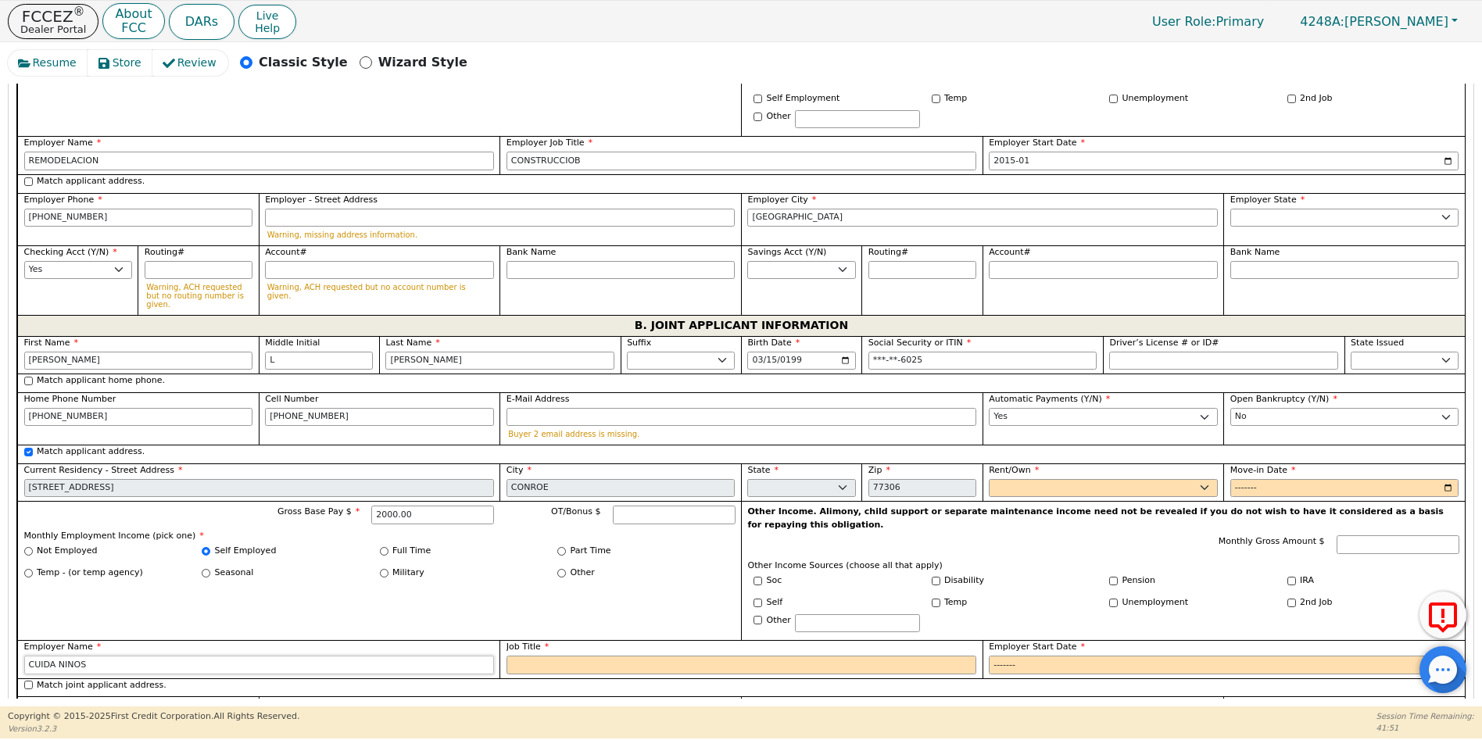
type input "CUIDA NINOS"
click at [534, 656] on input "Job Title" at bounding box center [742, 665] width 470 height 19
type input "[PERSON_NAME]"
click at [1019, 479] on select "Rent Own" at bounding box center [1103, 488] width 229 height 19
select select "Own"
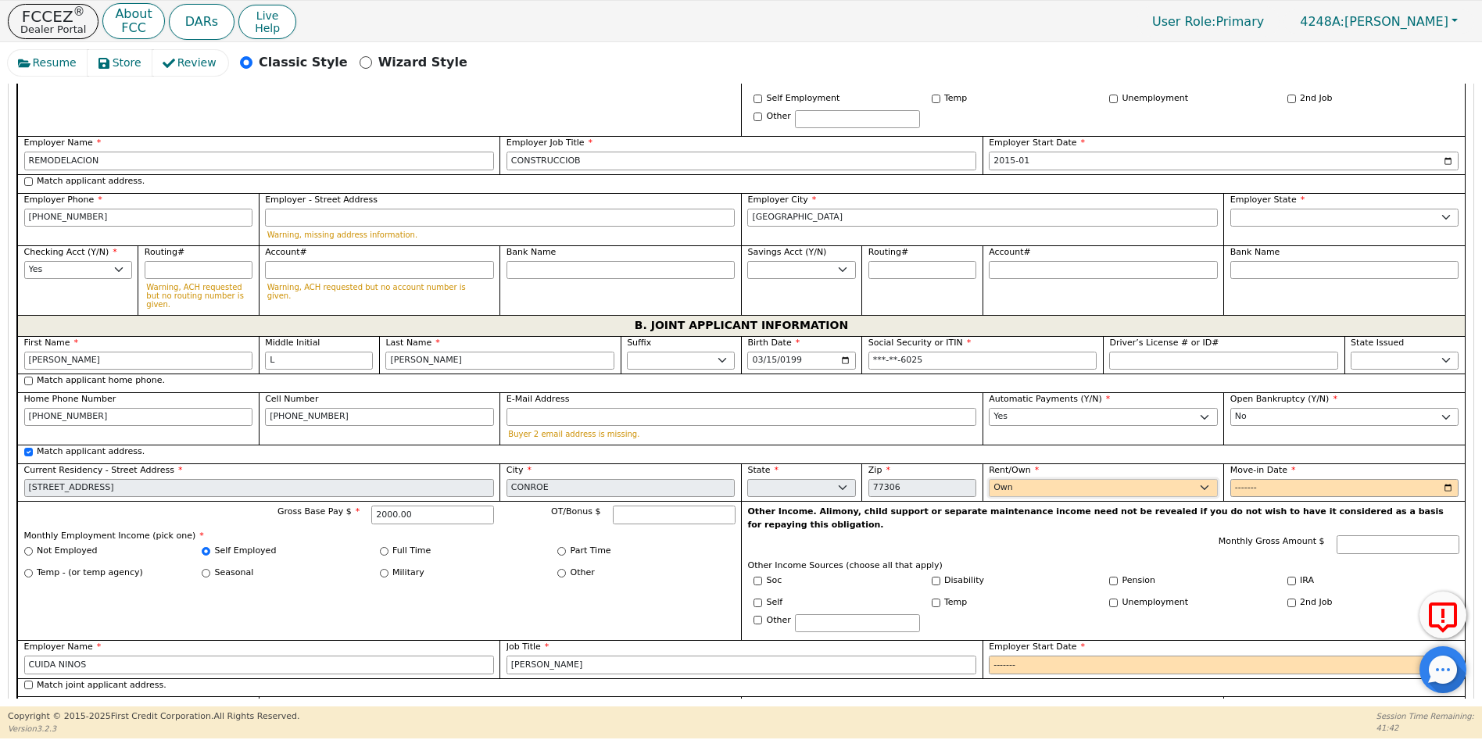
click at [989, 479] on select "Rent Own" at bounding box center [1103, 488] width 229 height 19
click at [1240, 479] on input "Move-in Date" at bounding box center [1345, 488] width 229 height 19
click at [1271, 479] on input "Move-in Date" at bounding box center [1345, 488] width 229 height 19
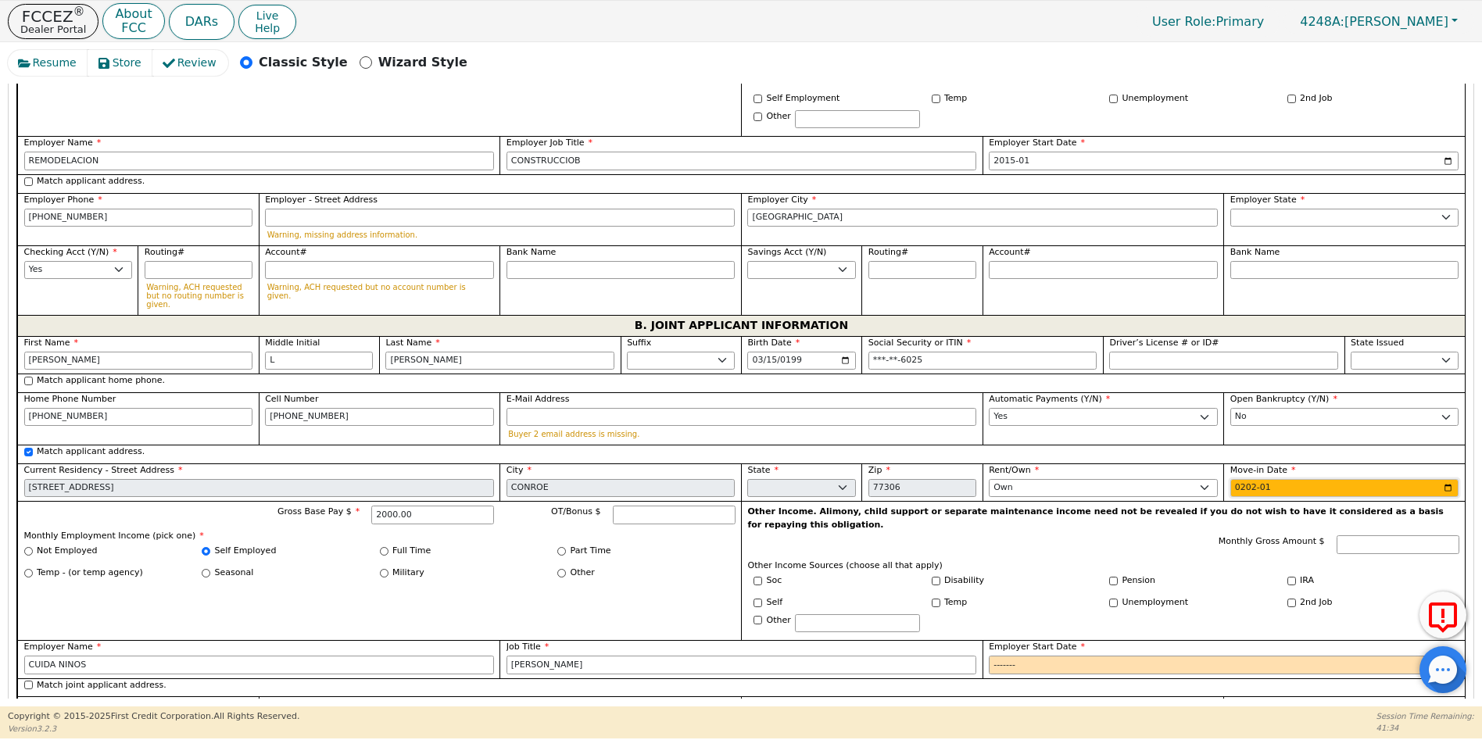
type input "2021-01"
click at [1013, 656] on input "Employer Start Date" at bounding box center [1224, 665] width 470 height 19
click at [1033, 656] on input "Employer Start Date" at bounding box center [1224, 665] width 470 height 19
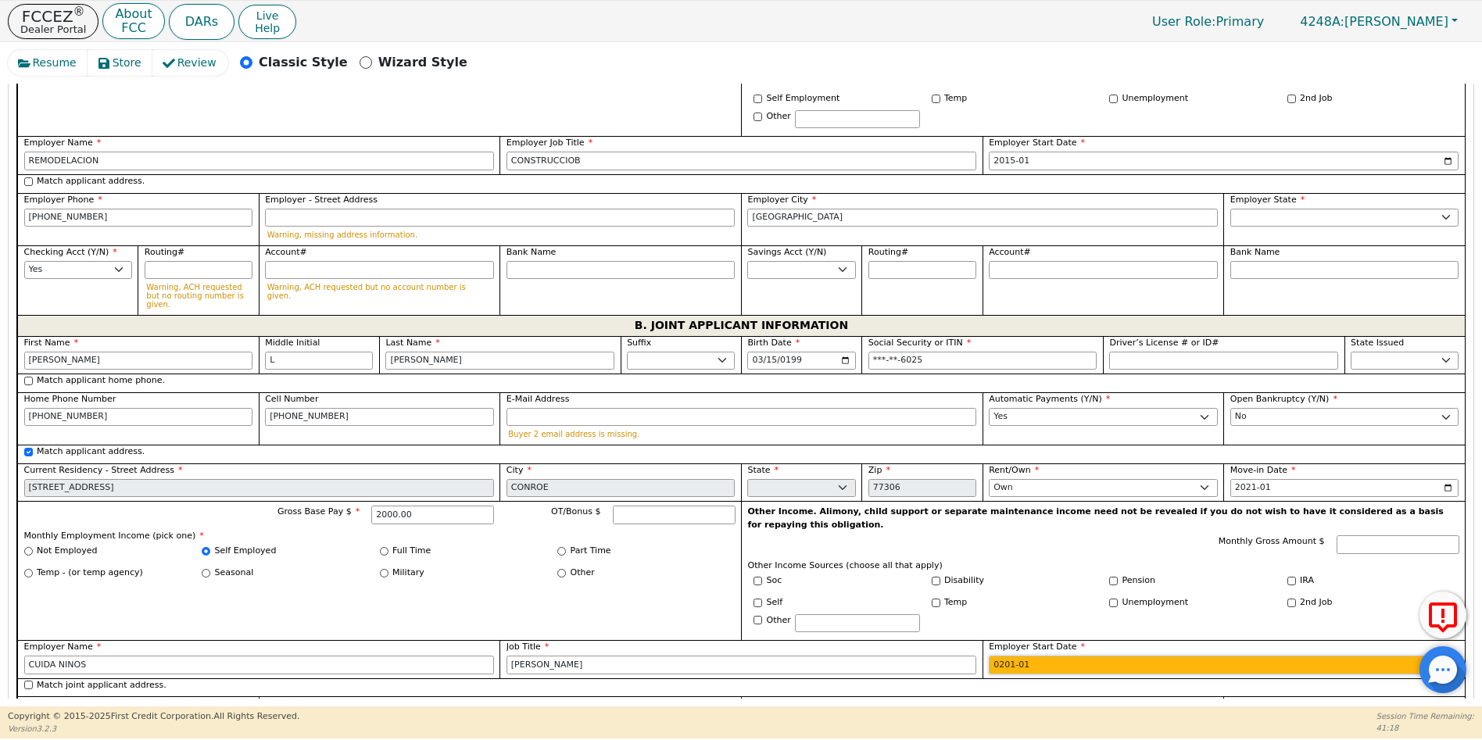
type input "2019-01"
click at [27, 712] on input "Employer Phone" at bounding box center [138, 721] width 229 height 19
type input "[PHONE_NUMBER]"
click at [773, 712] on input "City" at bounding box center [982, 721] width 470 height 19
type input "[GEOGRAPHIC_DATA]"
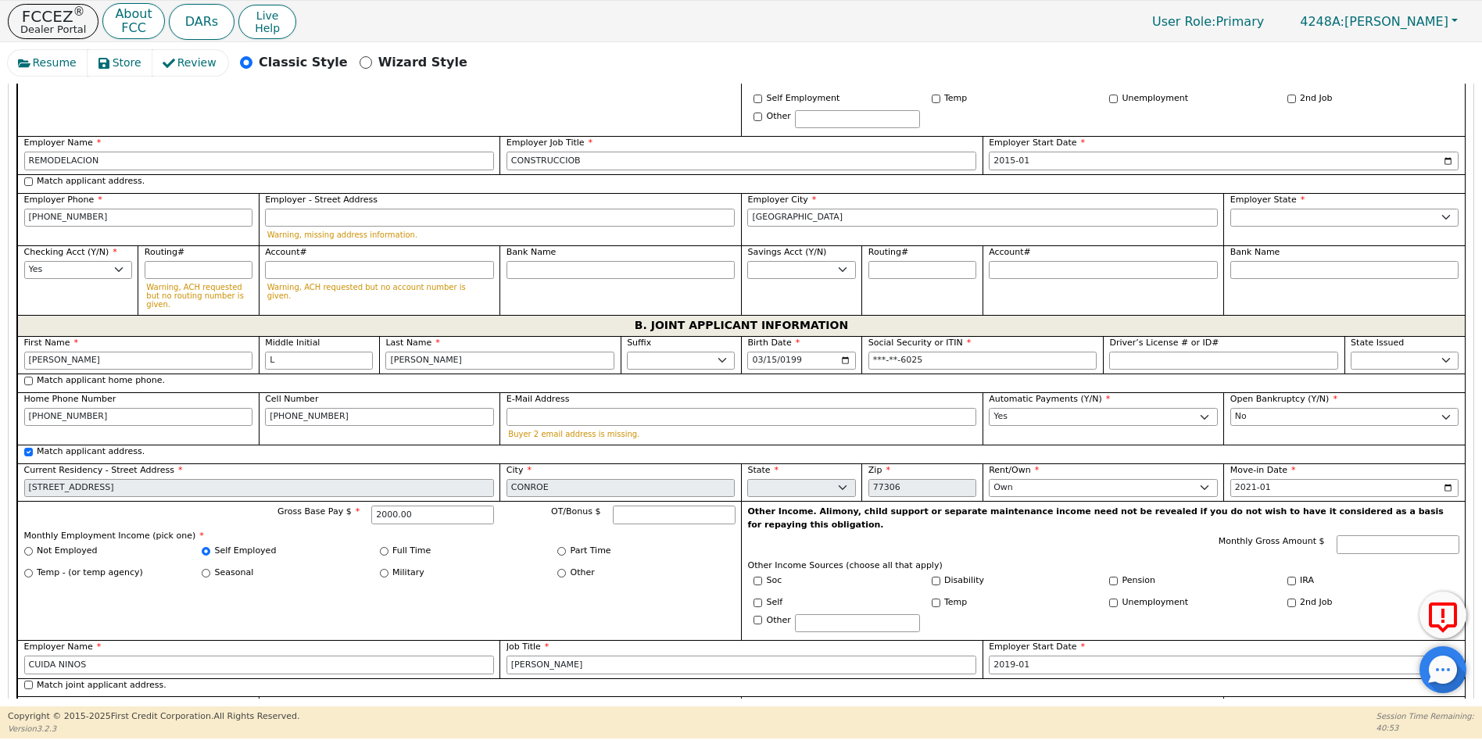
click at [1246, 712] on select "AK AL AR AZ CA CO CT DC DE FL [GEOGRAPHIC_DATA] HI IA ID [GEOGRAPHIC_DATA] IN K…" at bounding box center [1345, 721] width 229 height 19
select select "[GEOGRAPHIC_DATA]"
click at [1246, 712] on select "AK AL AR AZ CA CO CT DC DE FL [GEOGRAPHIC_DATA] HI IA ID [GEOGRAPHIC_DATA] IN K…" at bounding box center [1345, 721] width 229 height 19
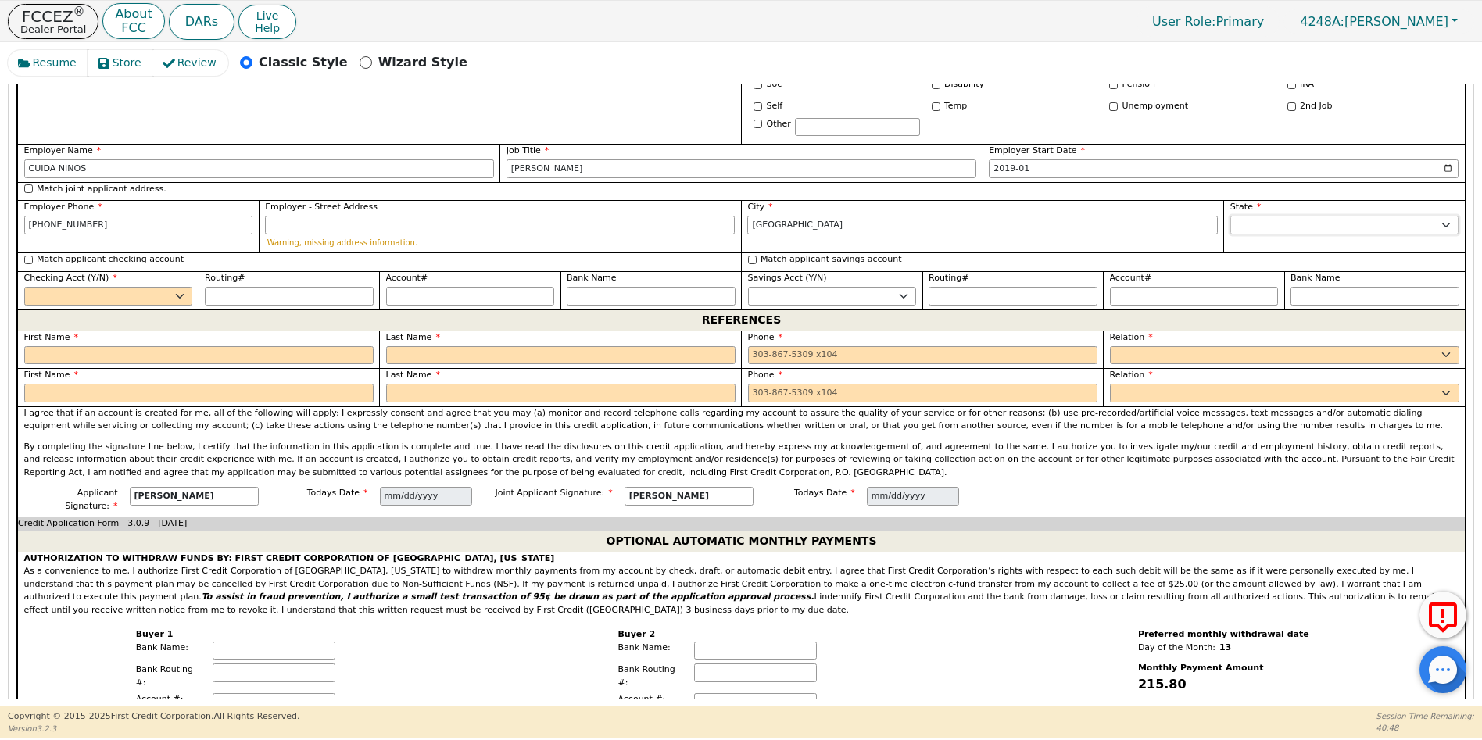
scroll to position [1649, 0]
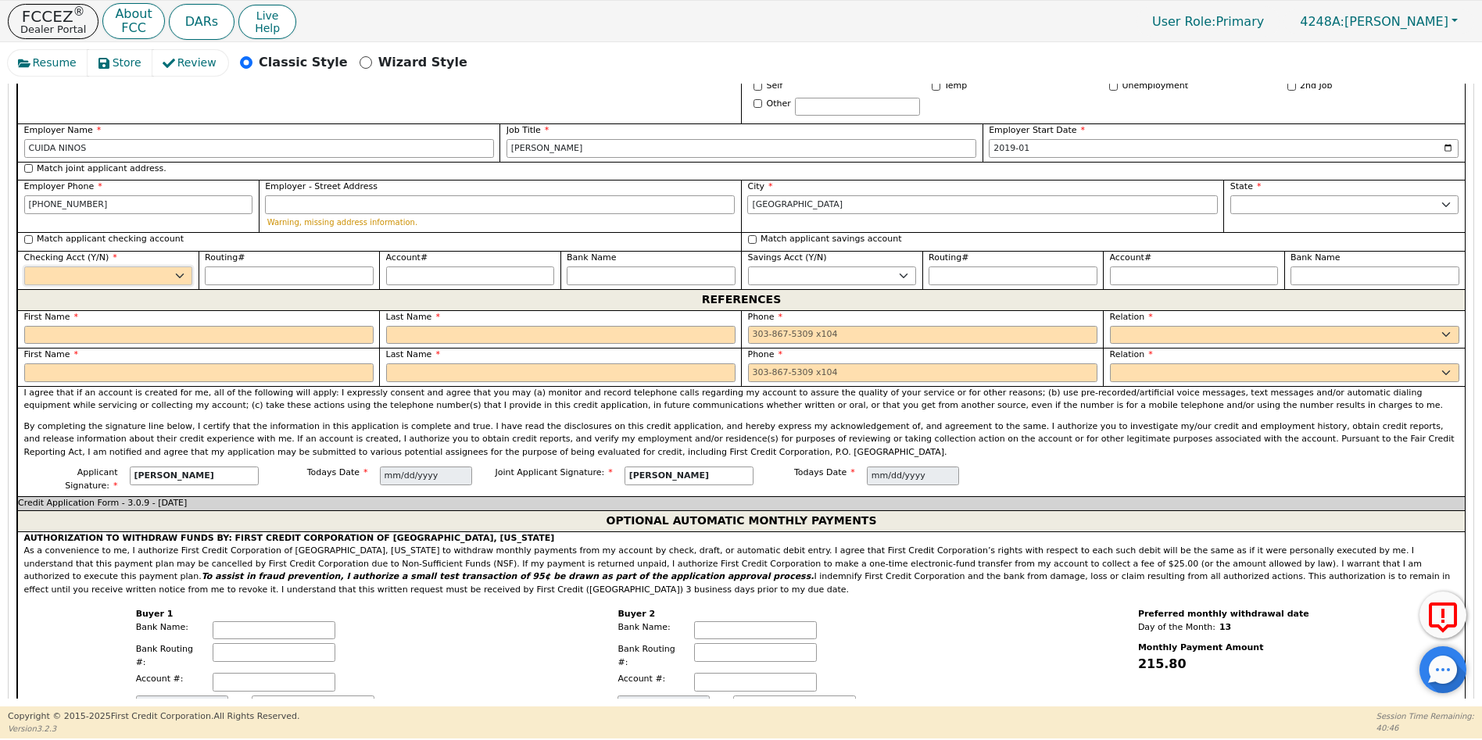
click at [184, 267] on select "Yes No" at bounding box center [108, 276] width 169 height 19
select select "y"
click at [24, 267] on select "Yes No" at bounding box center [108, 276] width 169 height 19
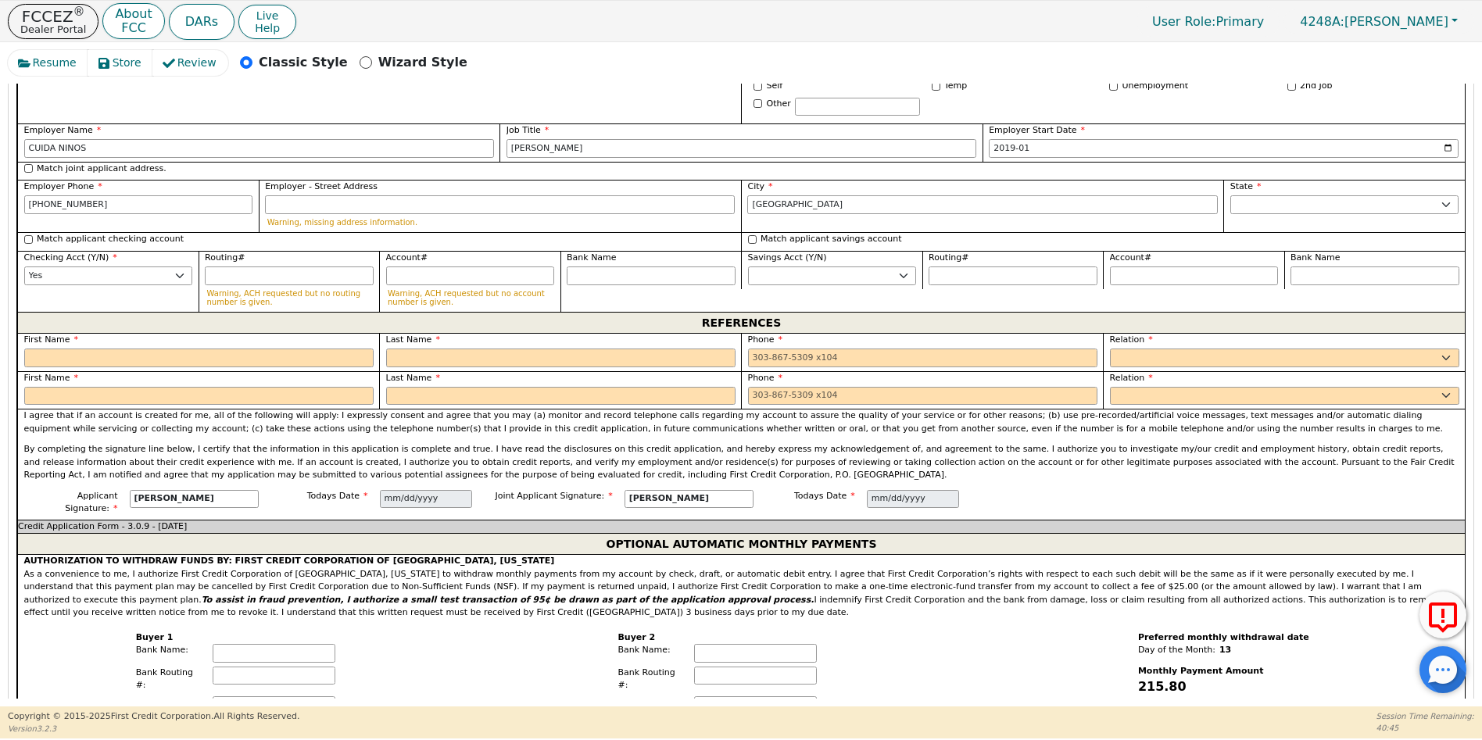
click at [91, 312] on div "REFERENCES" at bounding box center [741, 322] width 1448 height 21
click at [71, 349] on input "text" at bounding box center [199, 358] width 350 height 19
type input "JULIO"
click at [415, 349] on input "text" at bounding box center [561, 358] width 350 height 19
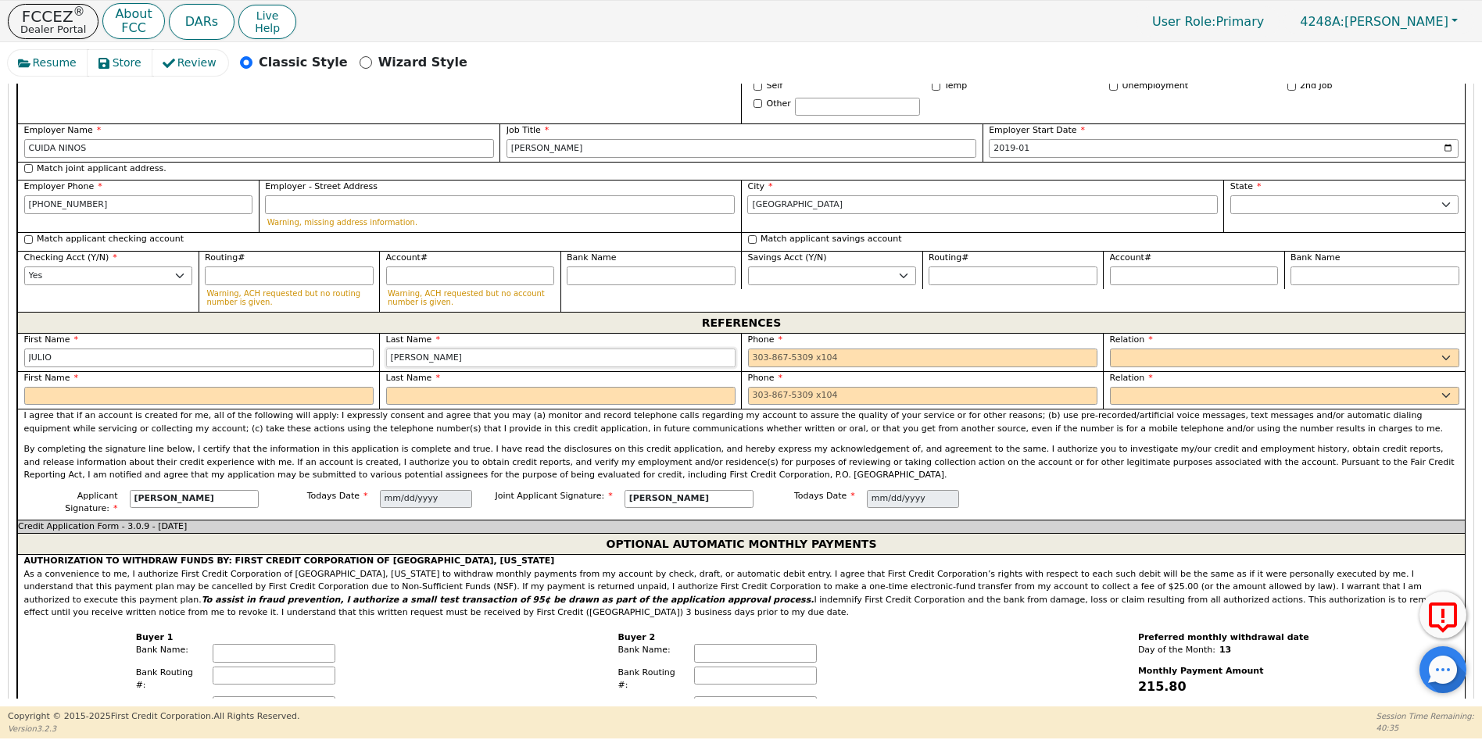
type input "[PERSON_NAME]"
click at [748, 349] on input "tel" at bounding box center [923, 358] width 350 height 19
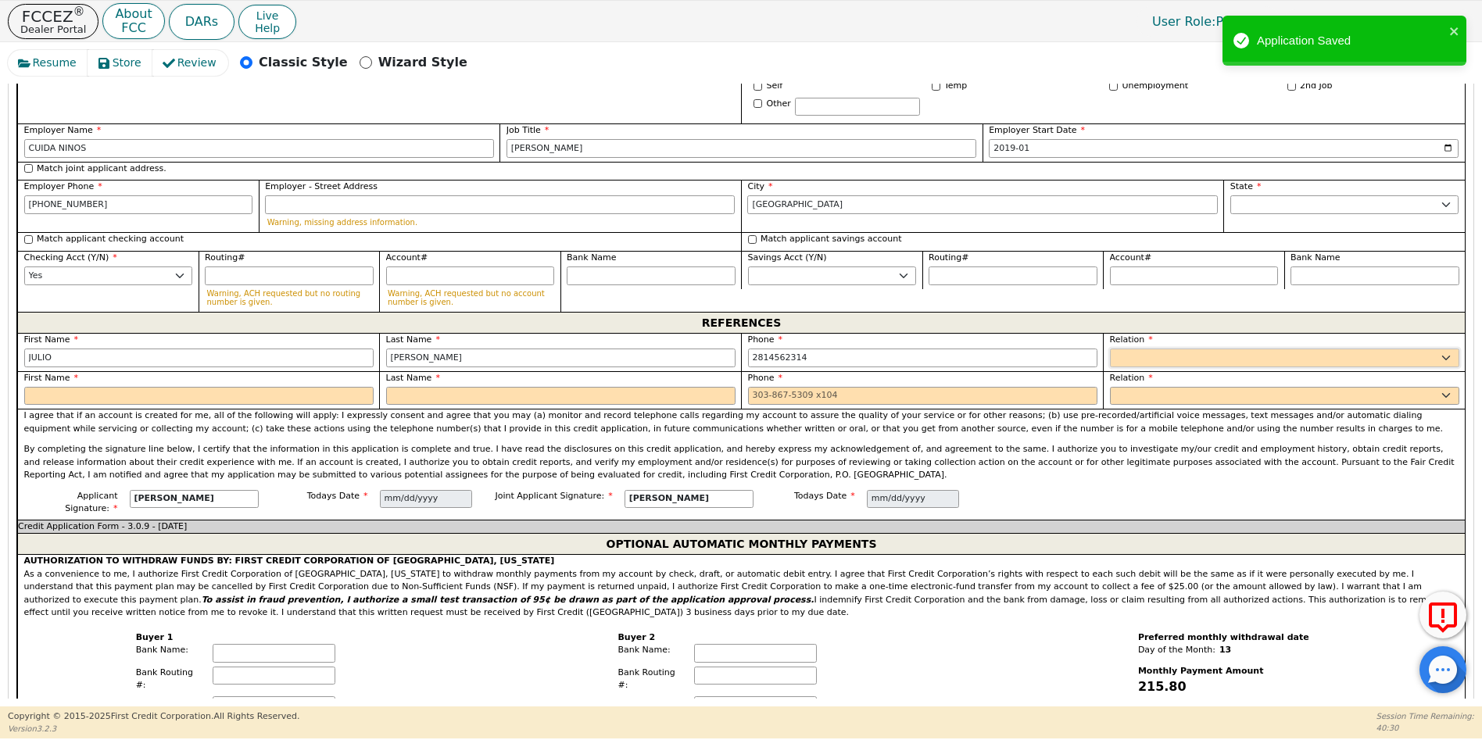
type input "[PHONE_NUMBER]"
click at [1110, 349] on select "FATHER MOTHER SISTER BROTHER DAUGHTER SON CO-WORKER NEIGHBOR FRIEND COUSIN G-MO…" at bounding box center [1285, 358] width 350 height 19
select select "FRIEND"
click at [1110, 349] on select "FATHER MOTHER SISTER BROTHER DAUGHTER SON CO-WORKER NEIGHBOR FRIEND COUSIN G-MO…" at bounding box center [1285, 358] width 350 height 19
click at [71, 387] on input "text" at bounding box center [199, 396] width 350 height 19
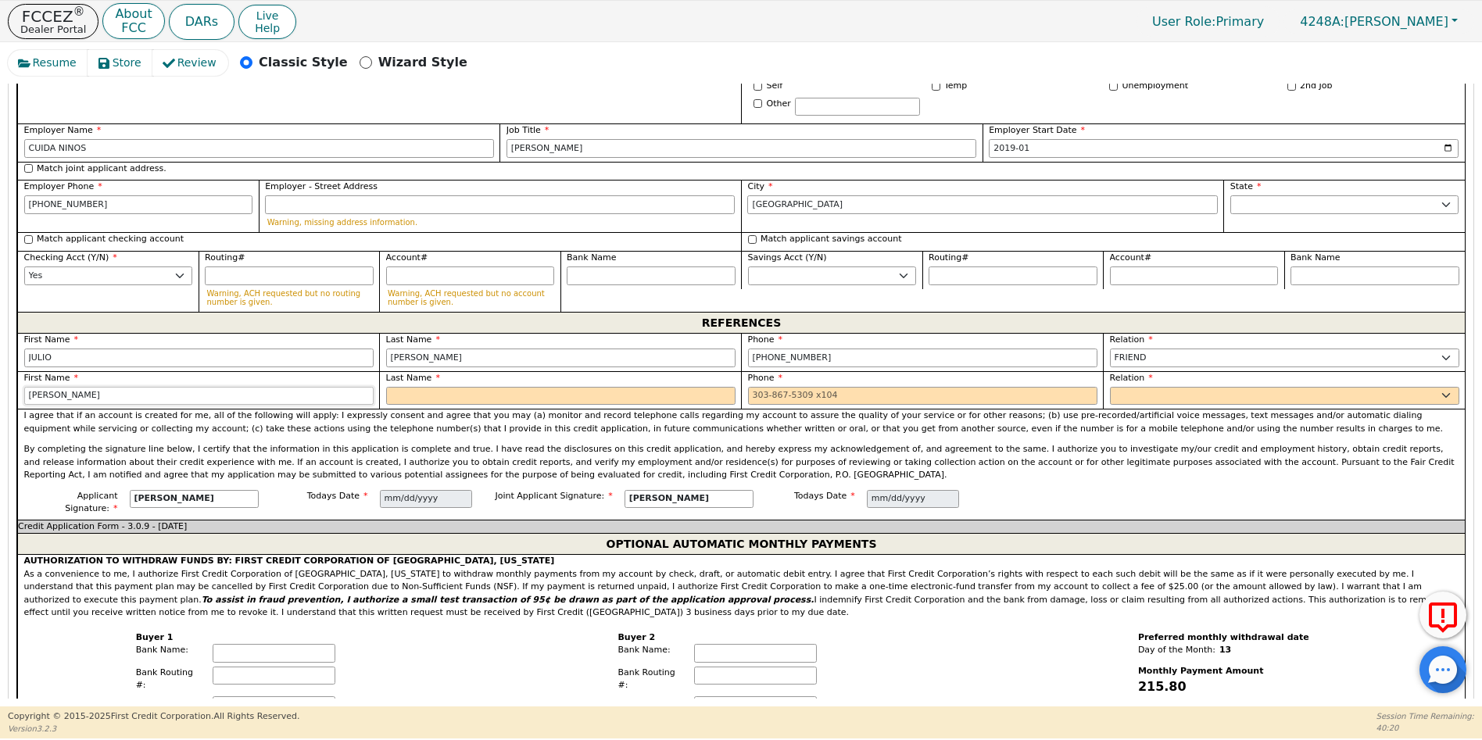
type input "[PERSON_NAME]"
click at [399, 387] on input "text" at bounding box center [561, 396] width 350 height 19
type input "[PERSON_NAME]"
click at [755, 387] on input "tel" at bounding box center [923, 396] width 350 height 19
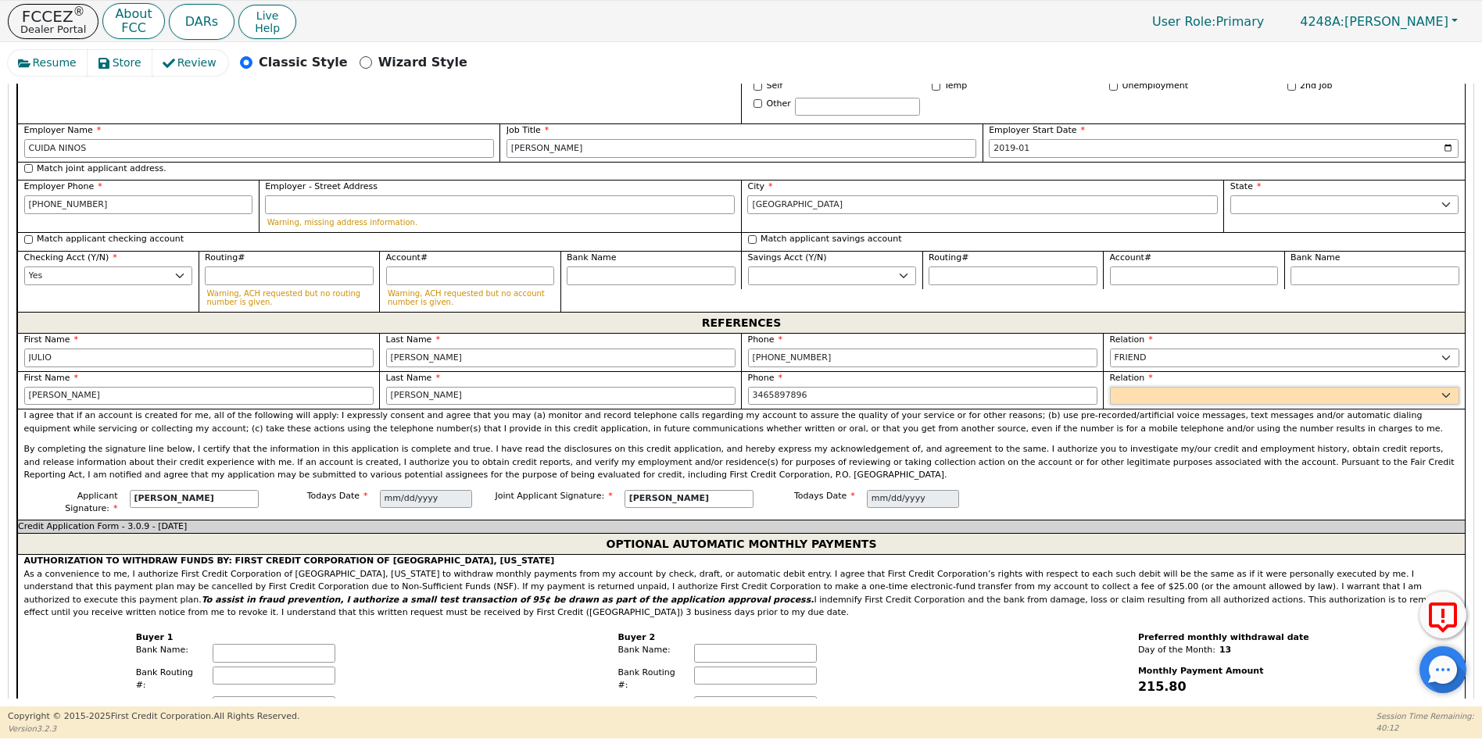
type input "[PHONE_NUMBER]"
click at [1157, 387] on select "FATHER MOTHER SISTER BROTHER DAUGHTER SON CO-WORKER NEIGHBOR FRIEND COUSIN G-MO…" at bounding box center [1285, 396] width 350 height 19
select select "FRIEND"
click at [1110, 387] on select "FATHER MOTHER SISTER BROTHER DAUGHTER SON CO-WORKER NEIGHBOR FRIEND COUSIN G-MO…" at bounding box center [1285, 396] width 350 height 19
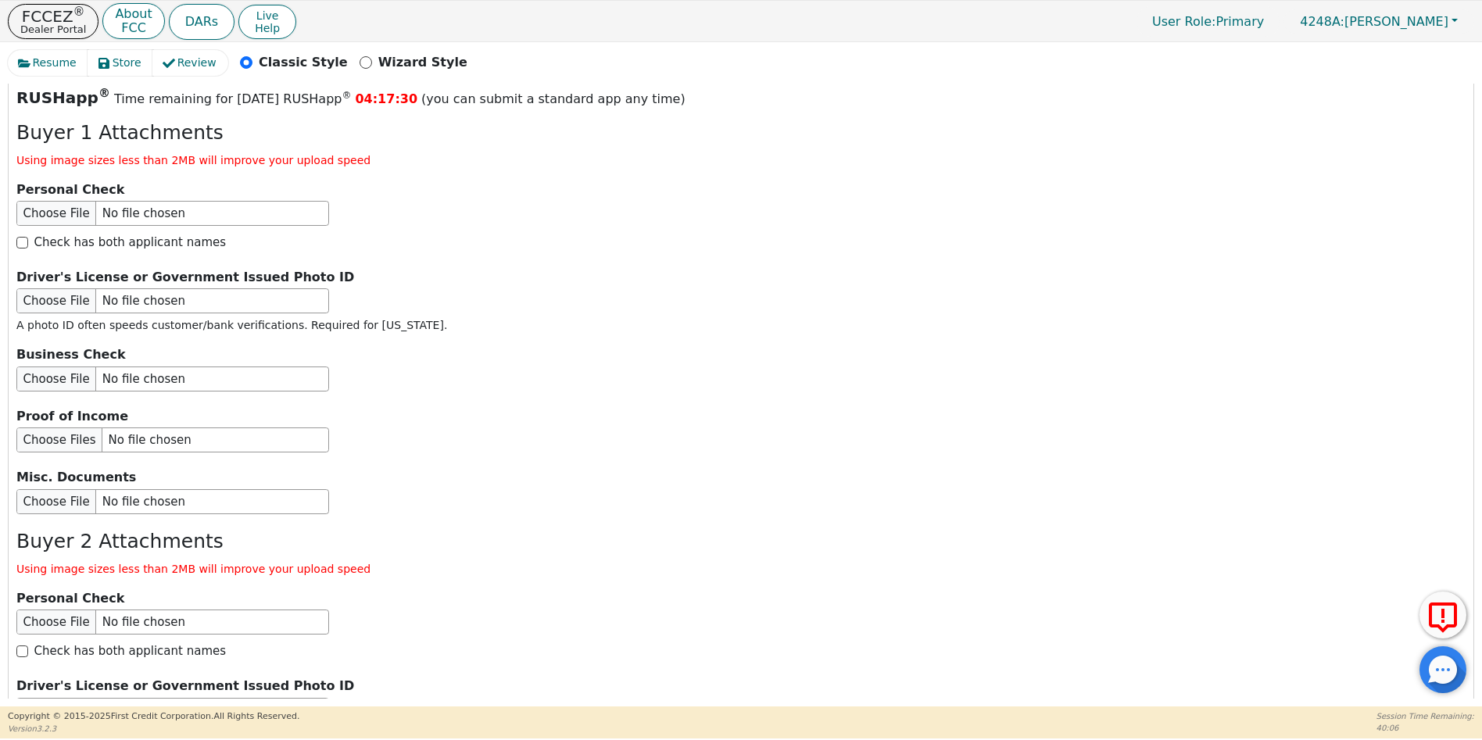
scroll to position [2789, 0]
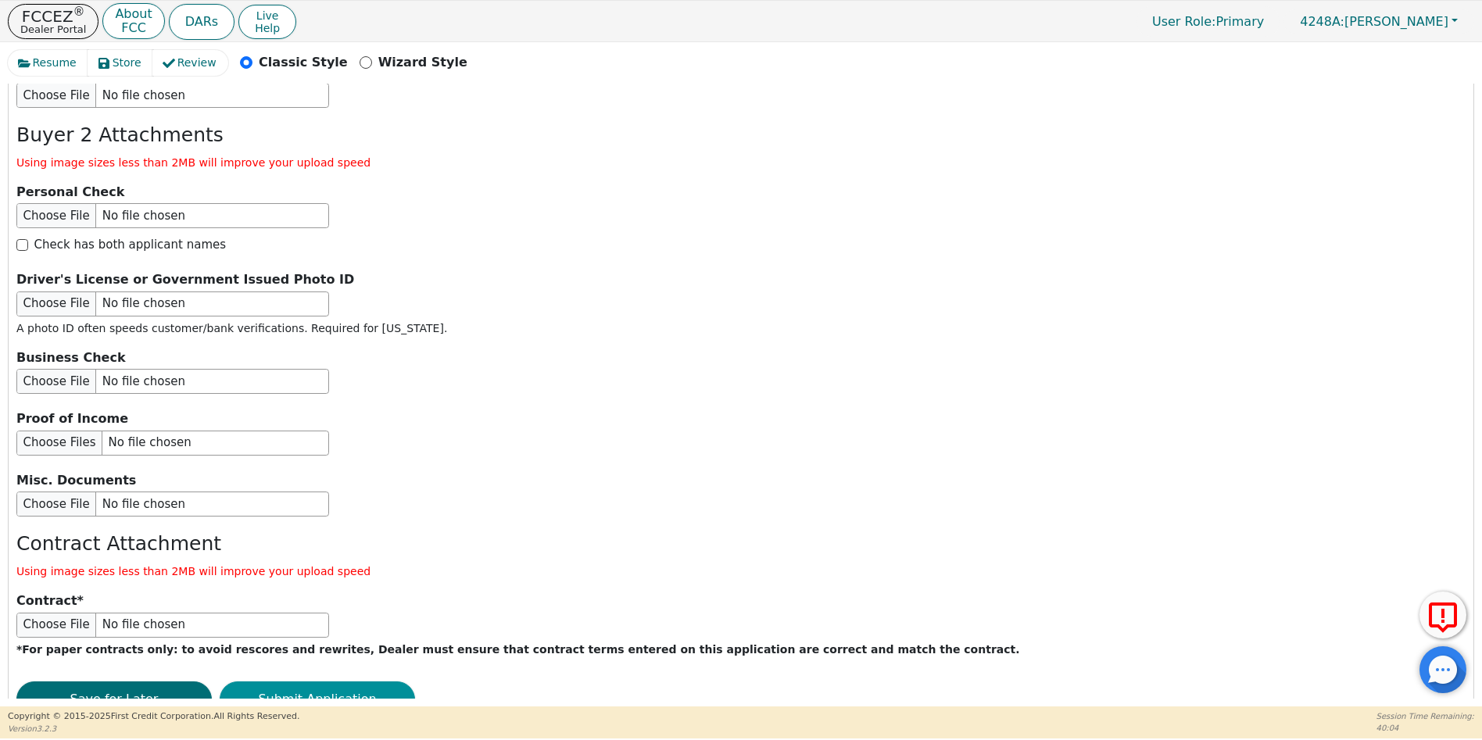
click at [317, 682] on button "Submit Application" at bounding box center [317, 700] width 195 height 36
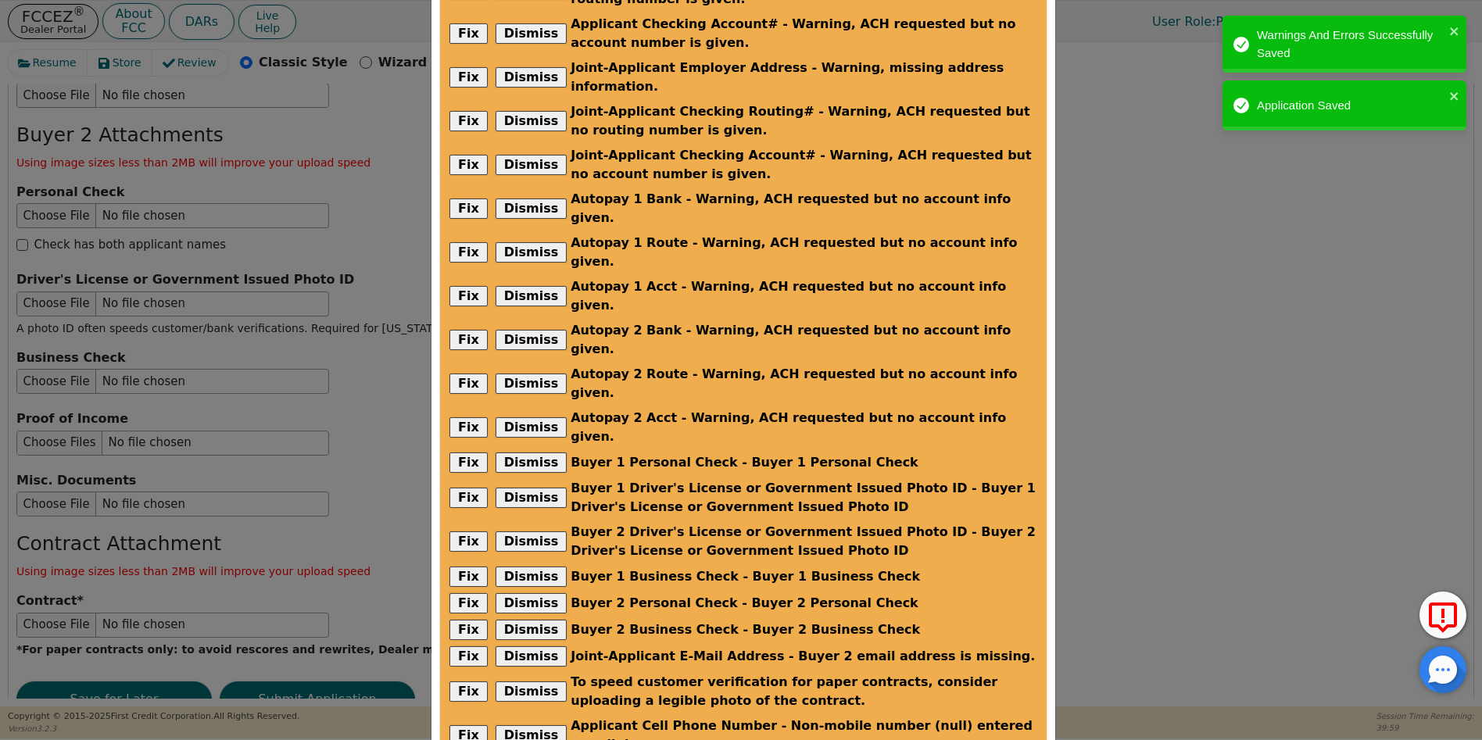
scroll to position [274, 0]
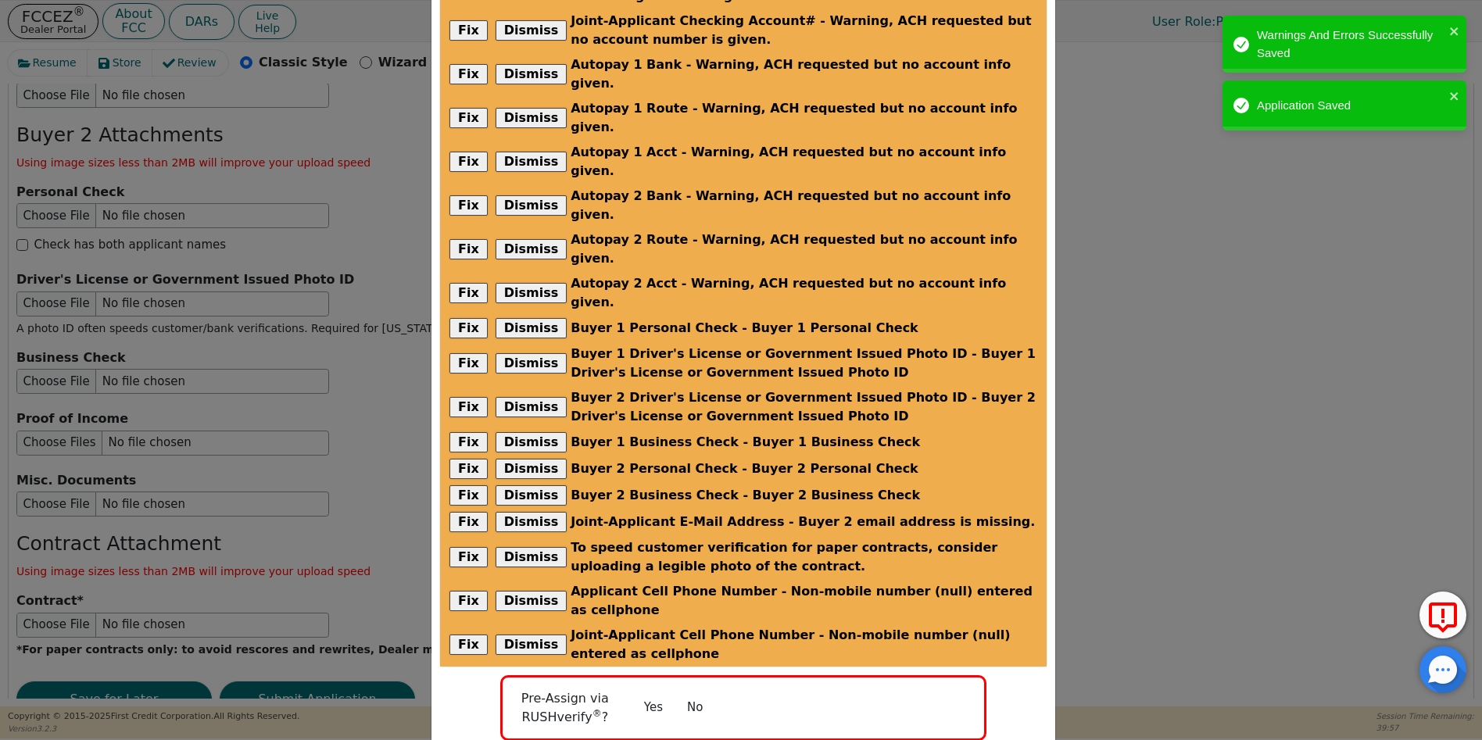
click at [691, 694] on button "No" at bounding box center [695, 707] width 41 height 27
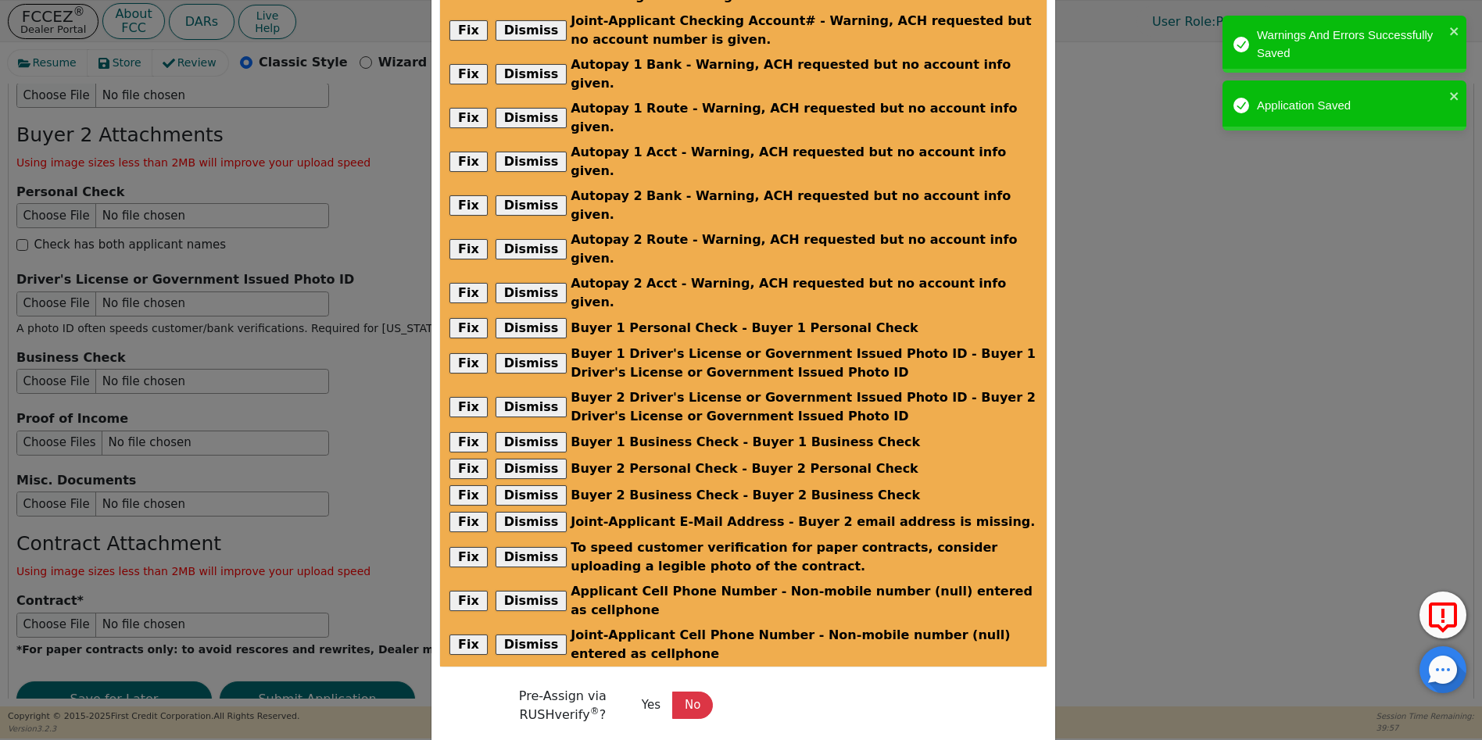
scroll to position [270, 0]
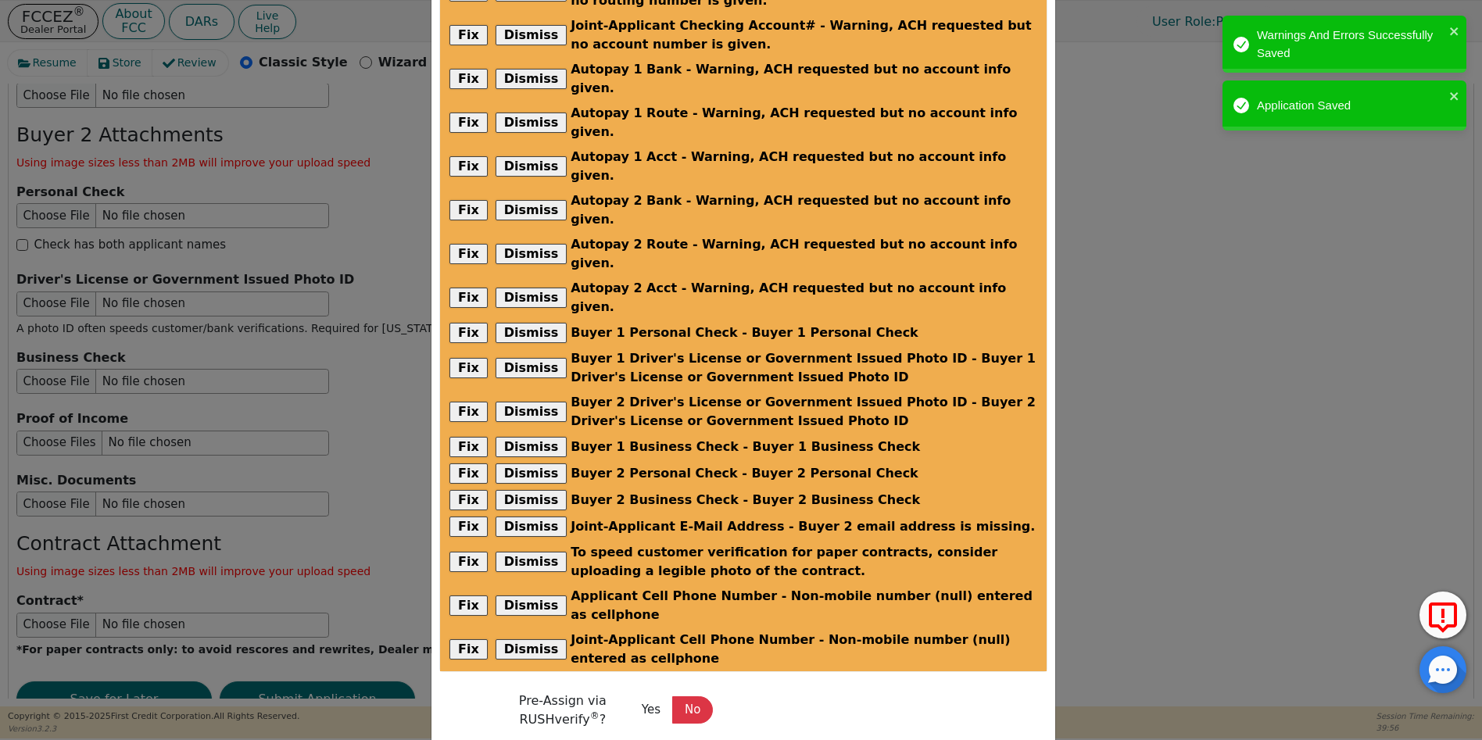
radio input "false"
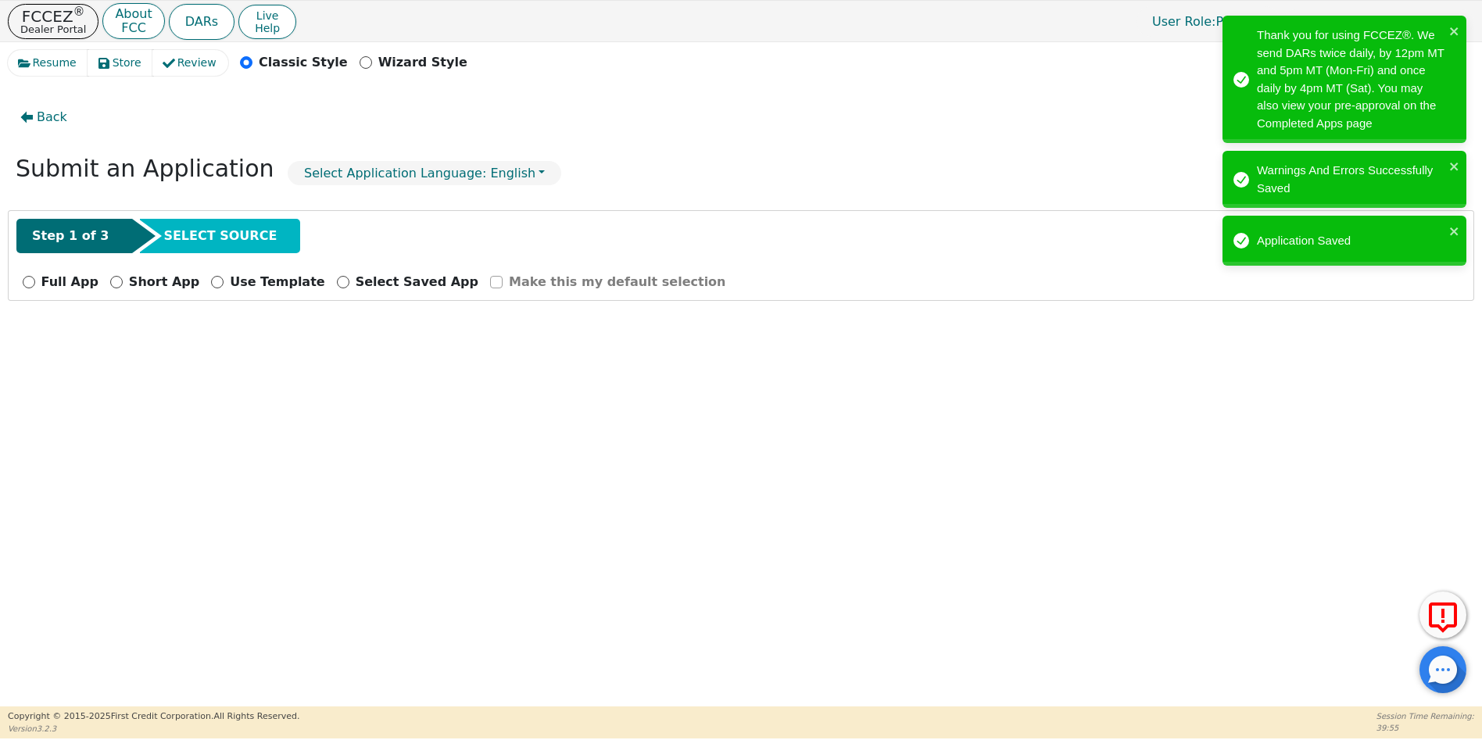
scroll to position [0, 0]
